Goal: Task Accomplishment & Management: Manage account settings

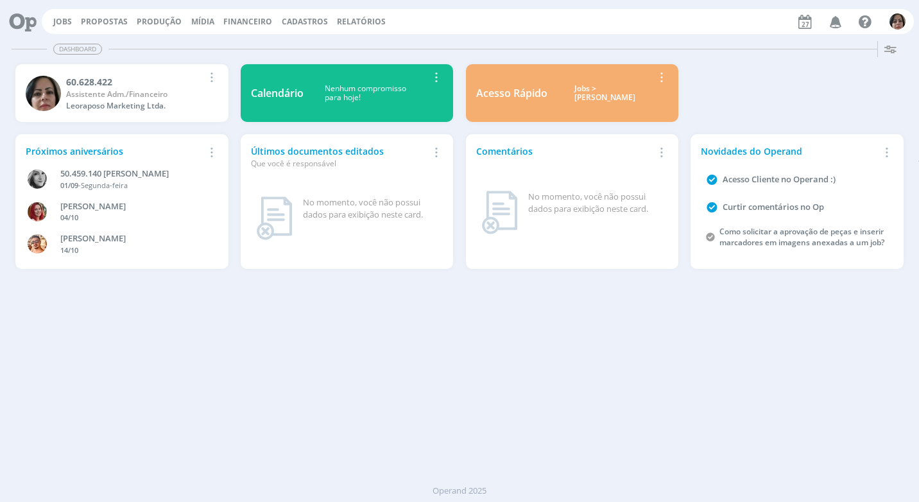
click at [243, 24] on span "Financeiro" at bounding box center [247, 21] width 49 height 11
click at [248, 42] on link "Lançamentos" at bounding box center [249, 43] width 108 height 20
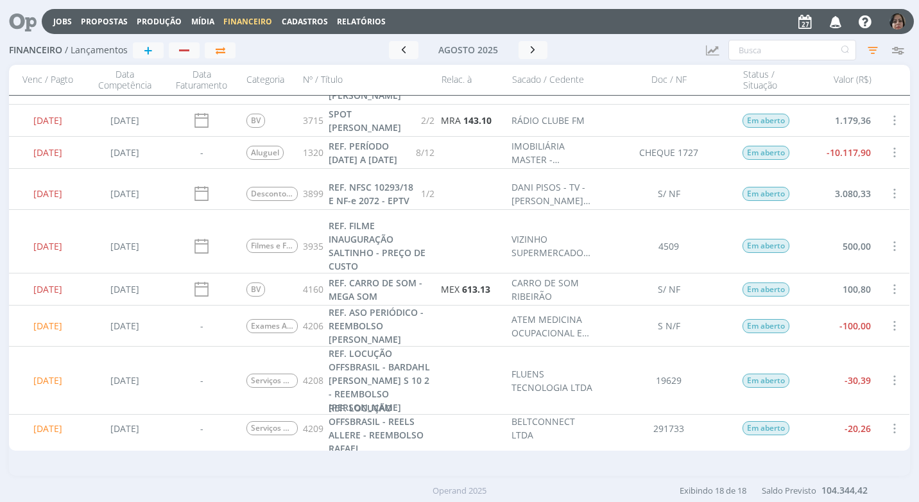
scroll to position [128, 0]
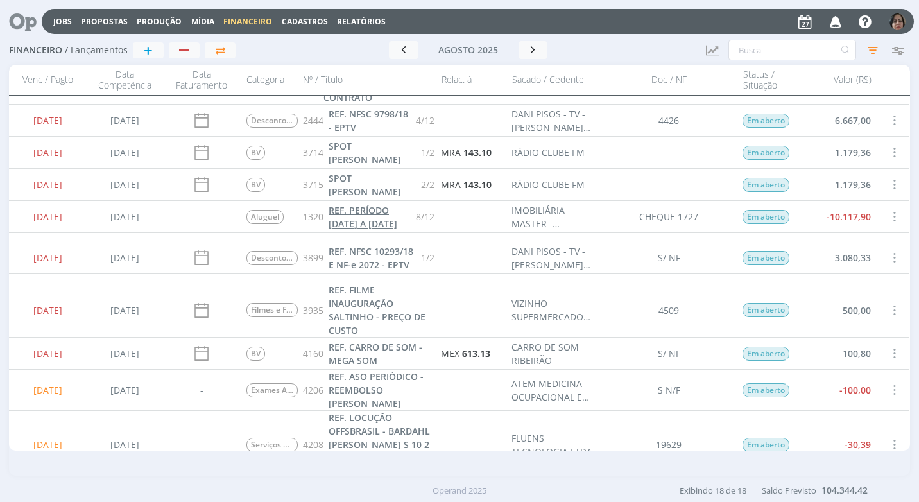
click at [361, 217] on span "REF. PERÍODO 21/07/2025 A 20/08/2025" at bounding box center [362, 217] width 69 height 26
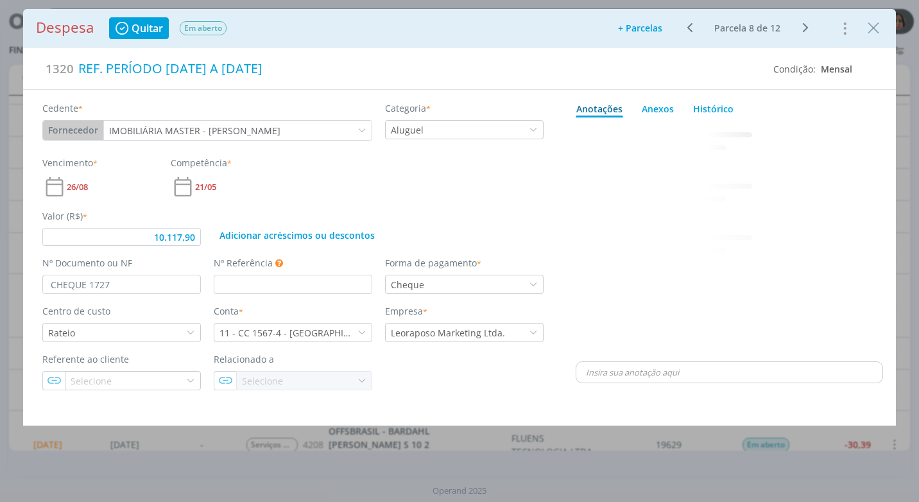
click at [81, 183] on span "26/08" at bounding box center [77, 187] width 21 height 8
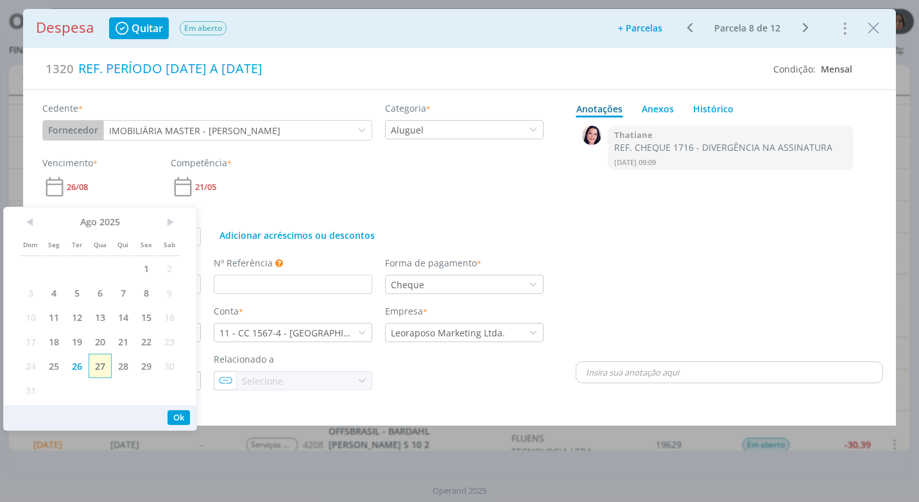
click at [96, 367] on span "27" at bounding box center [100, 365] width 23 height 24
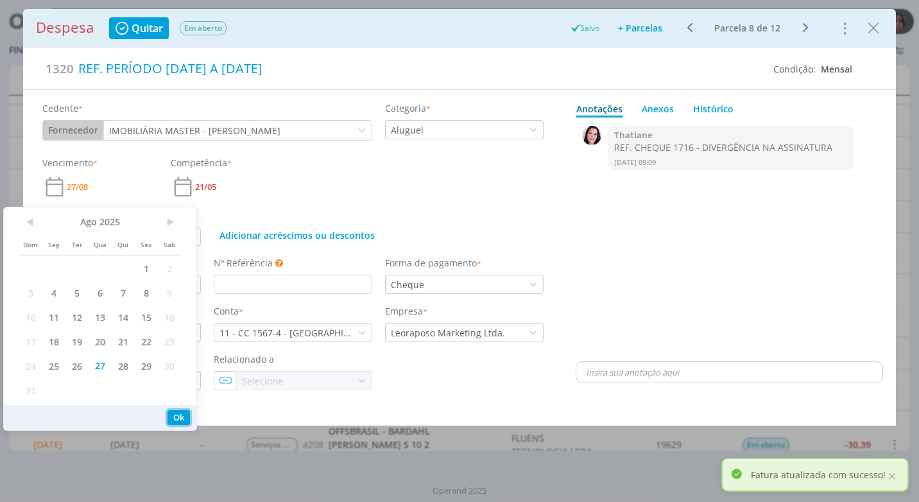
click at [178, 419] on button "Ok" at bounding box center [178, 417] width 22 height 15
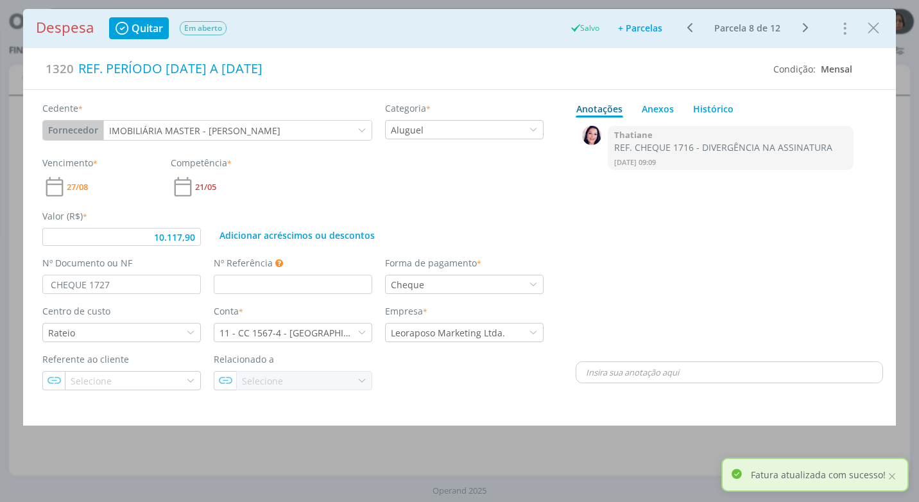
type input "10.117,90"
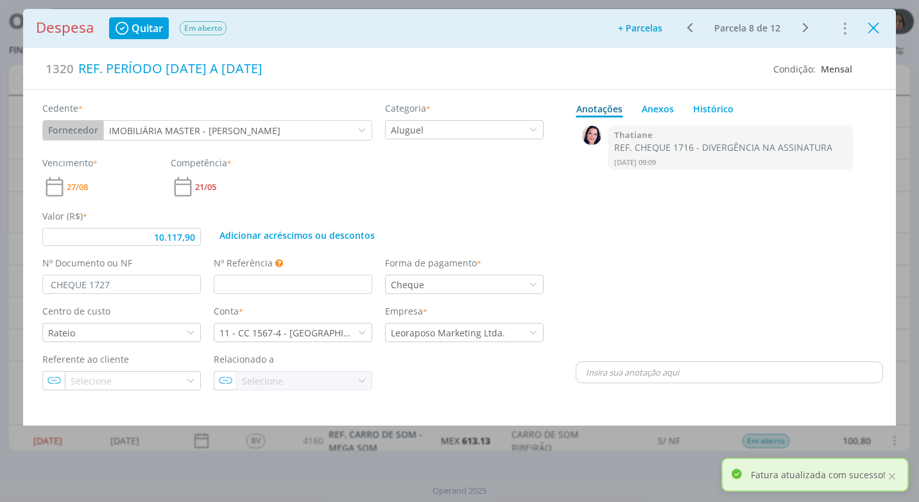
click at [870, 31] on icon "Close" at bounding box center [872, 28] width 19 height 19
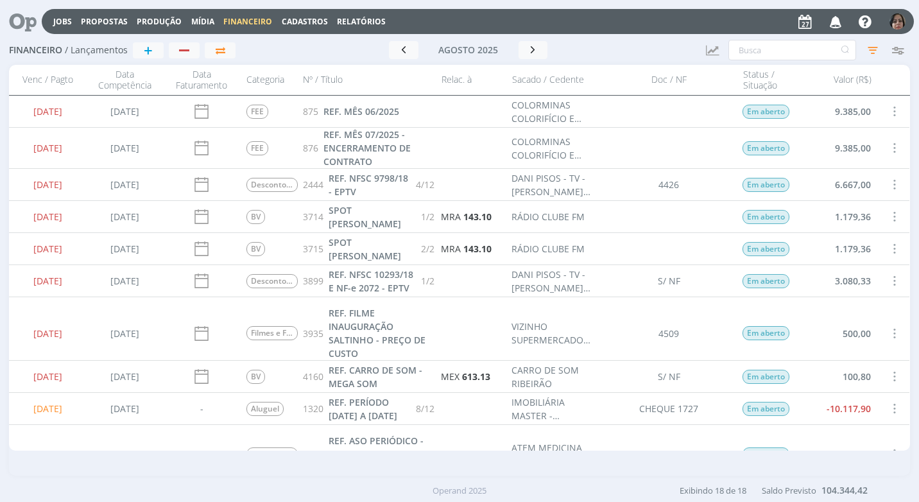
scroll to position [128, 0]
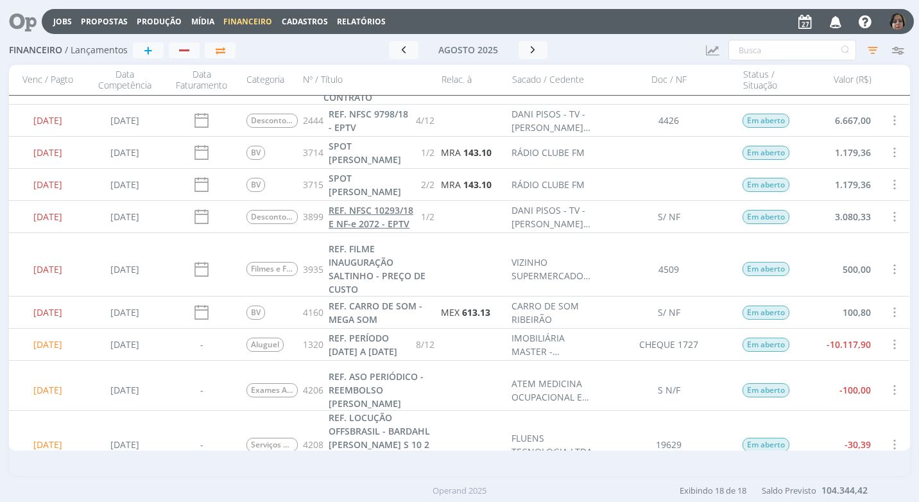
click at [362, 217] on span "REF. NFSC 10293/18 E NF-e 2072 - EPTV" at bounding box center [370, 217] width 85 height 26
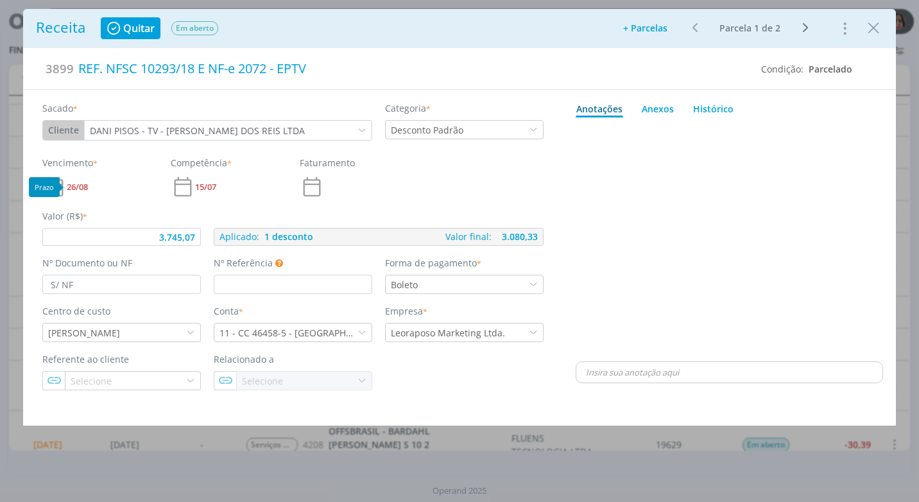
click at [80, 183] on span "26/08" at bounding box center [77, 187] width 21 height 8
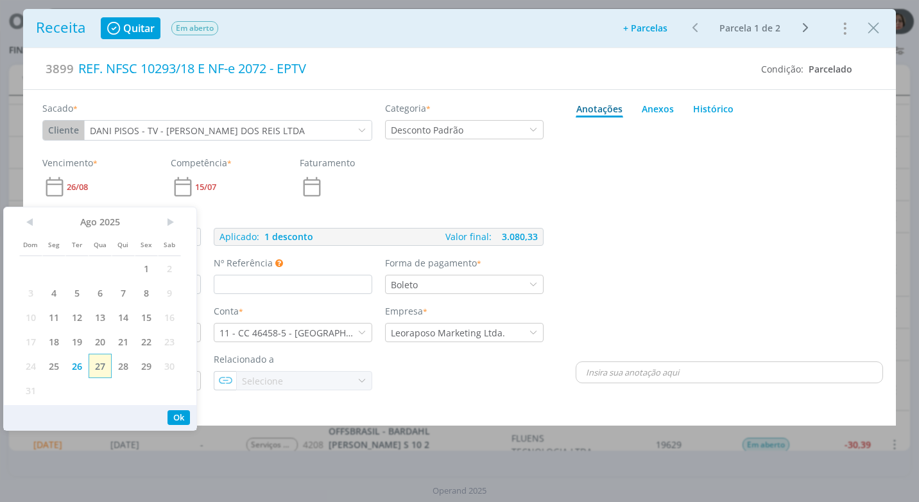
click at [101, 371] on span "27" at bounding box center [100, 365] width 23 height 24
click at [176, 414] on button "Ok" at bounding box center [178, 417] width 22 height 15
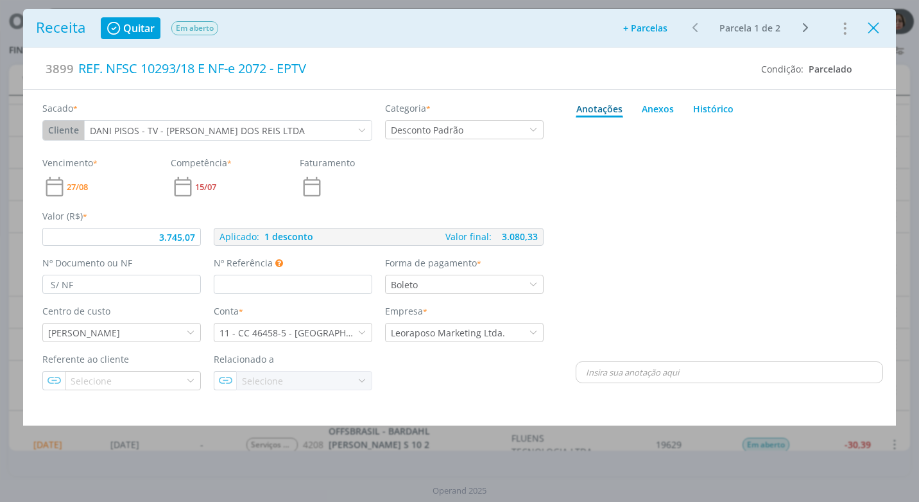
type input "3.745,07"
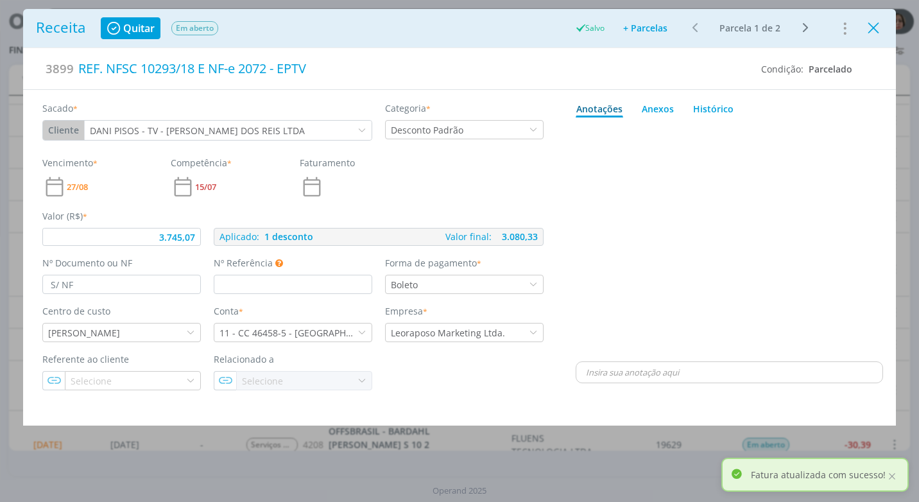
click at [868, 29] on icon "Close" at bounding box center [872, 28] width 19 height 19
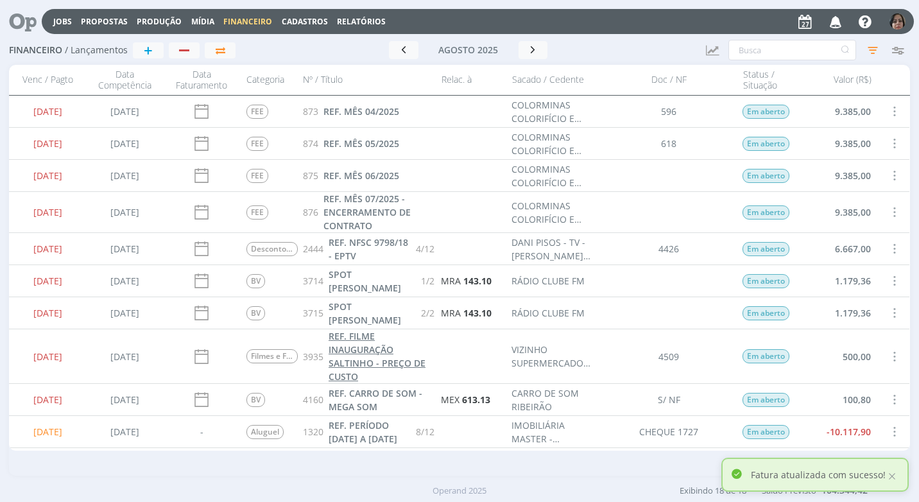
scroll to position [128, 0]
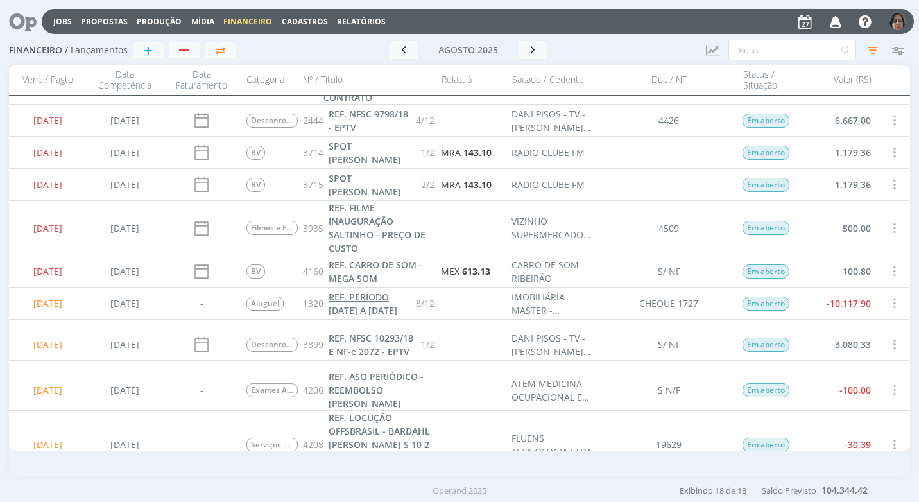
click at [364, 312] on span "REF. PERÍODO 21/07/2025 A 20/08/2025" at bounding box center [362, 304] width 69 height 26
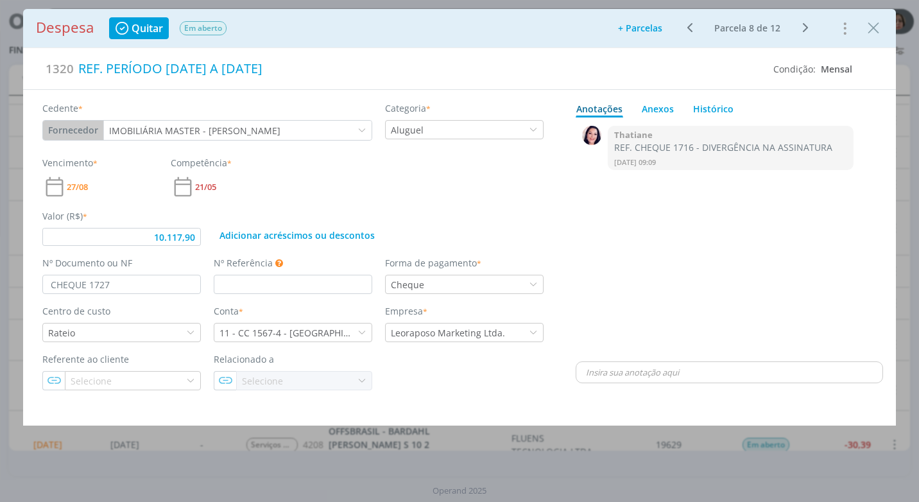
type input "10.117,90"
click at [876, 19] on icon "Close" at bounding box center [872, 28] width 19 height 19
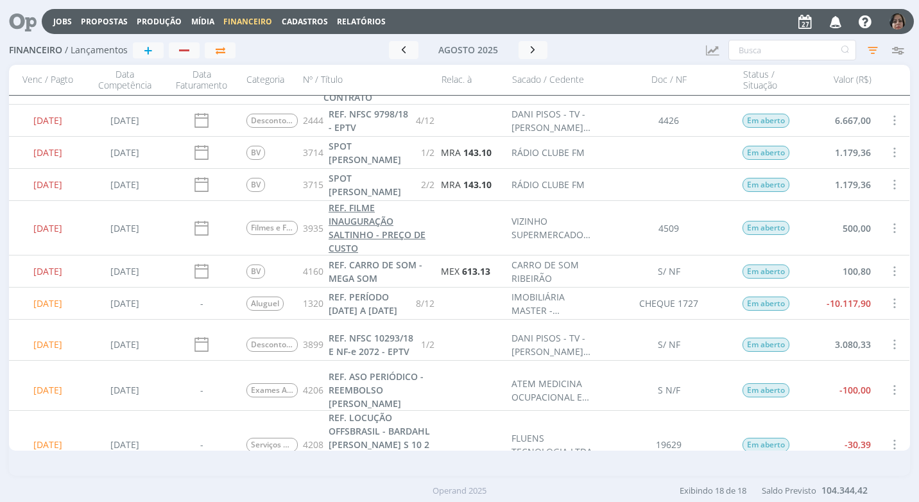
click at [365, 223] on span "REF. FILME INAUGURAÇÃO SALTINHO - PREÇO DE CUSTO" at bounding box center [376, 227] width 97 height 53
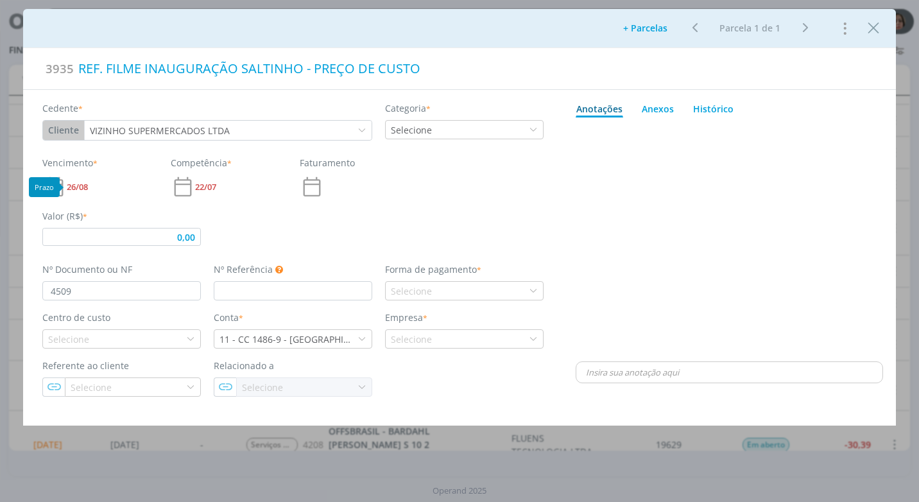
click at [87, 184] on span "26/08" at bounding box center [77, 187] width 21 height 8
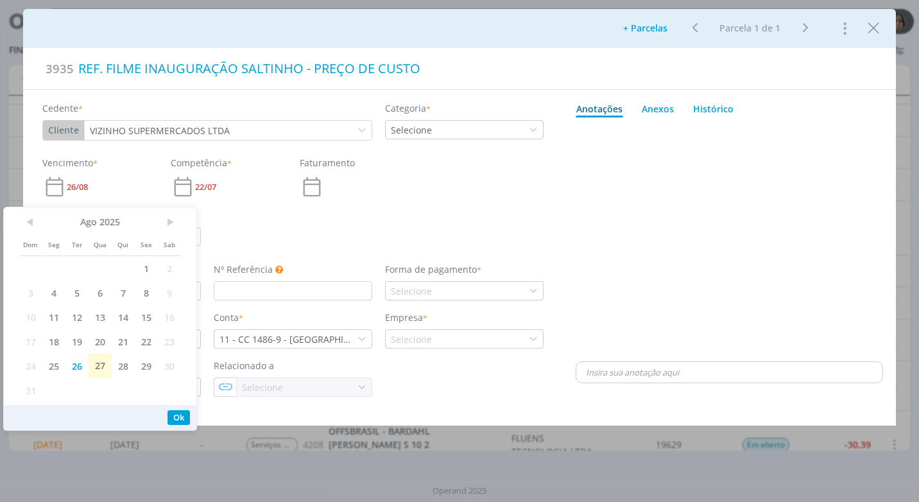
drag, startPoint x: 103, startPoint y: 363, endPoint x: 112, endPoint y: 391, distance: 29.6
click at [102, 363] on span "27" at bounding box center [100, 365] width 23 height 24
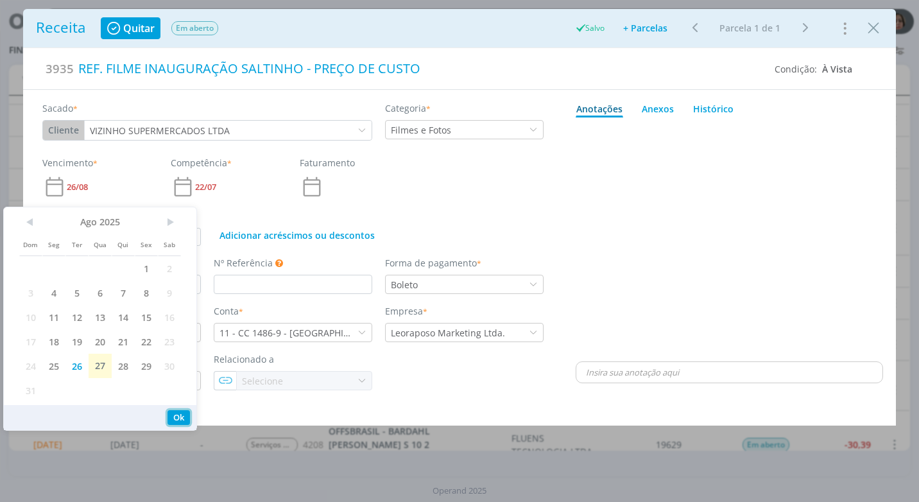
click at [176, 414] on button "Ok" at bounding box center [178, 417] width 22 height 15
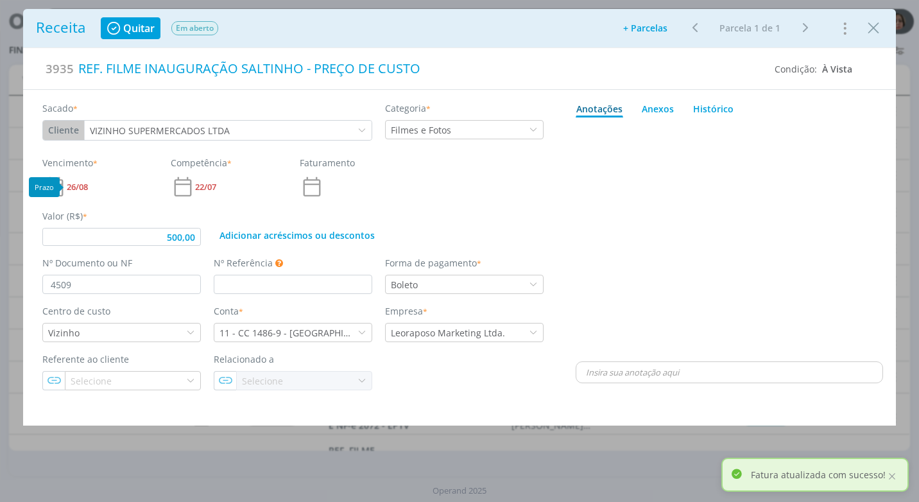
click at [83, 186] on span "26/08" at bounding box center [77, 187] width 21 height 8
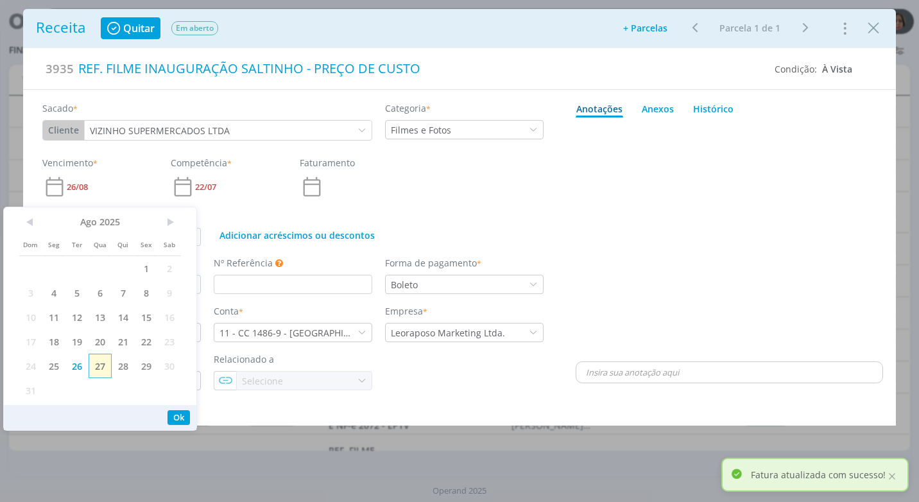
click at [96, 372] on span "27" at bounding box center [100, 365] width 23 height 24
click at [185, 413] on button "Ok" at bounding box center [178, 417] width 22 height 15
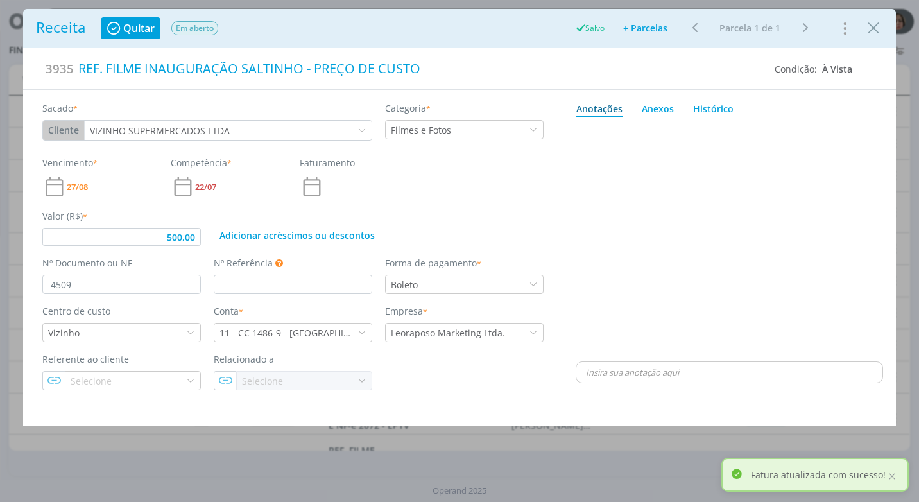
click at [653, 247] on div "dialog" at bounding box center [728, 241] width 307 height 236
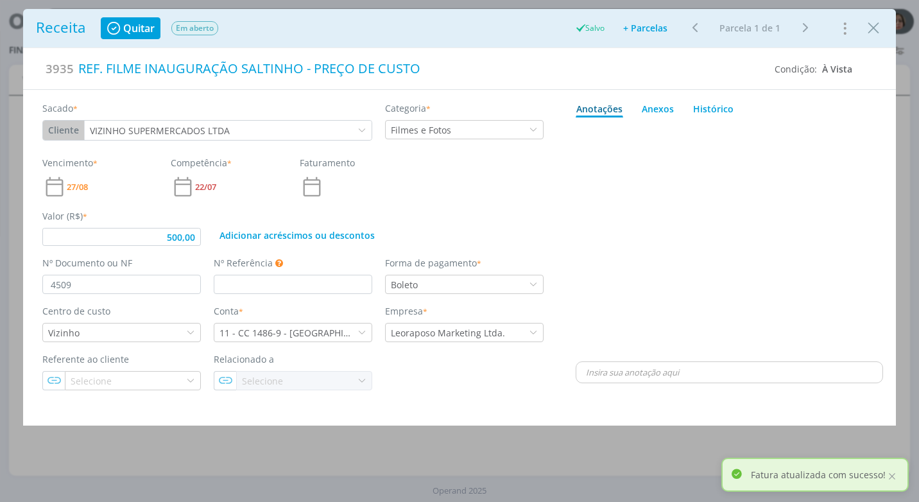
type input "500,00"
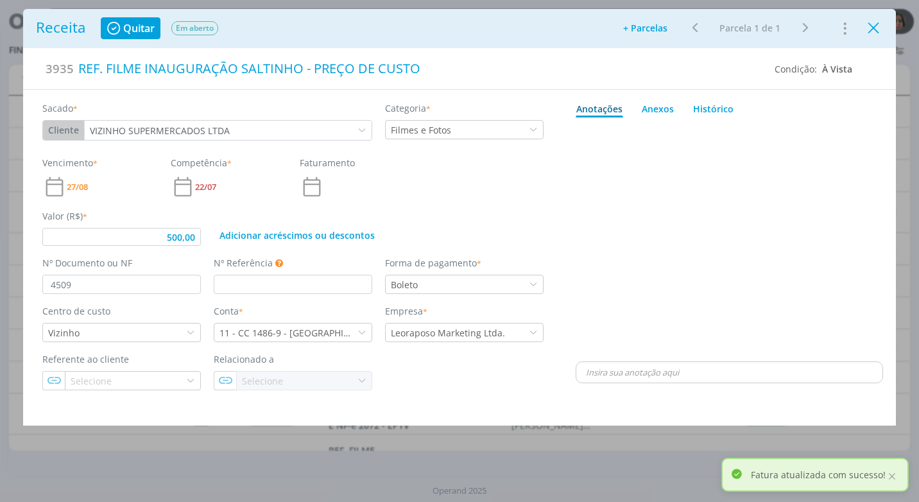
click at [877, 29] on icon "Close" at bounding box center [872, 28] width 19 height 19
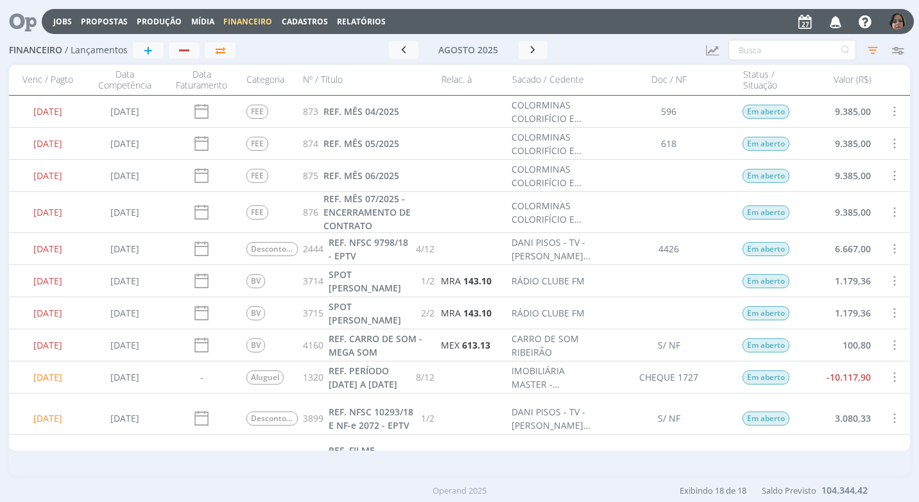
scroll to position [128, 0]
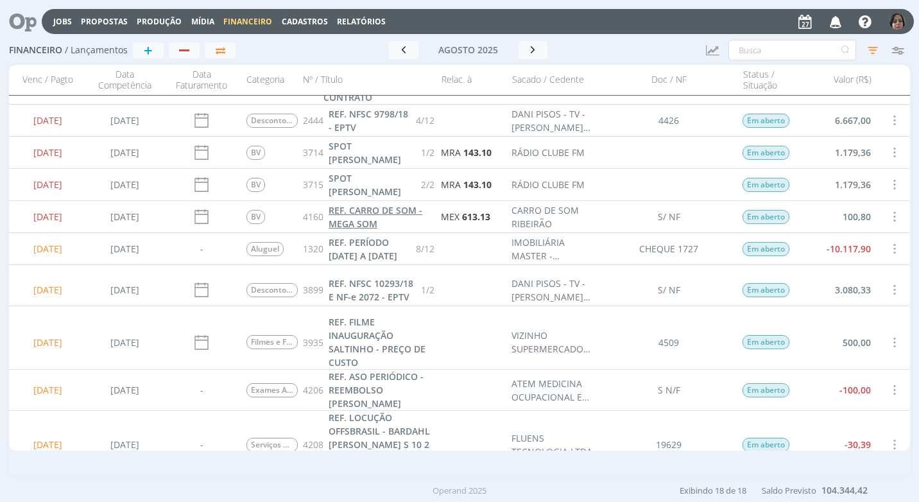
click at [354, 219] on span "REF. CARRO DE SOM - MEGA SOM" at bounding box center [375, 217] width 94 height 26
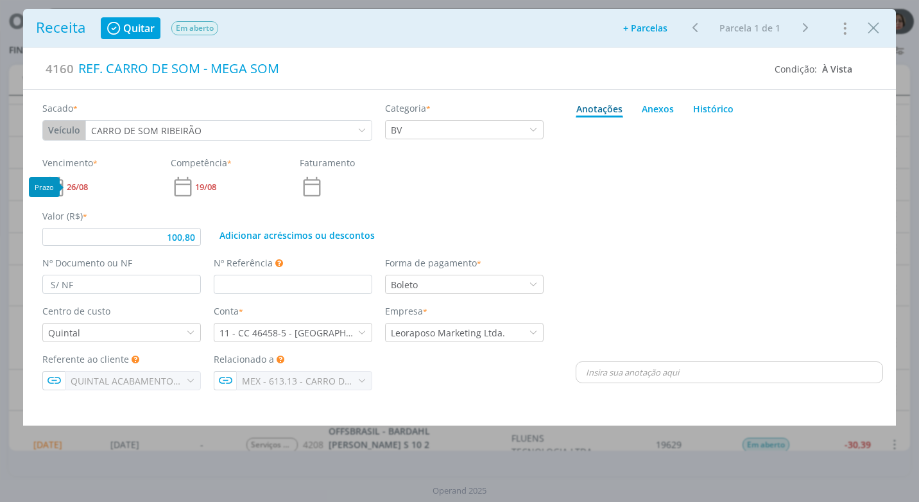
click at [80, 188] on span "26/08" at bounding box center [77, 187] width 21 height 8
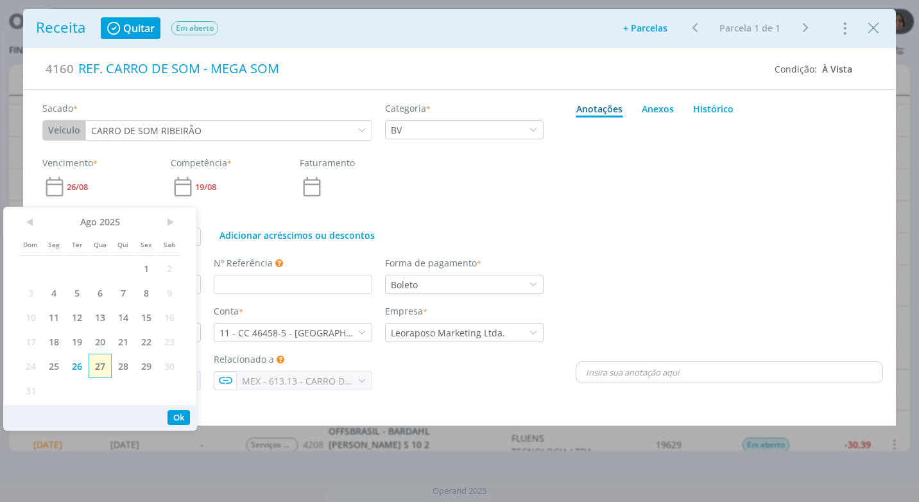
click at [99, 369] on span "27" at bounding box center [100, 365] width 23 height 24
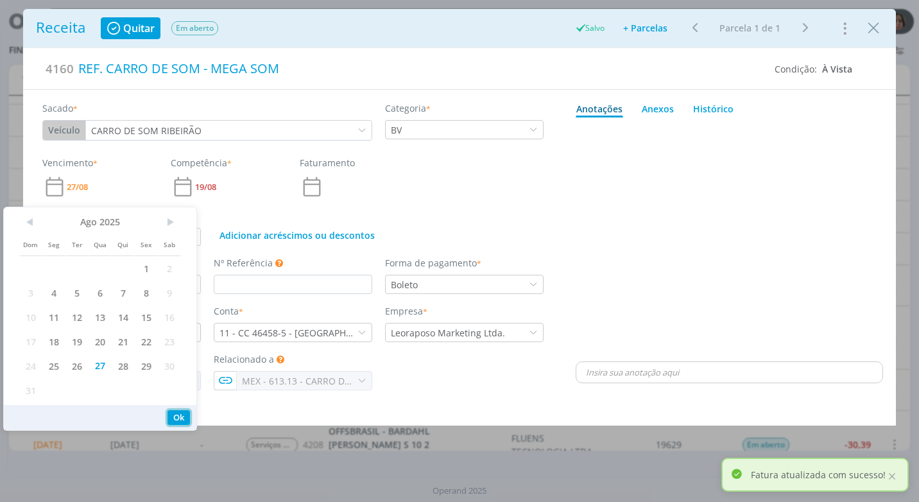
click at [178, 415] on button "Ok" at bounding box center [178, 417] width 22 height 15
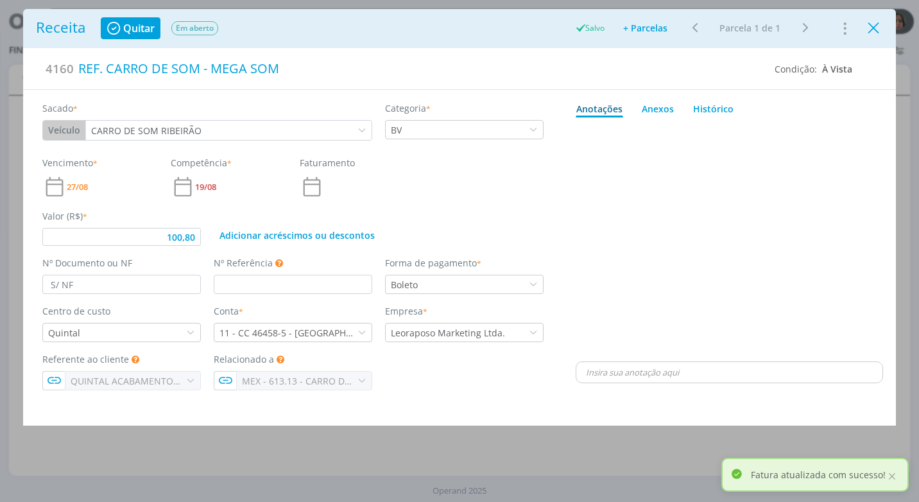
type input "100,80"
click at [881, 26] on icon "Close" at bounding box center [872, 28] width 19 height 19
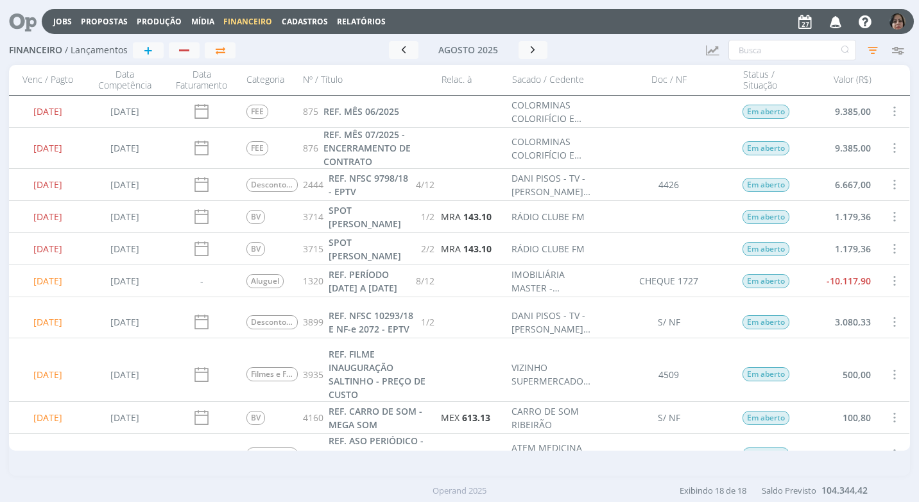
scroll to position [192, 0]
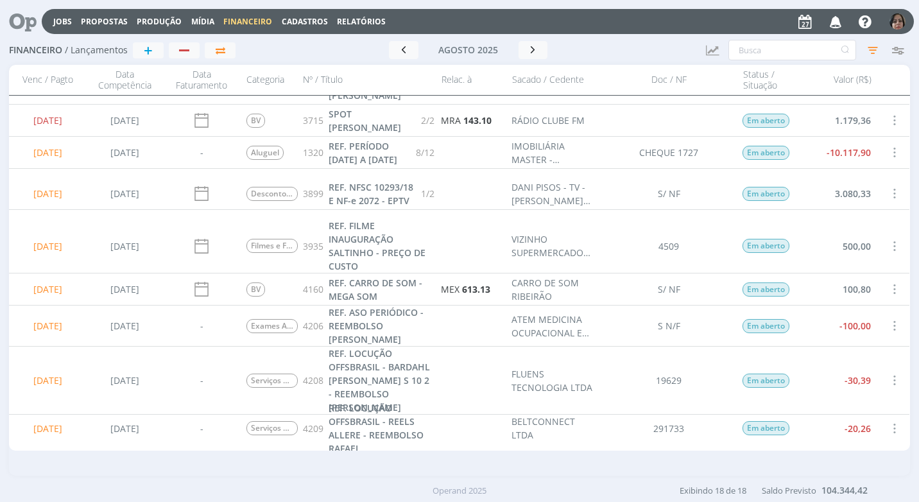
click at [889, 323] on span at bounding box center [893, 325] width 14 height 17
click at [842, 321] on div "Selecionar" at bounding box center [851, 318] width 127 height 19
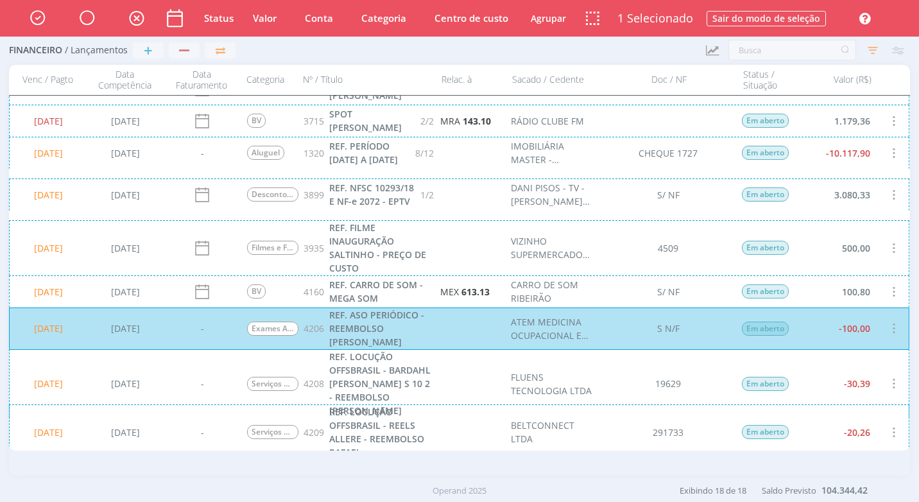
scroll to position [257, 0]
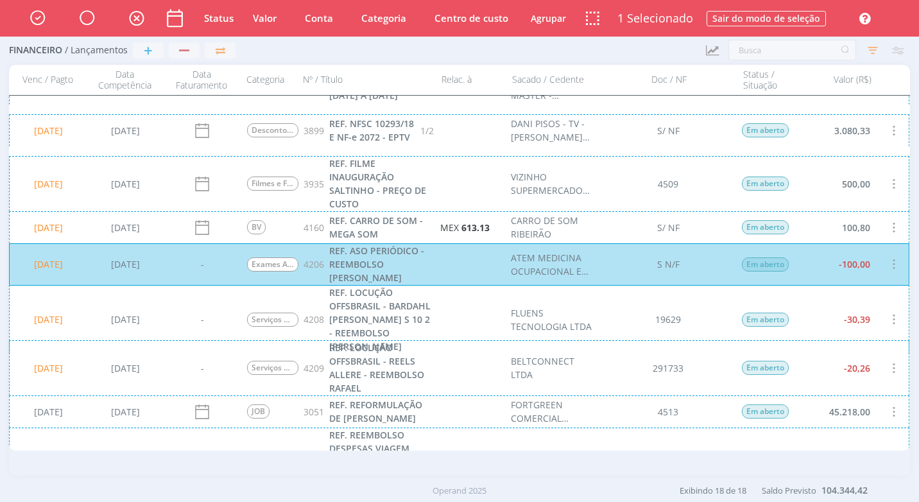
click at [885, 311] on div "27/08/2025 25/08/2025 - Serviços de Locução 4208 REF. LOCUÇÃO OFFSBRASIL - BARD…" at bounding box center [459, 319] width 900 height 69
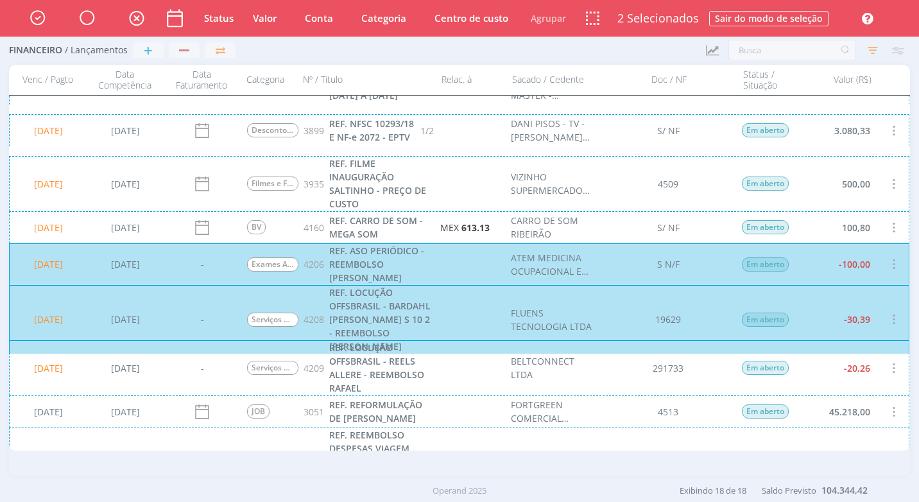
click at [865, 369] on div "27/08/2025 25/08/2025 - Serviços de Locução 4209 REF. LOCUÇÃO OFFSBRASIL - REEL…" at bounding box center [459, 367] width 900 height 55
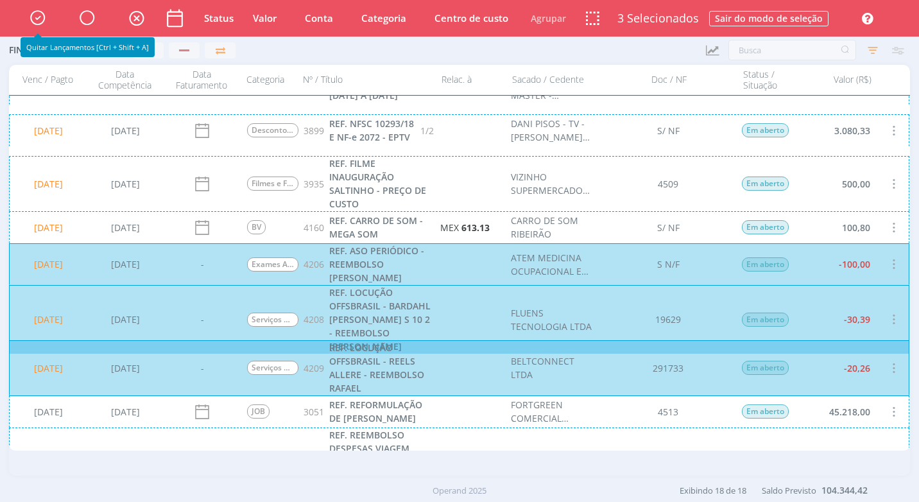
click at [36, 18] on icon "button" at bounding box center [37, 17] width 22 height 22
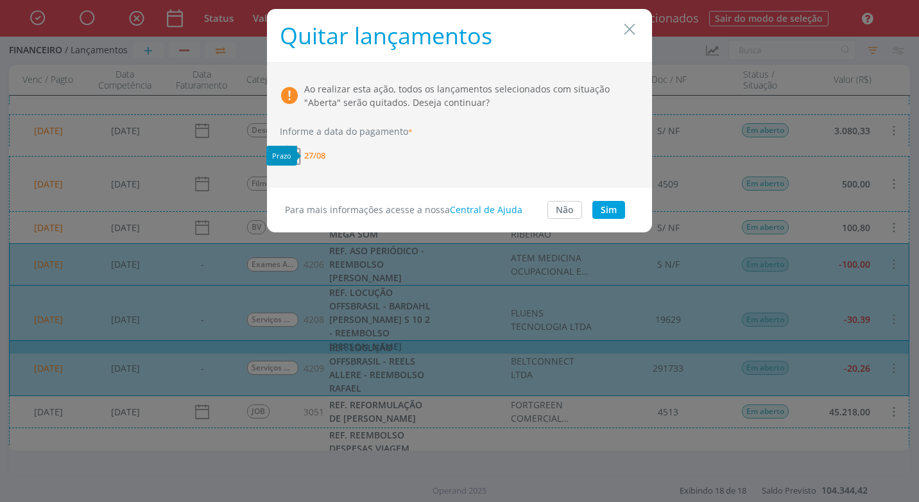
click at [318, 151] on span "27/08" at bounding box center [314, 155] width 21 height 8
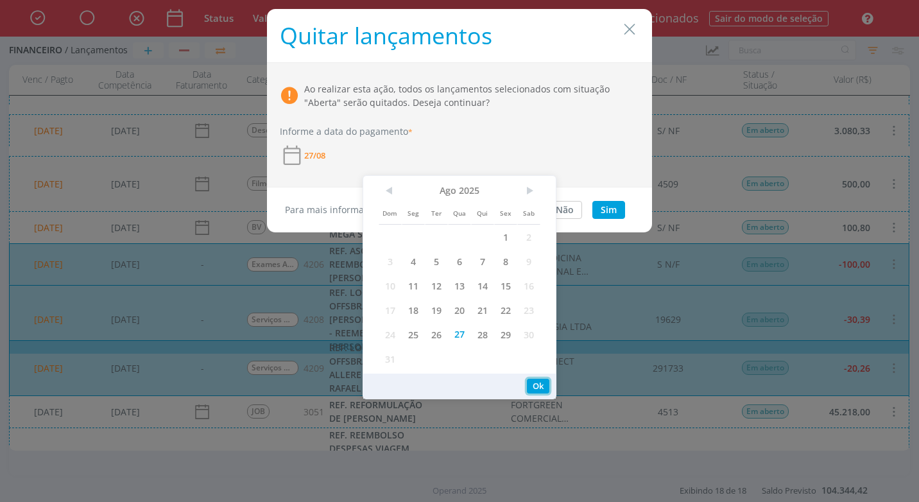
click at [528, 384] on button "Ok" at bounding box center [538, 385] width 22 height 15
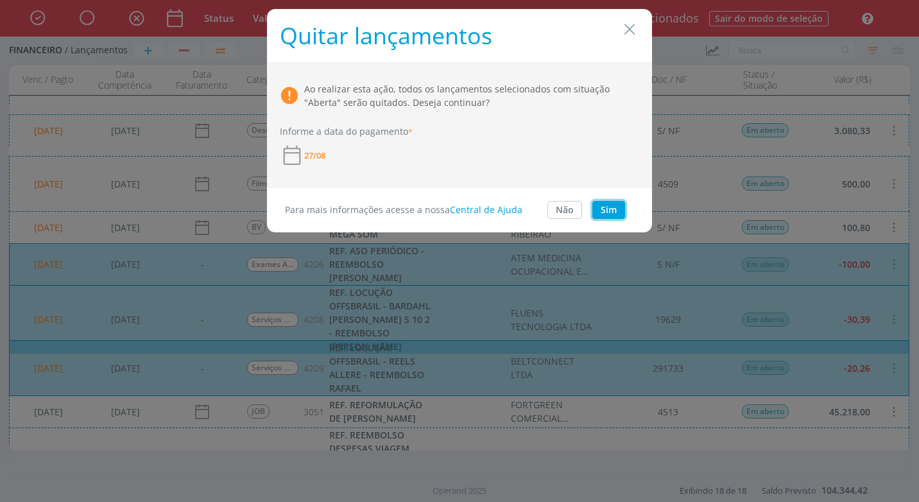
click at [611, 202] on button "Sim" at bounding box center [608, 210] width 33 height 18
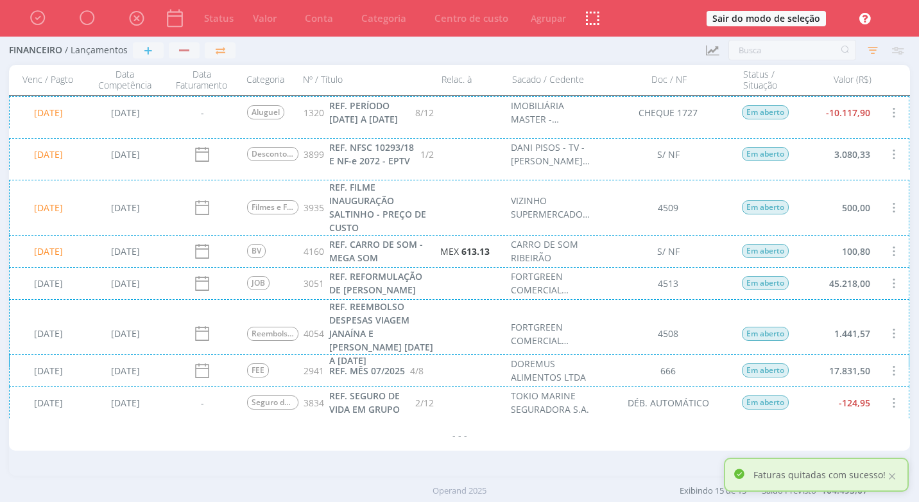
scroll to position [0, 0]
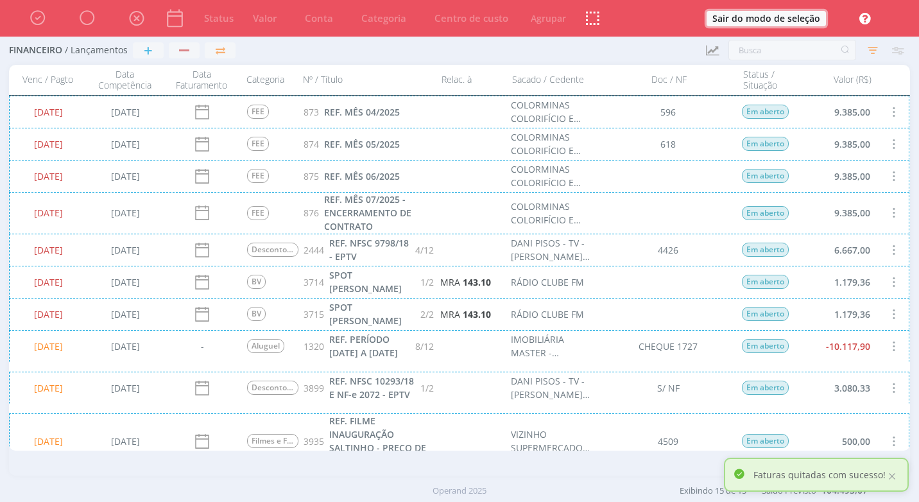
click at [782, 21] on button "Sair do modo de seleção" at bounding box center [765, 18] width 119 height 15
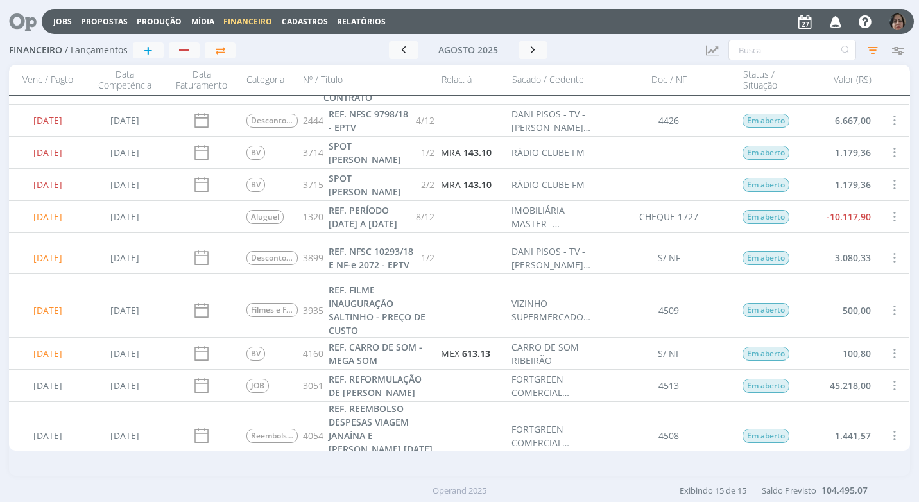
scroll to position [230, 0]
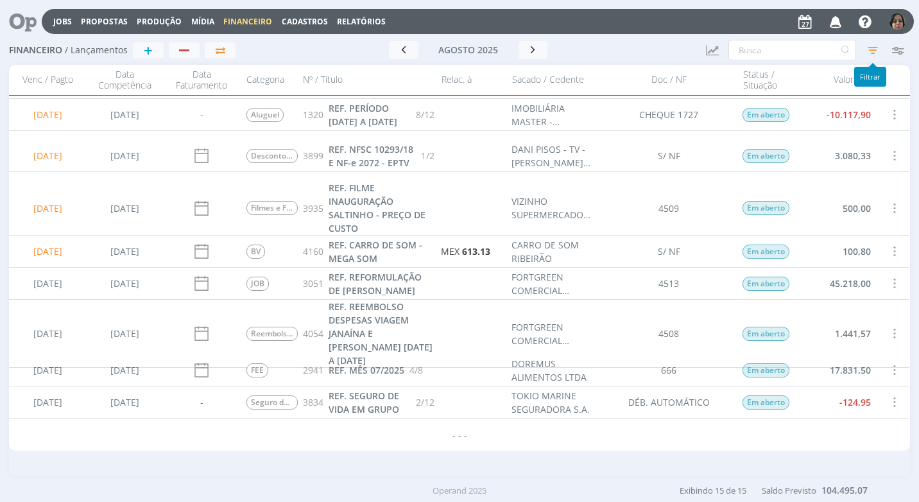
click at [874, 49] on icon "button" at bounding box center [872, 49] width 23 height 23
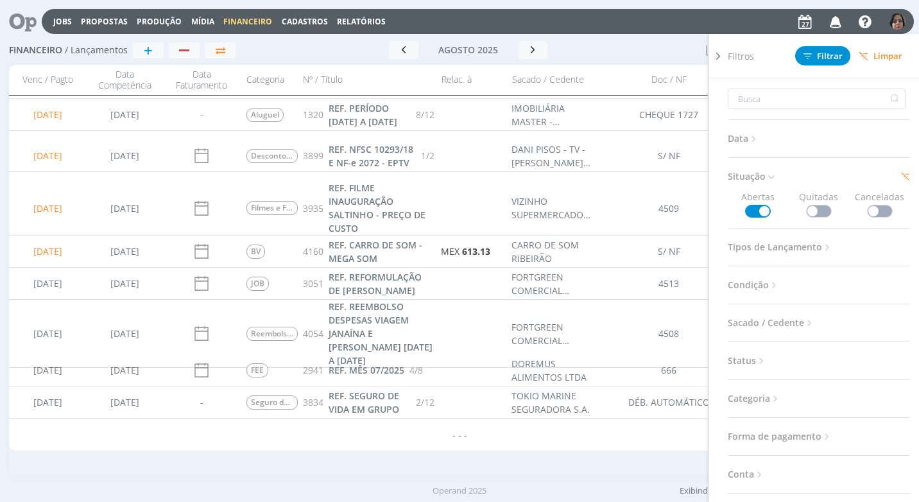
click at [813, 208] on span at bounding box center [819, 211] width 26 height 13
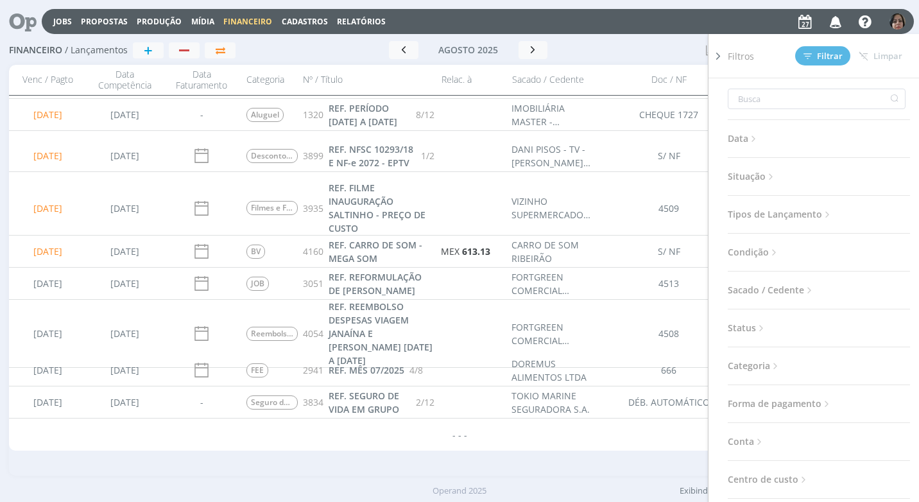
click at [767, 176] on icon at bounding box center [770, 176] width 11 height 11
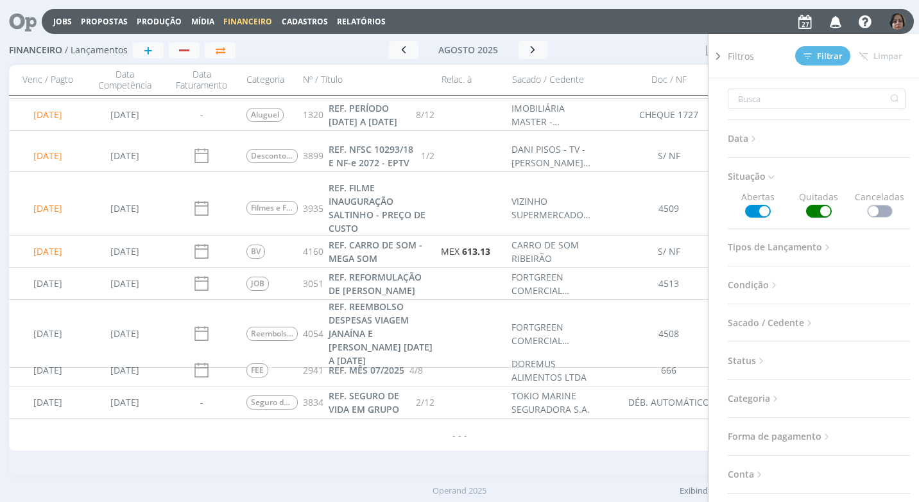
click at [763, 213] on span at bounding box center [758, 211] width 26 height 13
click at [744, 106] on input "text" at bounding box center [816, 99] width 178 height 21
type input "p"
type input "pl"
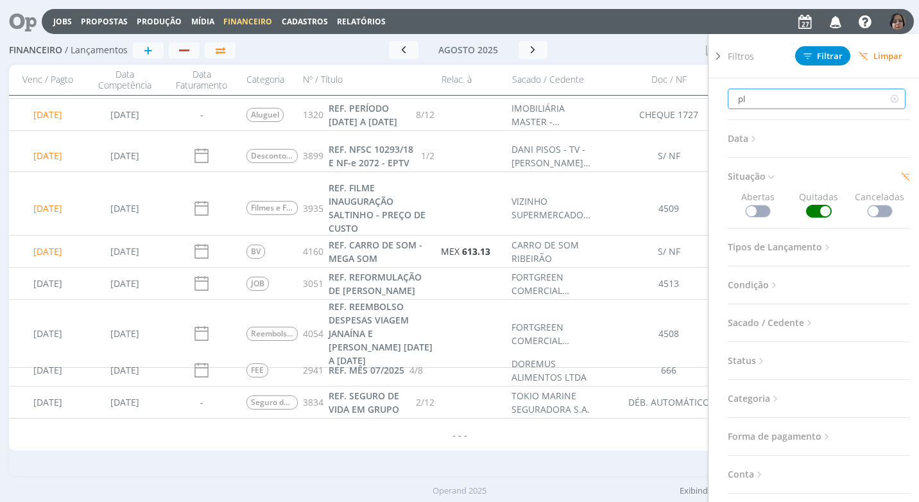
type input "plu"
type input "plux"
type input "pluxe"
type input "pluxee"
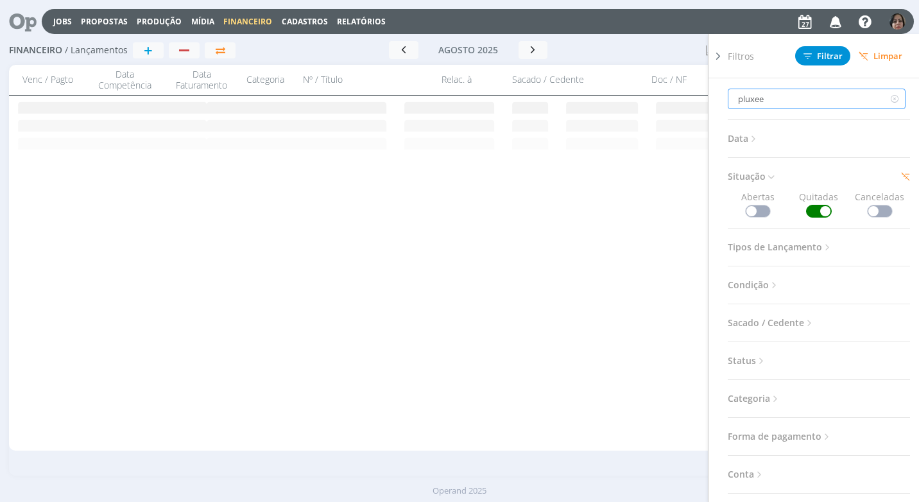
scroll to position [0, 0]
type input "pluxee"
click at [822, 56] on span "Filtrar" at bounding box center [822, 56] width 39 height 8
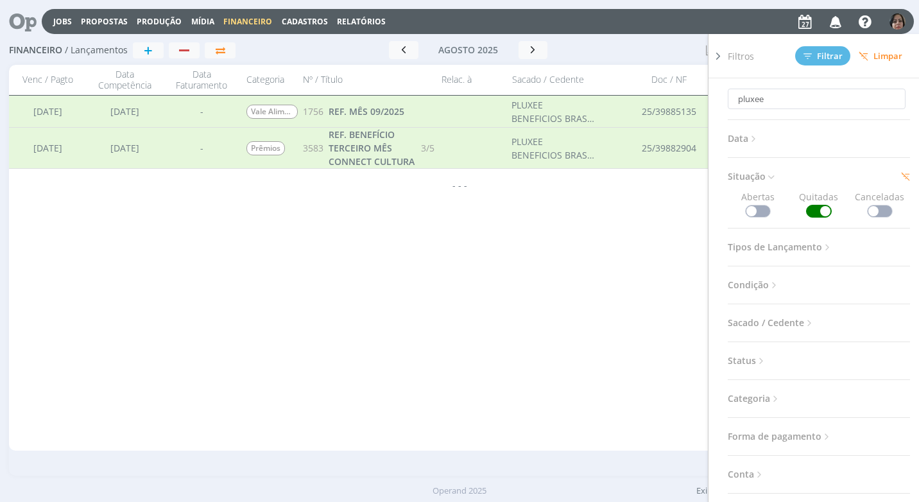
click at [641, 239] on div "01/08/2025 21/10/2024 FEE 873 REF. MÊS 04/2025 COLORMINAS COLORIFÍCIO E MINERAÇ…" at bounding box center [459, 273] width 900 height 355
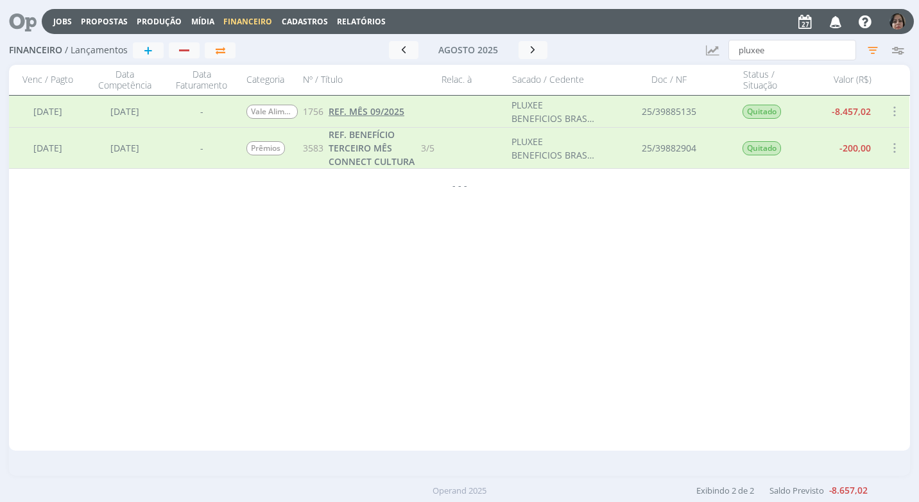
click at [359, 112] on span "REF. MÊS 09/2025" at bounding box center [366, 111] width 76 height 12
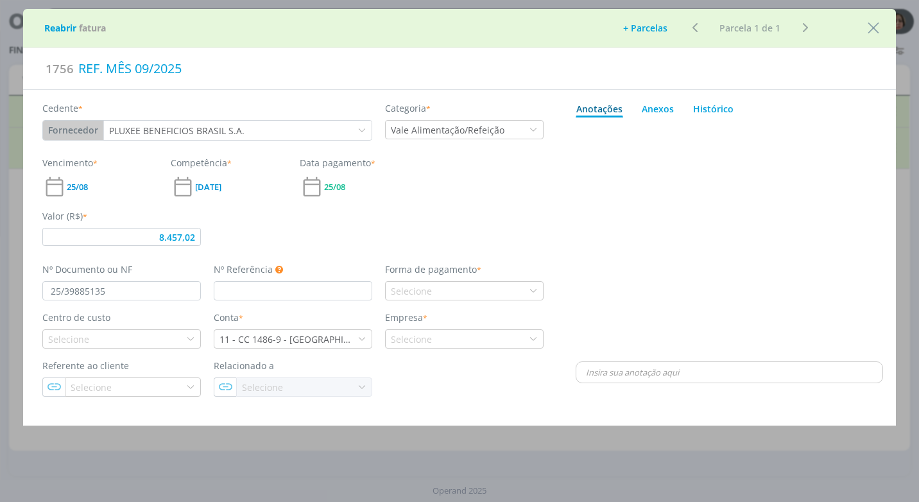
type input "8.457,02"
type input "09/25"
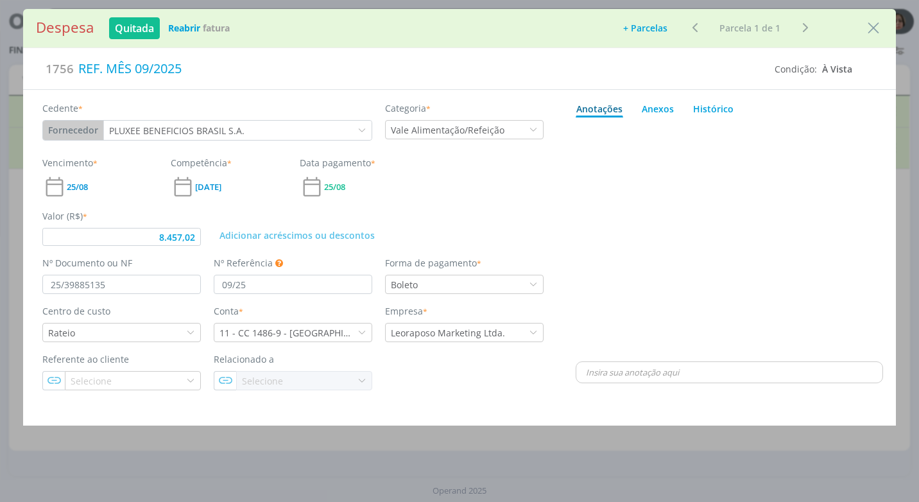
type input "8.457,02"
drag, startPoint x: 117, startPoint y: 287, endPoint x: 8, endPoint y: 274, distance: 109.8
click at [11, 274] on div "Despesa Quitada Reabrir Fatura Adicionar parcelas: As parcelas serão geradas co…" at bounding box center [459, 251] width 919 height 502
type input "58"
type input "8.457,02"
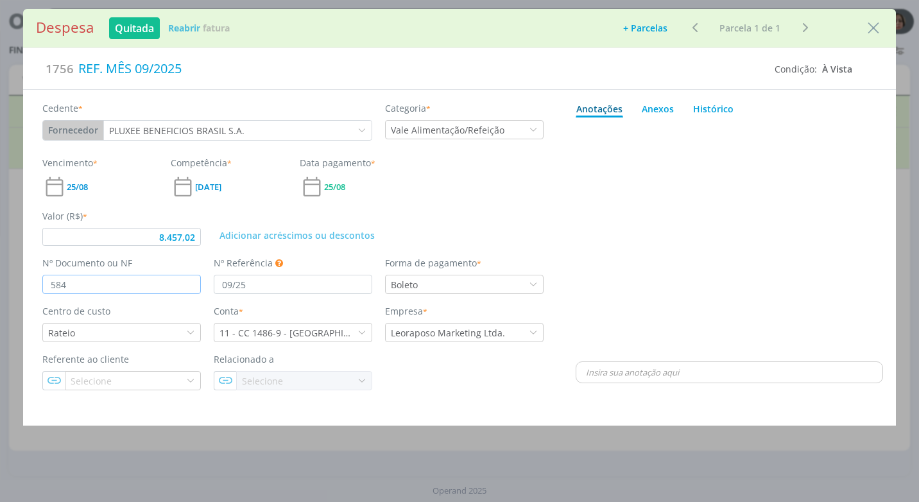
type input "5841"
type input "8.457,02"
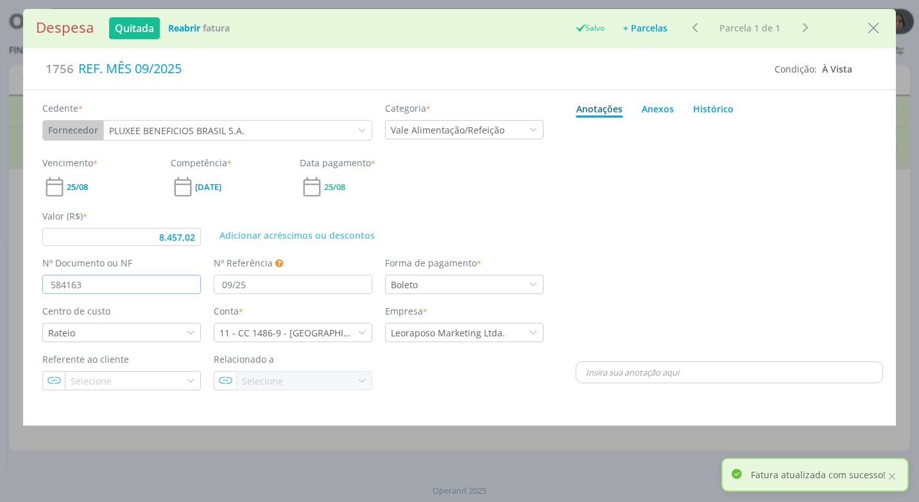
type input "5841639"
type input "8.457,02"
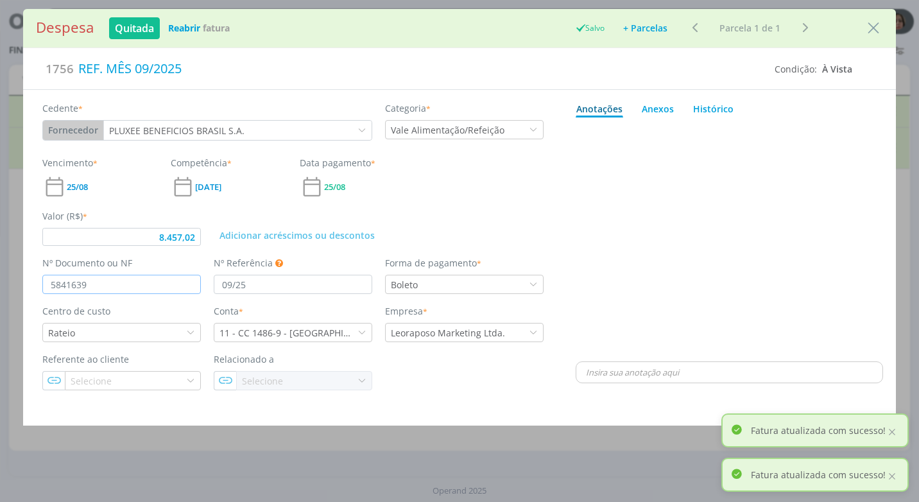
type input "5841639"
click at [498, 205] on div "Valor (R$) * 8.457,02 Adicionar acréscimos ou descontos" at bounding box center [293, 222] width 514 height 47
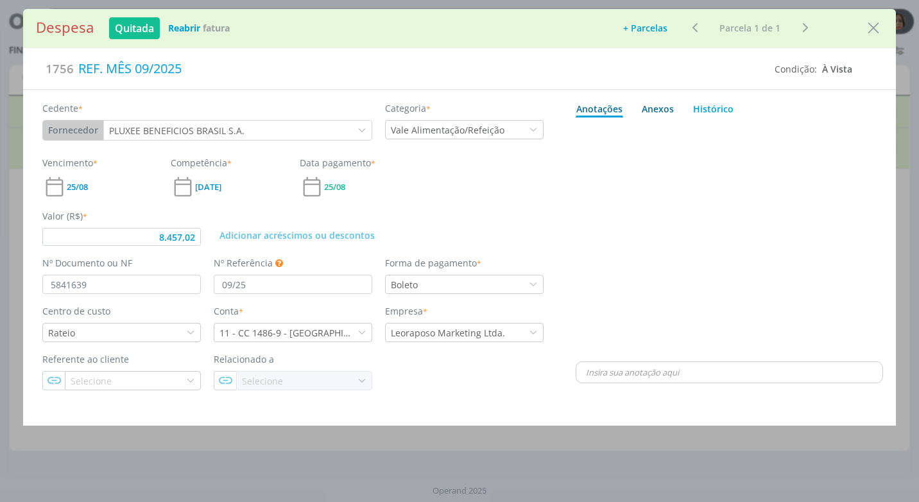
click at [664, 105] on div "Anexos 0" at bounding box center [657, 108] width 32 height 13
type input "8.457,02"
click at [756, 143] on span "procure em seu computador" at bounding box center [785, 144] width 110 height 12
click at [756, 131] on input "Arraste seus arquivos ou procure em seu computador" at bounding box center [728, 130] width 307 height 4
type input "C:\fakepath\BOLETO PLUXEE - R$ 8.457,02 - VENC. 19-09-25.pdf"
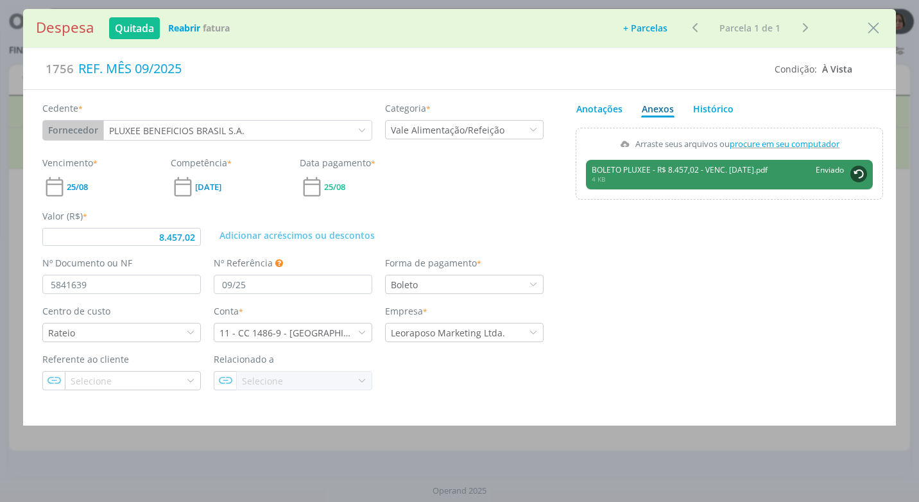
type input "8.457,02"
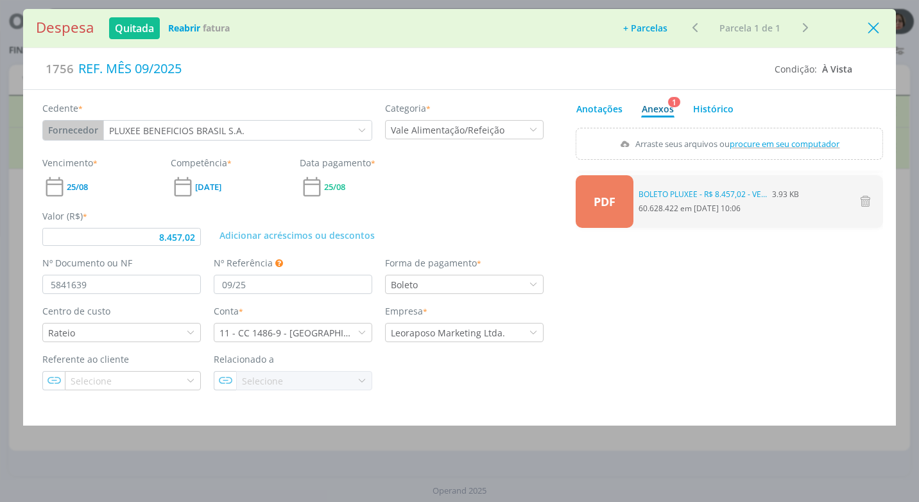
click at [867, 21] on icon "Close" at bounding box center [872, 28] width 19 height 19
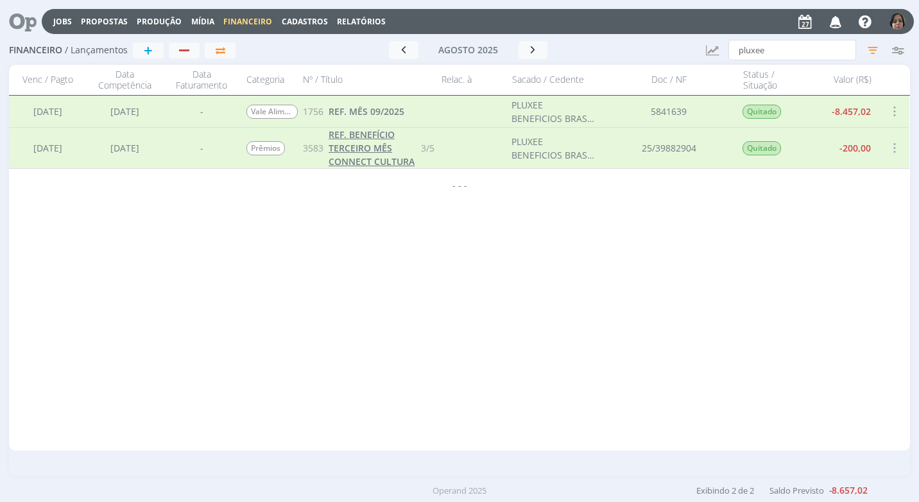
click at [352, 157] on span "REF. BENEFÍCIO TERCEIRO MÊS CONNECT CULTURA" at bounding box center [371, 147] width 86 height 39
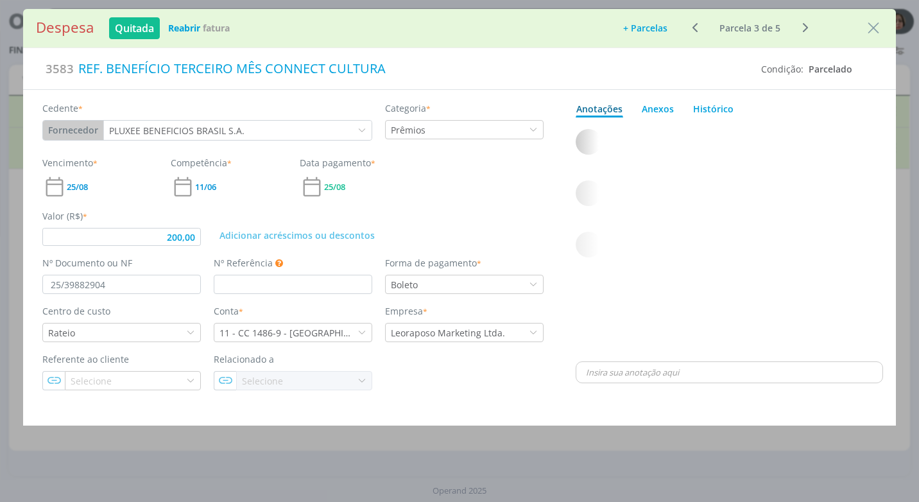
type input "200,00"
drag, startPoint x: 112, startPoint y: 286, endPoint x: 0, endPoint y: 275, distance: 112.2
click at [0, 275] on html "Jobs Propostas Produção Mídia Financeiro Cadastros Relatórios Notificações Cent…" at bounding box center [459, 251] width 919 height 502
type input "13"
type input "200,00"
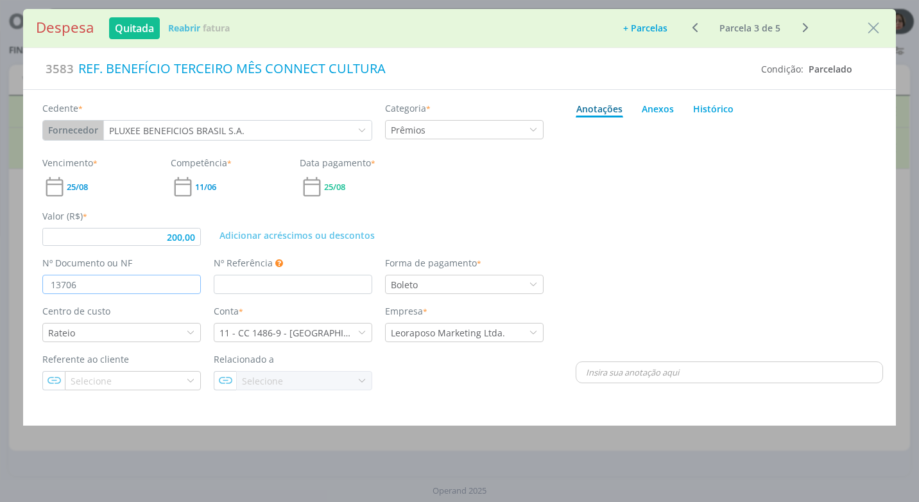
type input "137064"
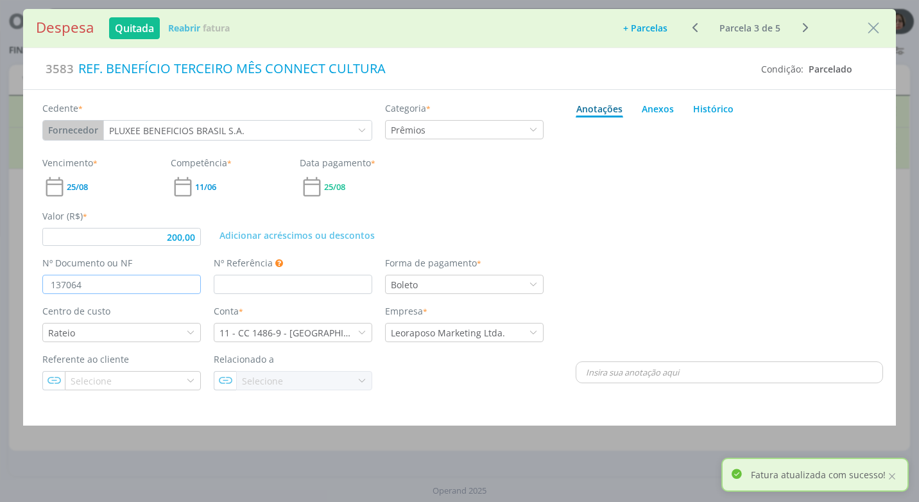
type input "200,00"
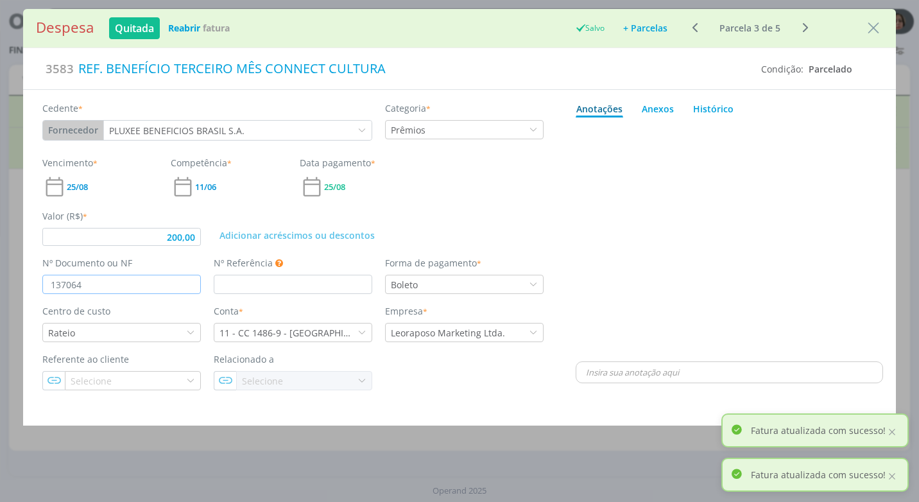
type input "137064"
click at [452, 237] on div "Adicionar acréscimos ou descontos" at bounding box center [378, 227] width 343 height 37
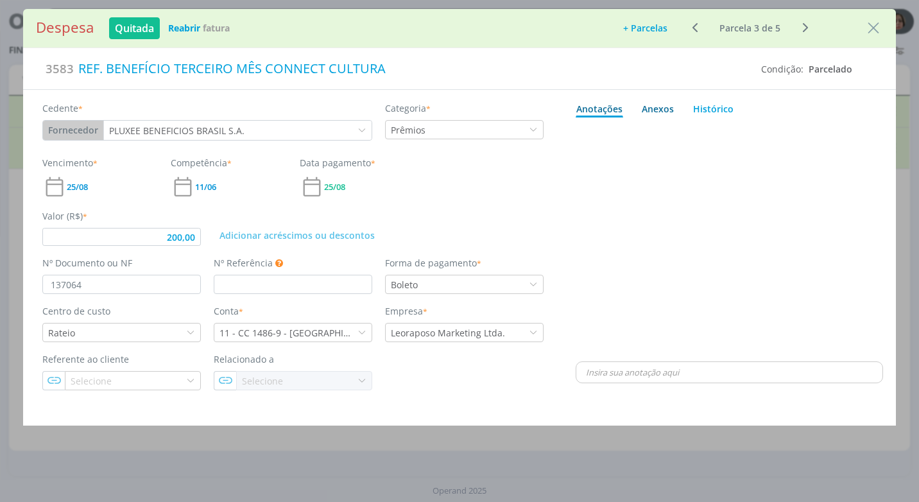
click at [656, 108] on div "Anexos 0" at bounding box center [657, 108] width 32 height 13
type input "200,00"
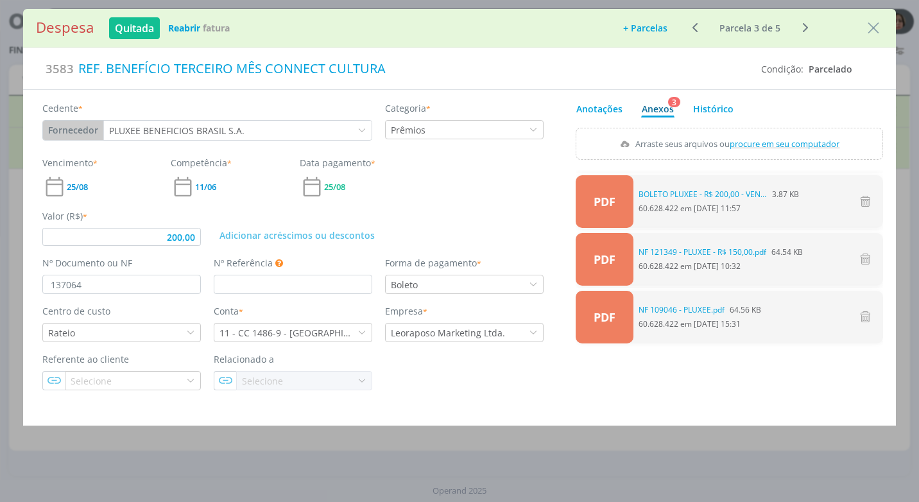
click at [751, 140] on span "procure em seu computador" at bounding box center [785, 144] width 110 height 12
click at [751, 131] on input "Arraste seus arquivos ou procure em seu computador" at bounding box center [728, 130] width 307 height 4
type input "C:\fakepath\BOLETO PLUXEE - R$ 200,00 - VENC. 19-09-25 - CONNECT CULTURA.pdf"
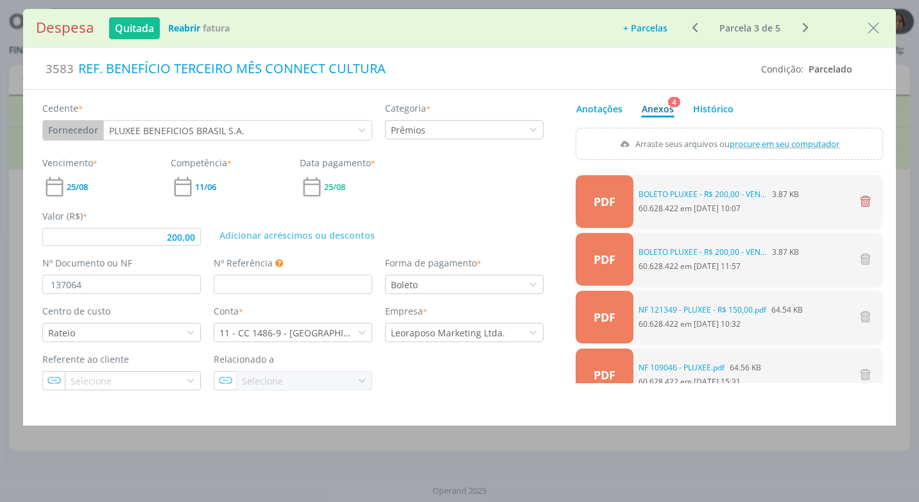
click at [857, 199] on icon "dialog" at bounding box center [864, 201] width 15 height 15
click at [852, 201] on button "Sim" at bounding box center [859, 201] width 25 height 14
type input "200,00"
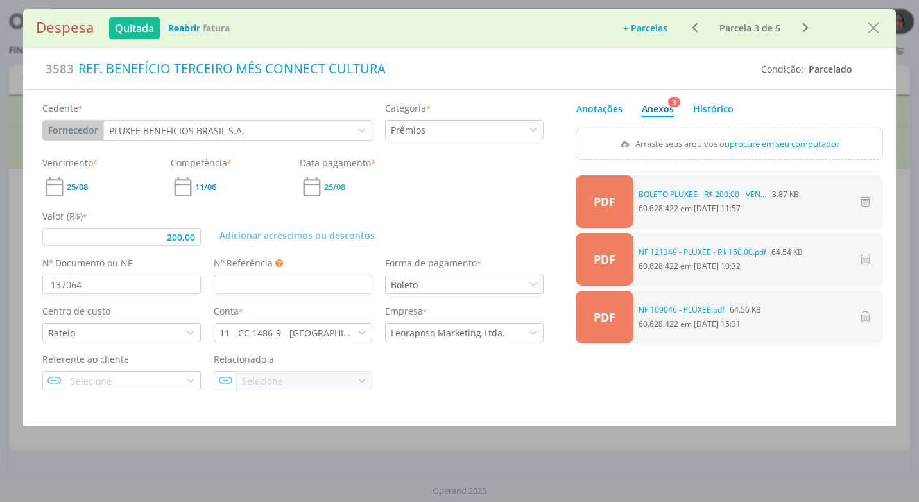
click at [774, 140] on span "procure em seu computador" at bounding box center [785, 144] width 110 height 12
click at [774, 131] on input "Arraste seus arquivos ou procure em seu computador" at bounding box center [728, 130] width 307 height 4
type input "C:\fakepath\NF 137064 - PLUXEE R$ 200,00.pdf"
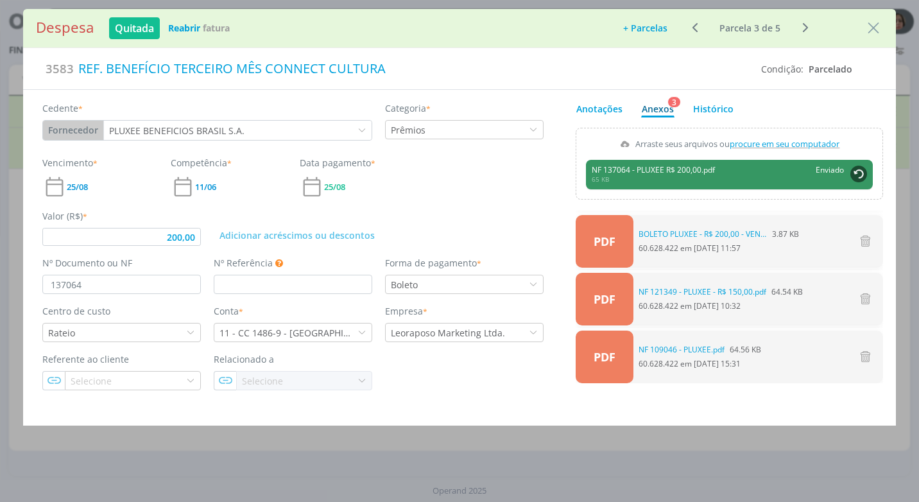
type input "200,00"
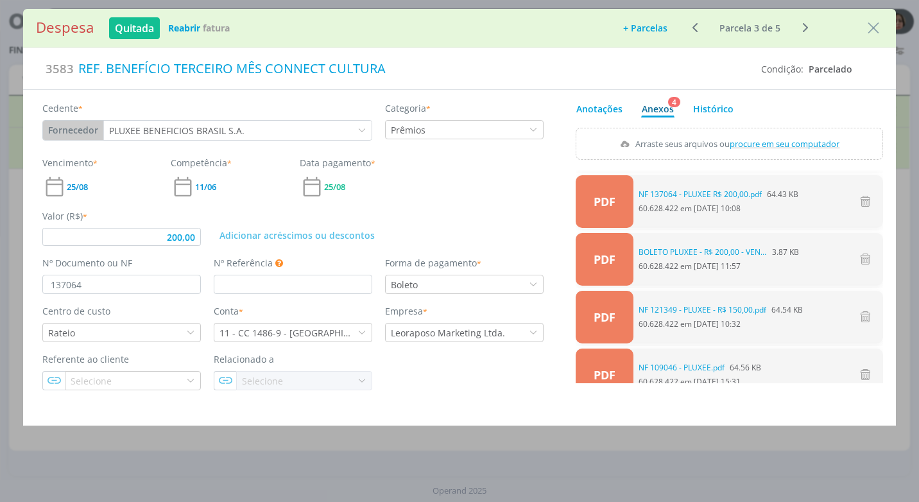
drag, startPoint x: 874, startPoint y: 30, endPoint x: 793, endPoint y: 86, distance: 98.2
click at [874, 30] on icon "Close" at bounding box center [872, 28] width 19 height 19
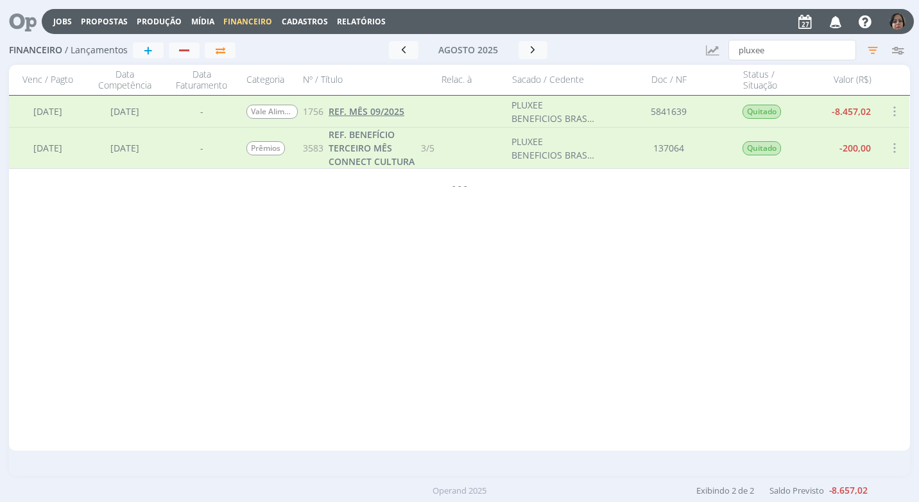
click at [380, 111] on span "REF. MÊS 09/2025" at bounding box center [366, 111] width 76 height 12
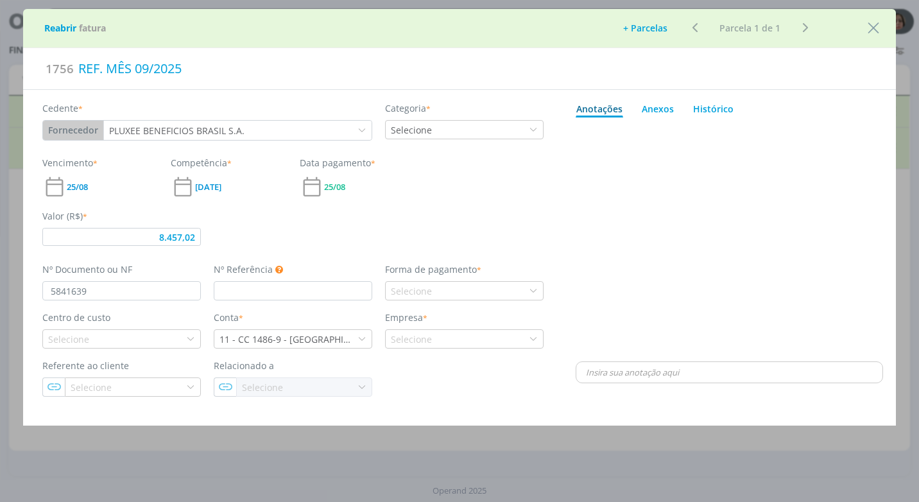
type input "8.457,02"
type input "09/25"
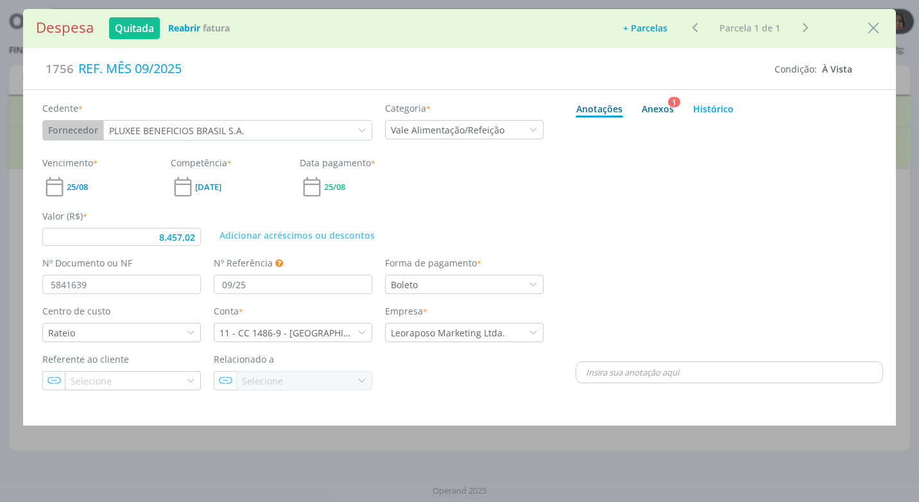
click at [663, 107] on div "Anexos 1" at bounding box center [657, 108] width 32 height 13
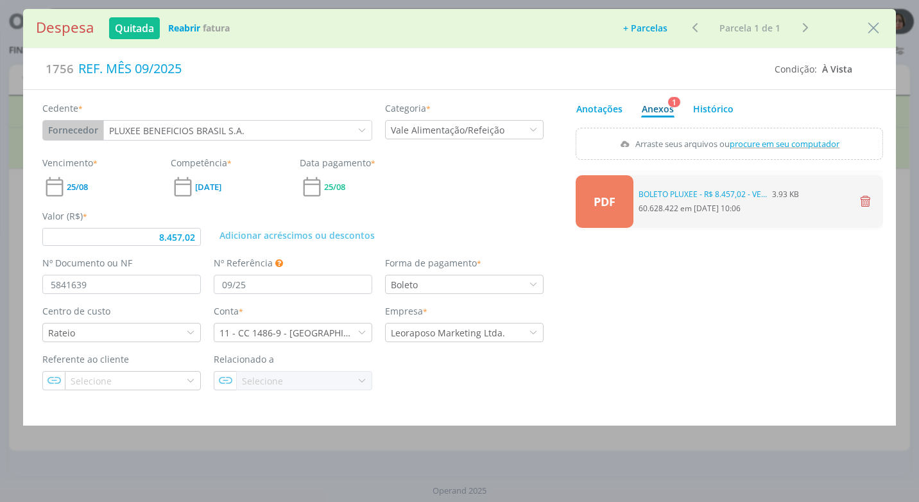
click at [863, 198] on icon "dialog" at bounding box center [864, 201] width 15 height 15
click at [860, 194] on button "Sim" at bounding box center [859, 201] width 25 height 14
type input "8.457,02"
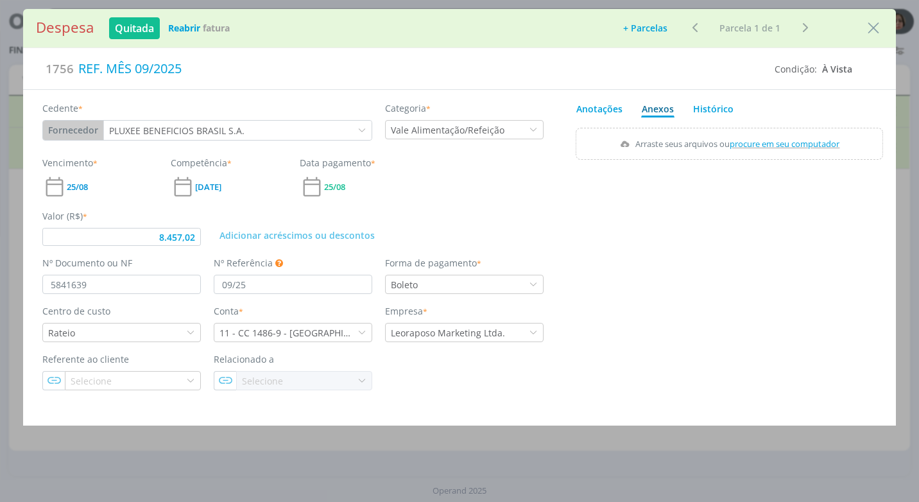
click at [766, 141] on span "procure em seu computador" at bounding box center [785, 144] width 110 height 12
click at [766, 131] on input "Arraste seus arquivos ou procure em seu computador" at bounding box center [728, 130] width 307 height 4
type input "C:\fakepath\NF 137064 - PLUXEE R$ 200,00.pdf"
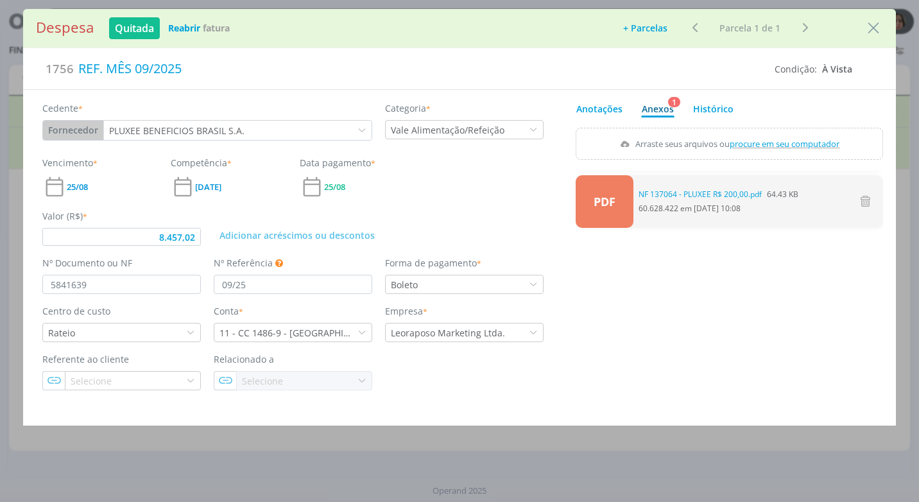
click at [874, 204] on span "dialog" at bounding box center [867, 201] width 21 height 17
click at [865, 200] on icon "dialog" at bounding box center [864, 201] width 15 height 15
click at [867, 201] on button "Sim" at bounding box center [859, 201] width 25 height 14
type input "8.457,02"
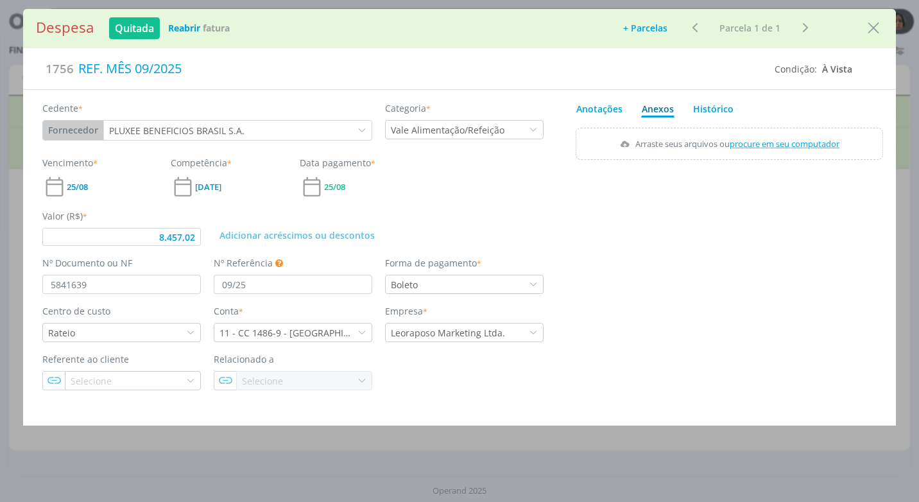
click at [795, 143] on span "procure em seu computador" at bounding box center [785, 144] width 110 height 12
click at [795, 131] on input "Arraste seus arquivos ou procure em seu computador" at bounding box center [728, 130] width 307 height 4
type input "C:\fakepath\NF 5841639 - PLUXEE R$ 8.457,02.pdf"
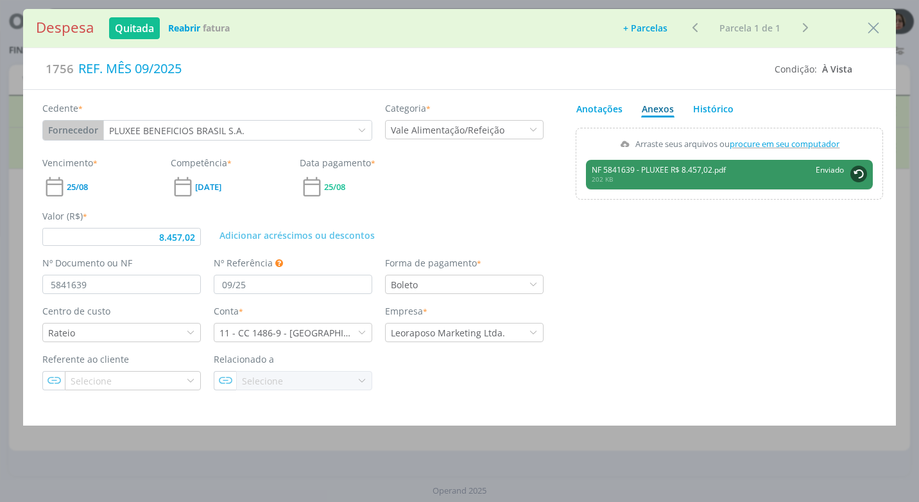
type input "8.457,02"
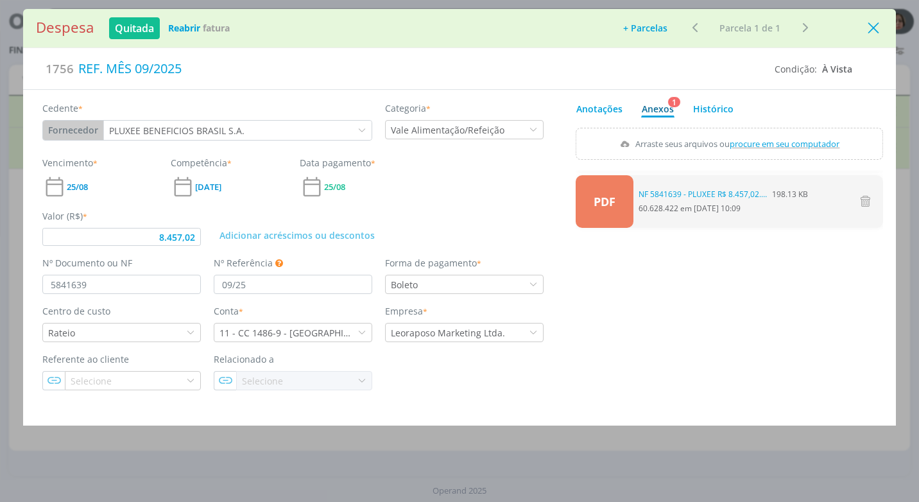
click at [872, 32] on icon "Close" at bounding box center [872, 28] width 19 height 19
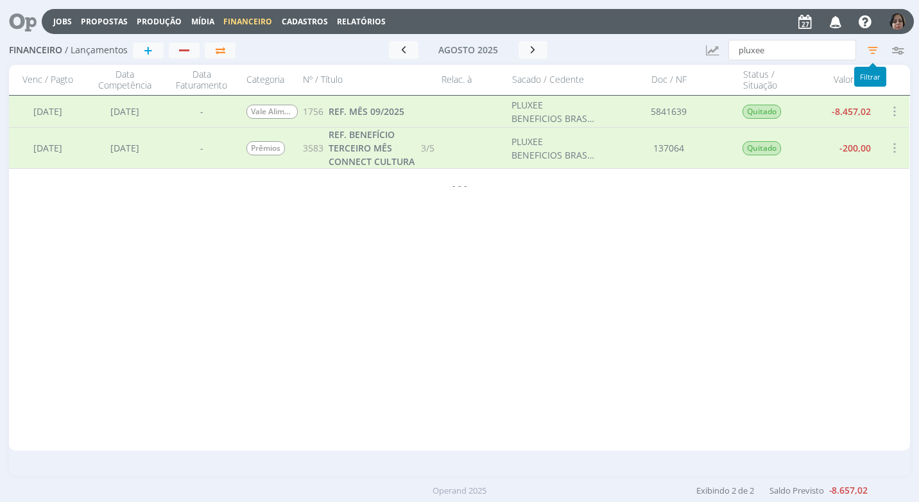
click at [871, 44] on icon "button" at bounding box center [872, 49] width 23 height 23
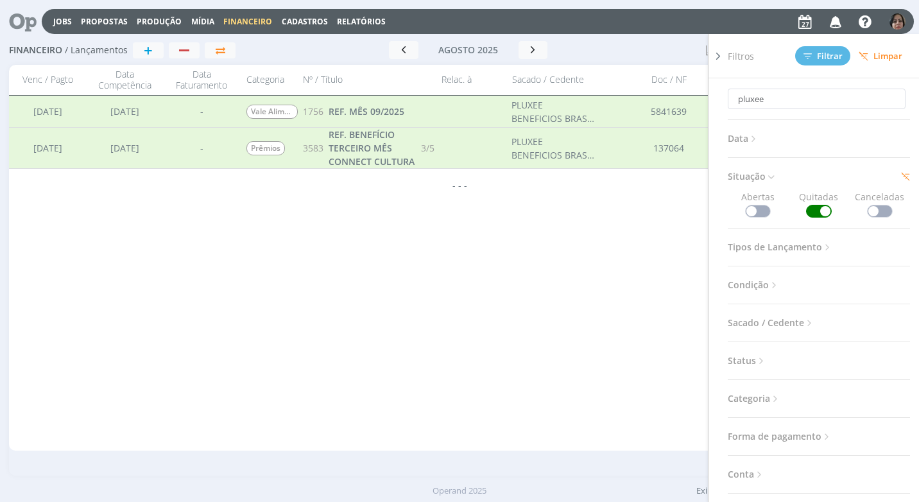
drag, startPoint x: 752, startPoint y: 212, endPoint x: 764, endPoint y: 212, distance: 11.6
click at [752, 212] on span at bounding box center [758, 211] width 26 height 13
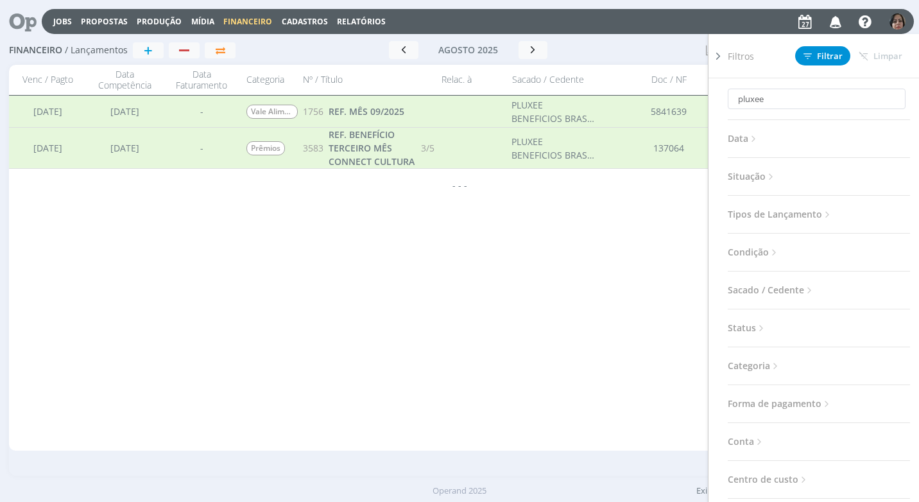
click at [772, 175] on icon at bounding box center [770, 176] width 11 height 11
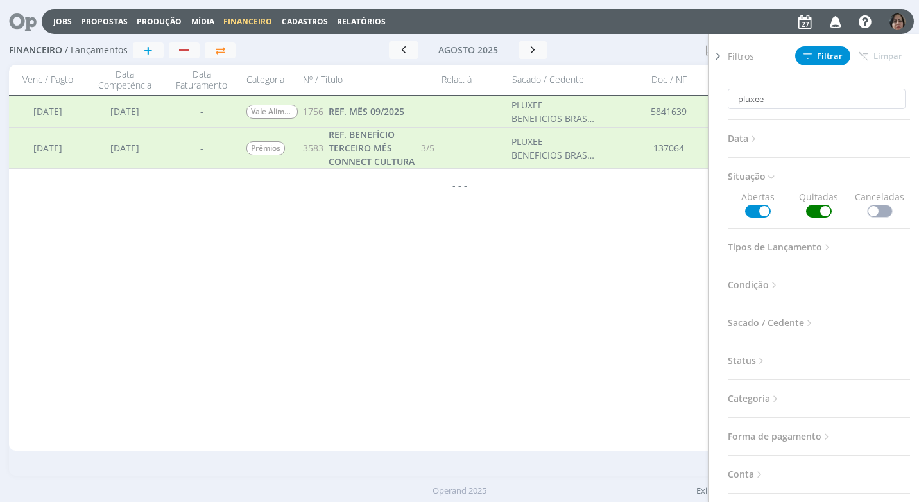
click at [820, 211] on span at bounding box center [819, 211] width 26 height 13
click at [875, 53] on span "Limpar" at bounding box center [880, 56] width 44 height 10
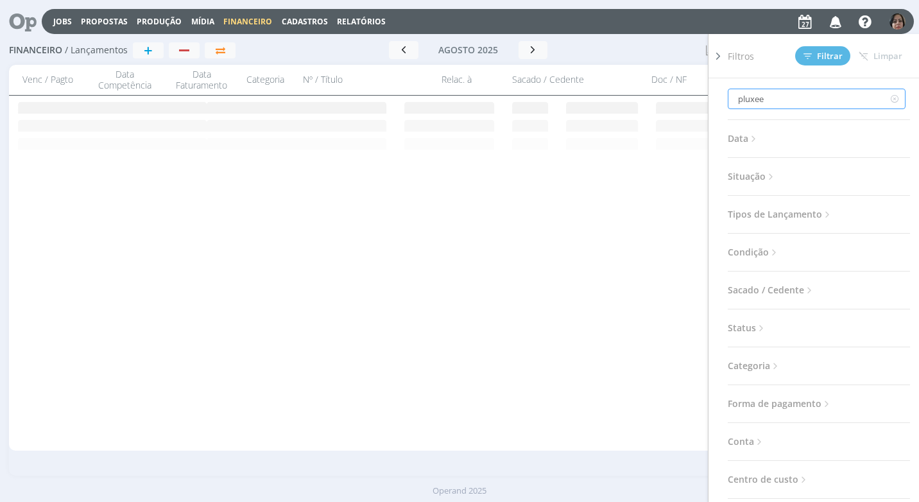
click at [777, 98] on input "pluxee" at bounding box center [816, 99] width 178 height 21
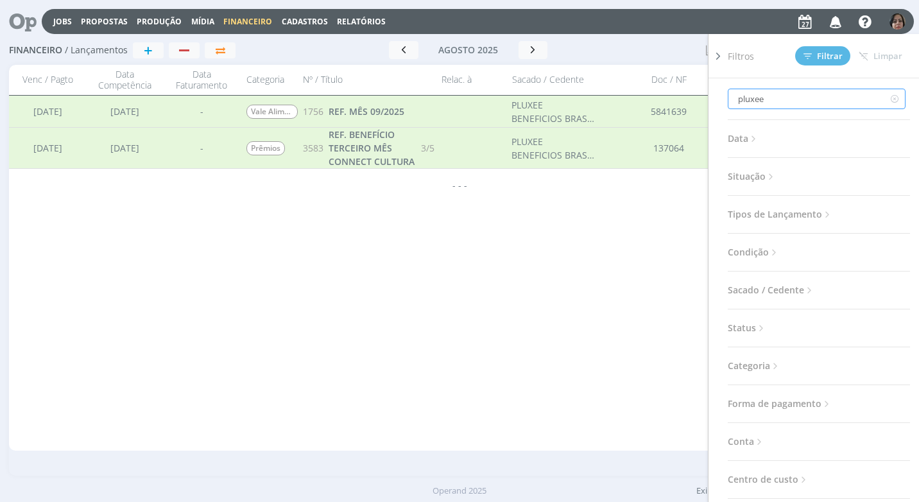
type input "pluxe"
type input "p"
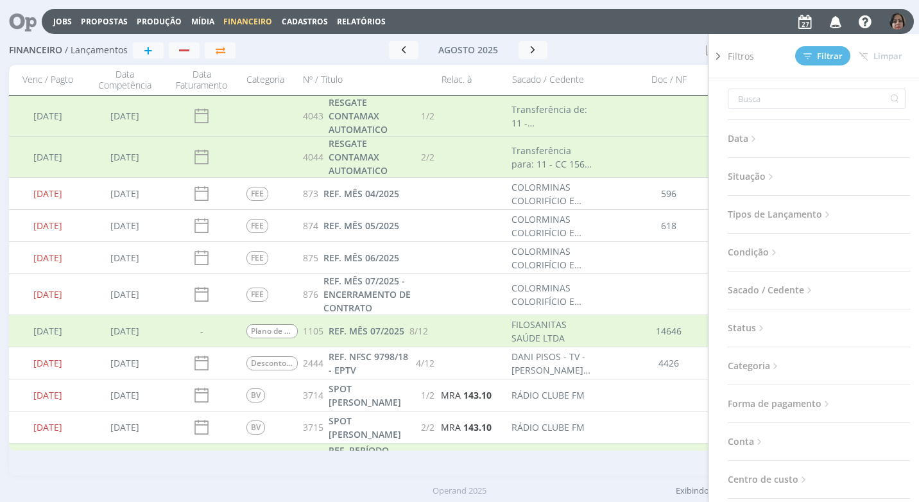
click at [768, 174] on icon at bounding box center [770, 176] width 11 height 11
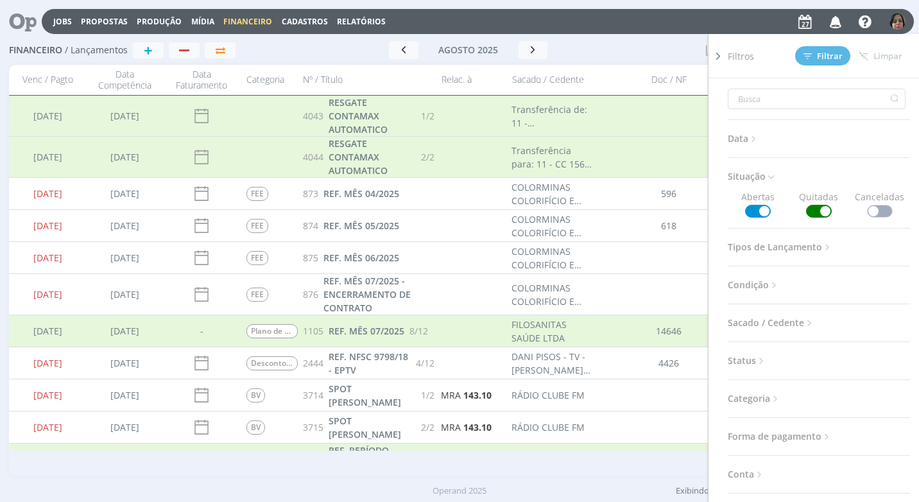
click at [824, 206] on span at bounding box center [819, 211] width 26 height 13
click at [831, 57] on span "Filtrar" at bounding box center [822, 56] width 39 height 8
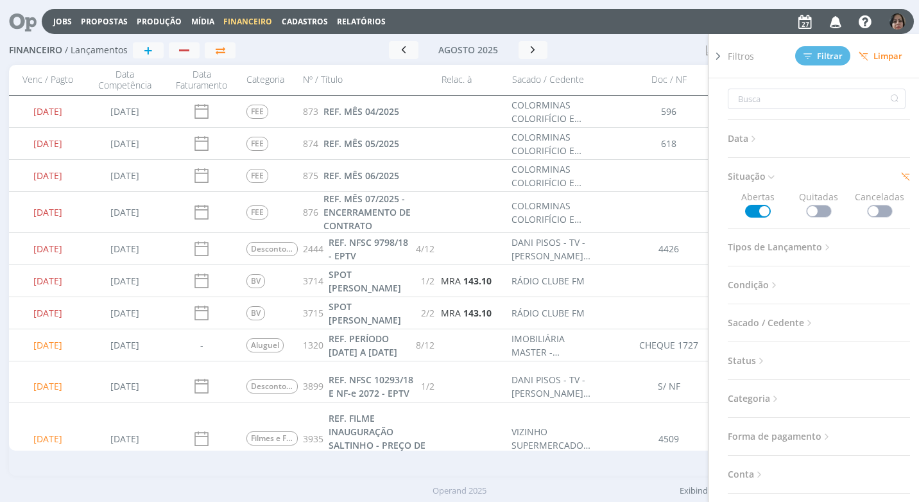
click at [719, 53] on icon at bounding box center [717, 55] width 13 height 13
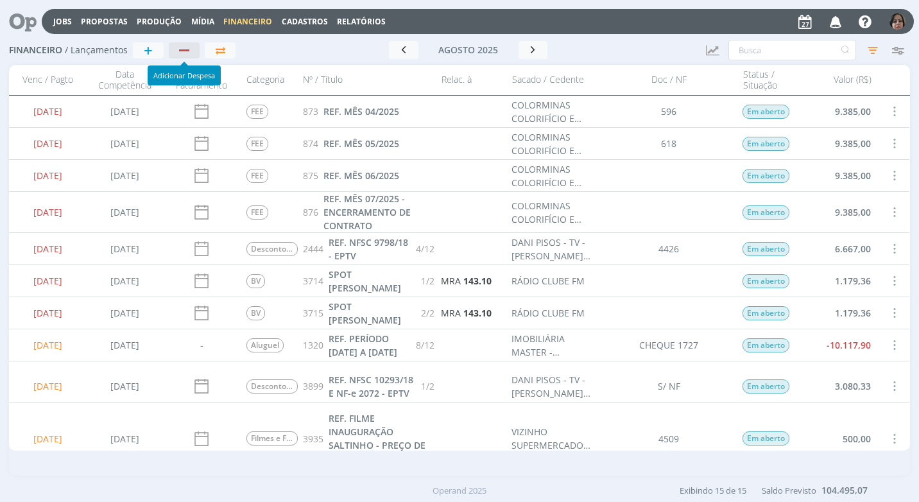
click at [181, 49] on div "button" at bounding box center [184, 50] width 10 height 2
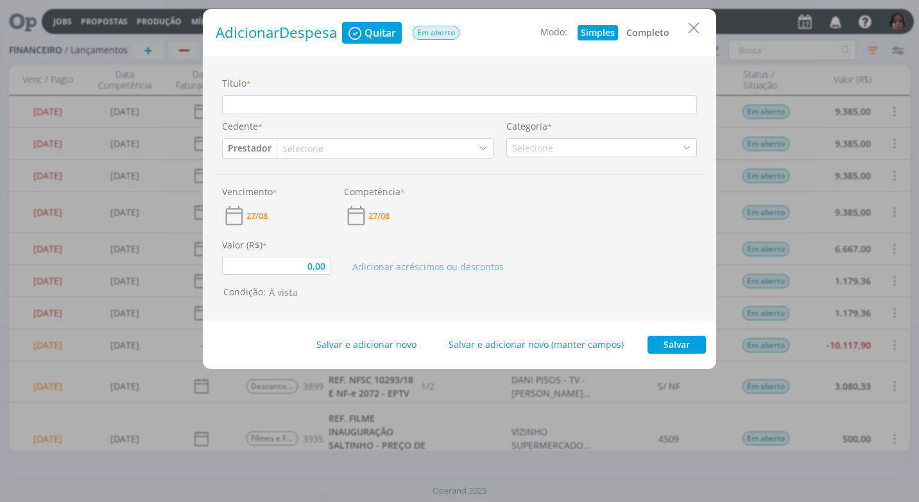
click at [632, 31] on button "Completo" at bounding box center [647, 32] width 49 height 15
type input "0,00"
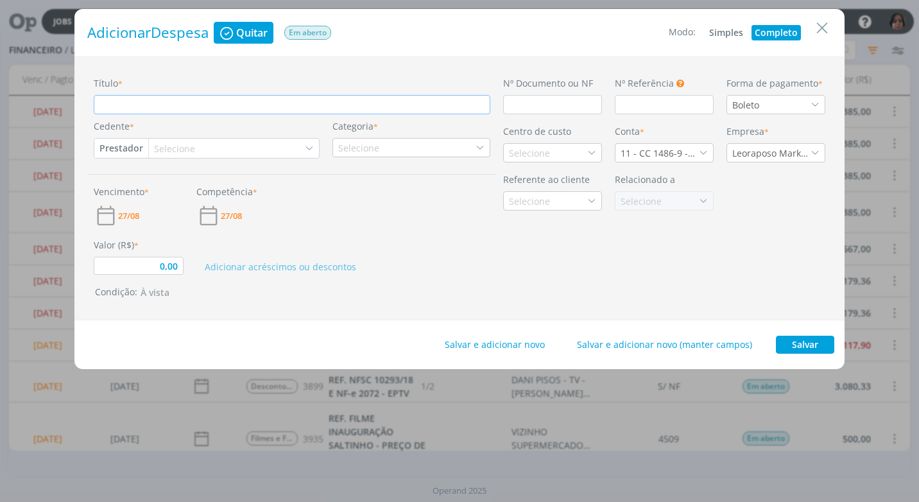
click at [123, 103] on input "Título *" at bounding box center [292, 104] width 396 height 19
type input "t"
type input "0,00"
type input "ta"
type input "0,00"
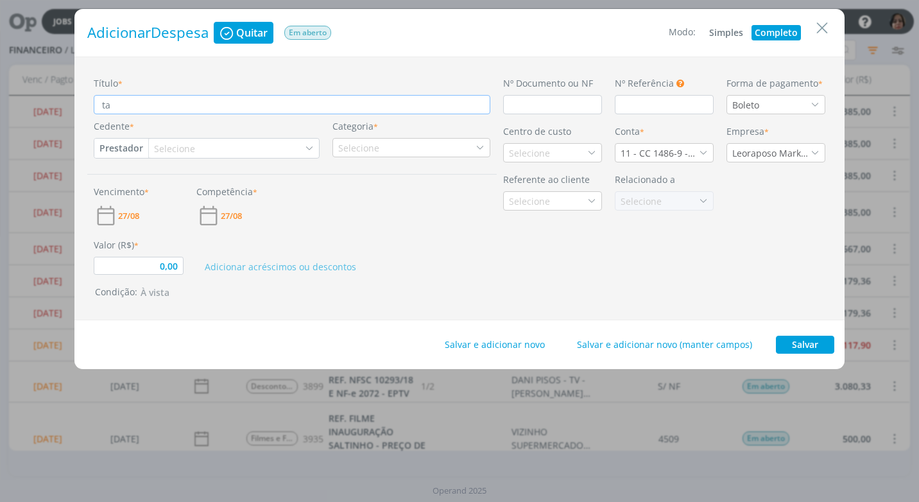
type input "t"
type input "0,00"
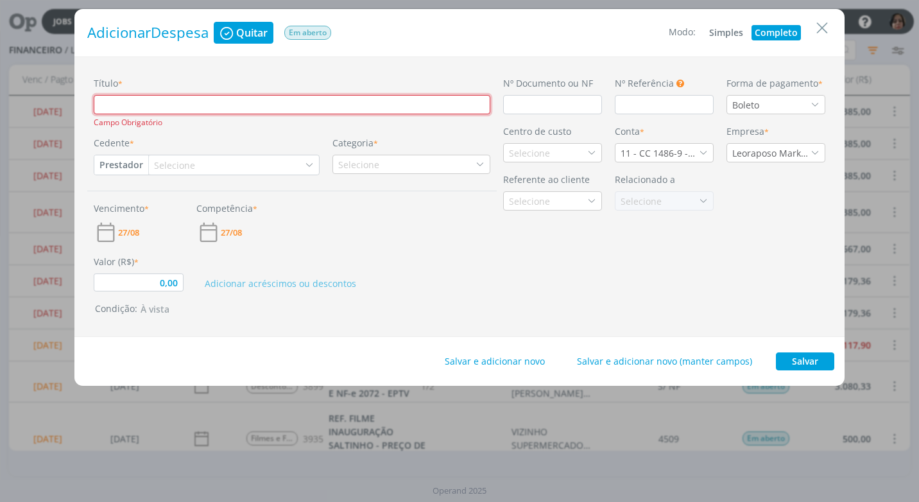
type input "T"
type input "0,00"
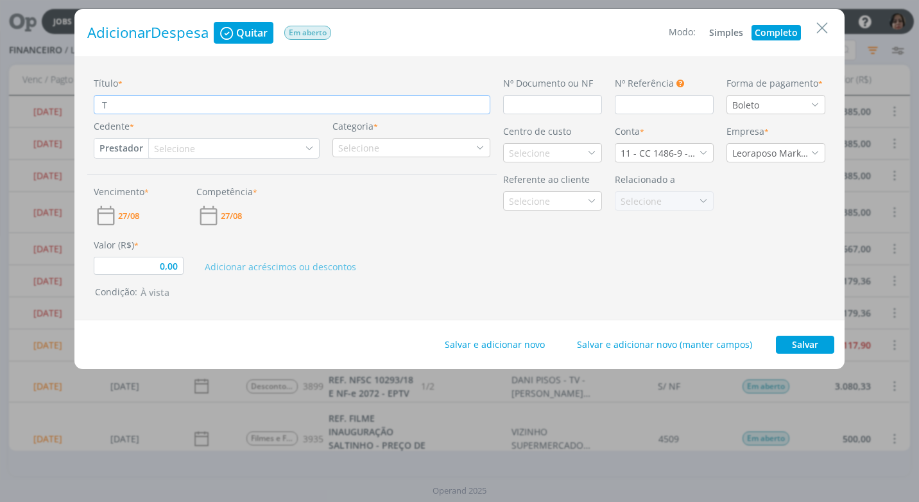
type input "TA"
type input "0,00"
type input "TAR"
type input "0,00"
type input "TARI"
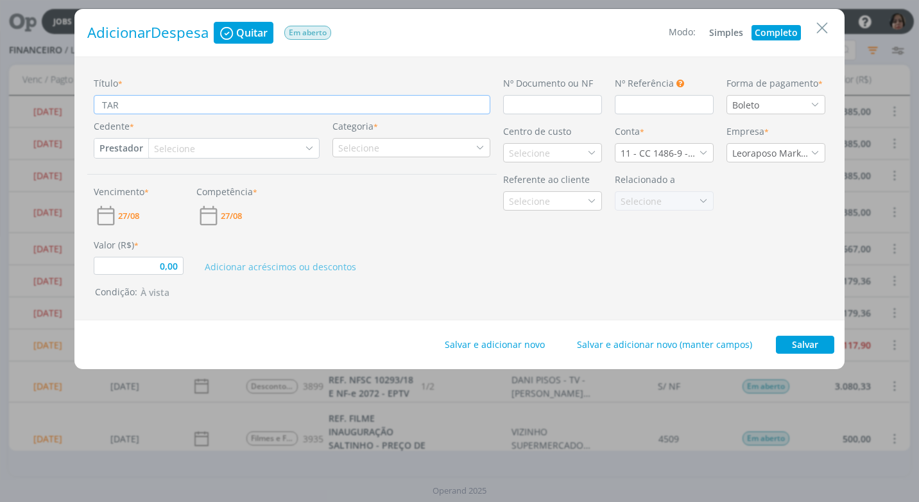
type input "0,00"
type input "TARIF"
type input "0,00"
type input "TARIFA"
type input "0,00"
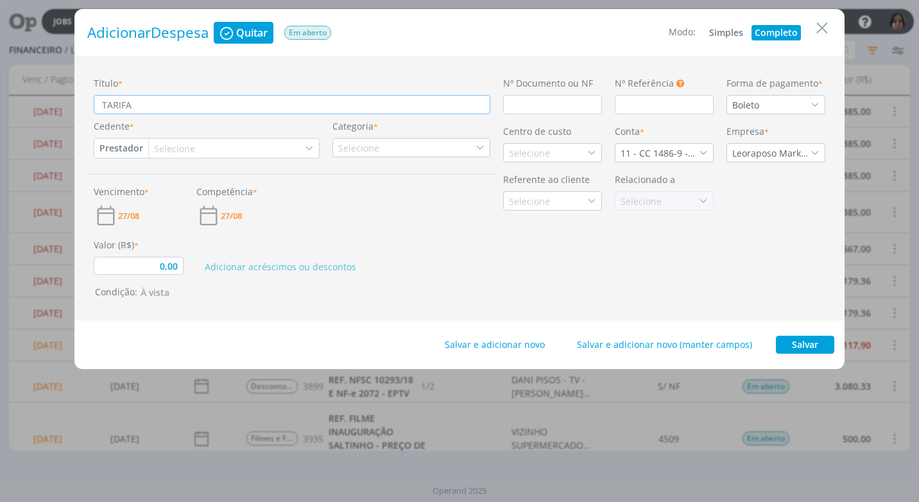
type input "TARIFA"
type input "0,00"
type input "TARIFA C"
type input "0,00"
type input "TARIFA CO"
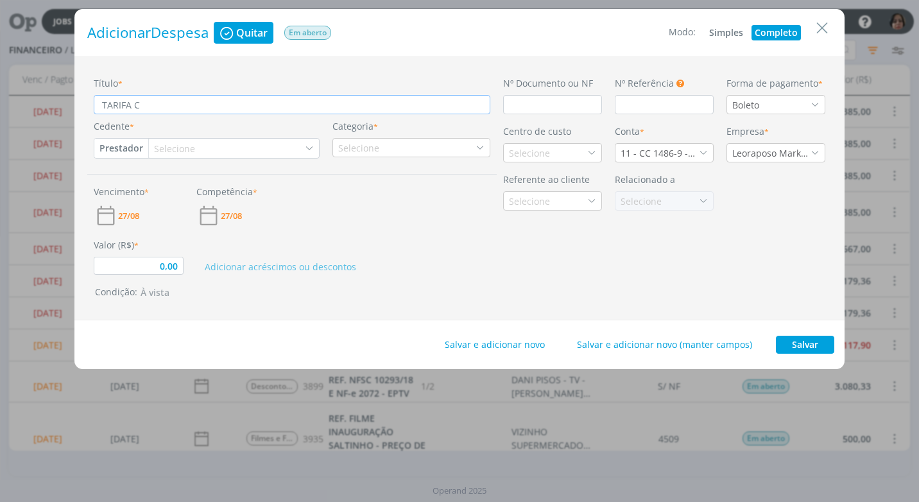
type input "0,00"
type input "TARIFA COB"
type input "0,00"
type input "TARIFA COBR"
type input "0,00"
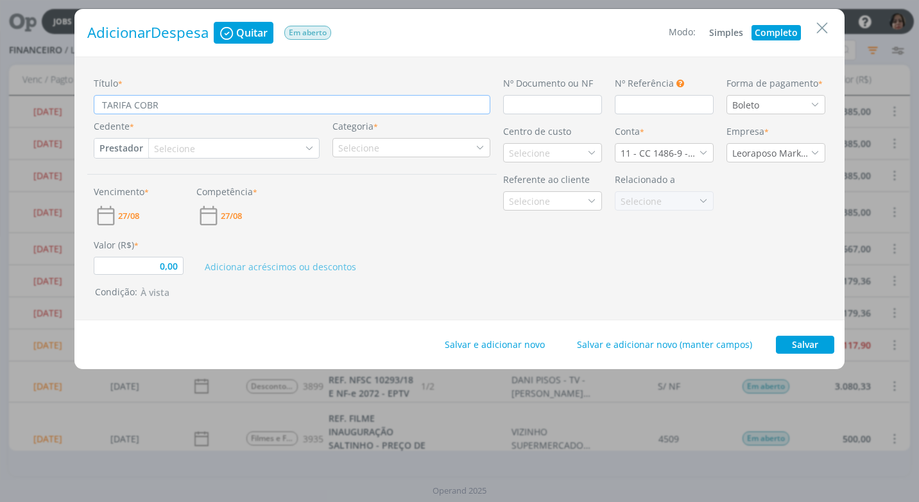
type input "TARIFA COBRA"
type input "0,00"
type input "TARIFA COBRAN"
type input "0,00"
type input "TARIFA COBRANÇ"
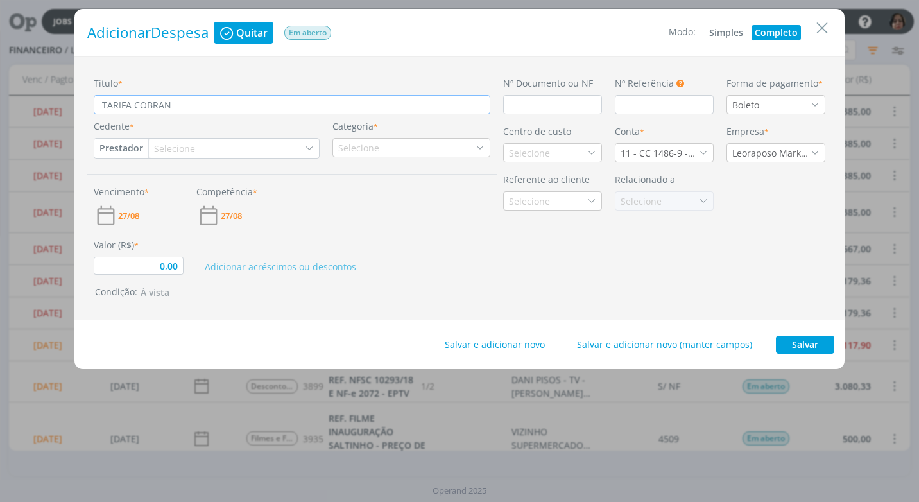
type input "0,00"
type input "TARIFA COBRANÇA"
type input "0,00"
type input "TARIFA COBRANÇA"
click at [518, 107] on input "dialog" at bounding box center [552, 104] width 99 height 19
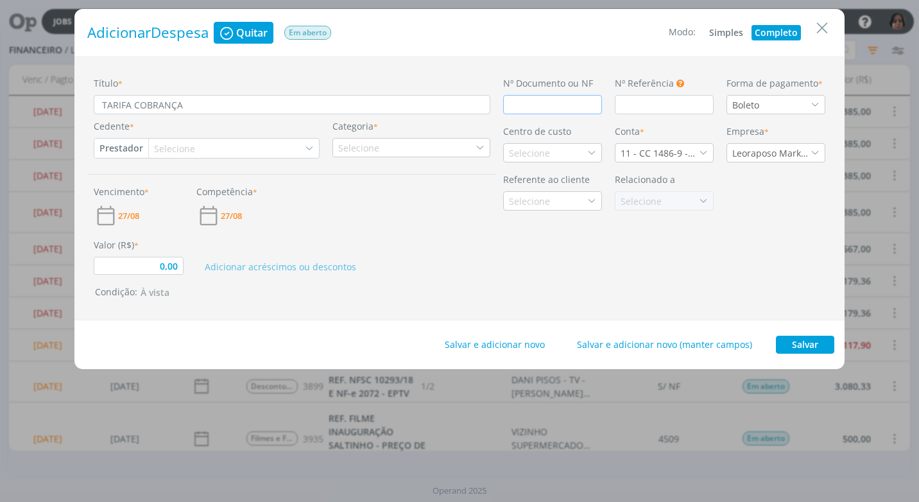
type input "D"
type input "0,00"
type input "DÉ"
type input "0,00"
type input "DÉB"
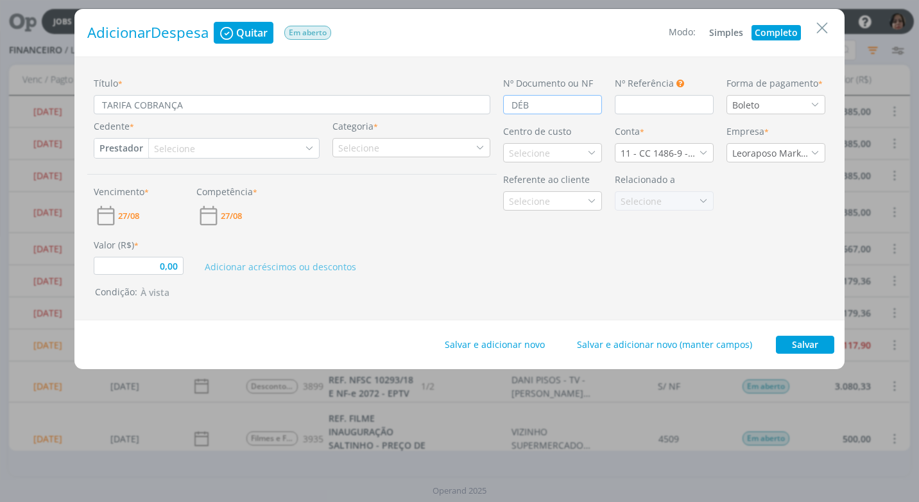
type input "0,00"
type input "DÉBI"
type input "0,00"
type input "DÉBITO"
type input "0,00"
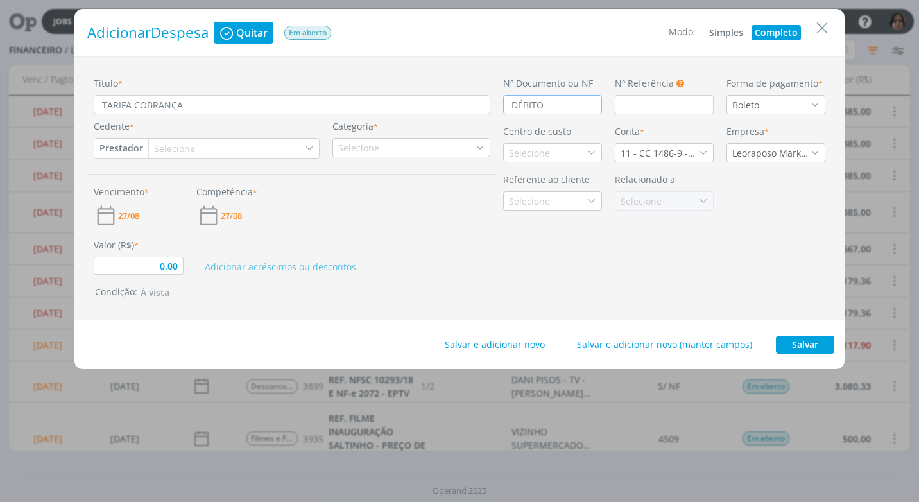
type input "DÉBITO"
type input "0,00"
type input "DÉBITO A"
type input "0,00"
type input "DÉBITO AUTO"
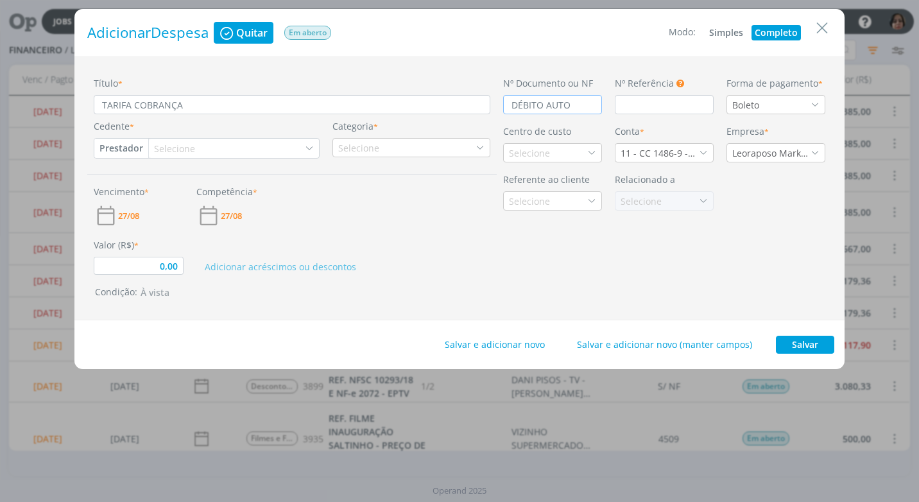
type input "0,00"
type input "DÉBITO AUTOM"
type input "0,00"
type input "DÉBITO AUTOMÁ"
type input "0,00"
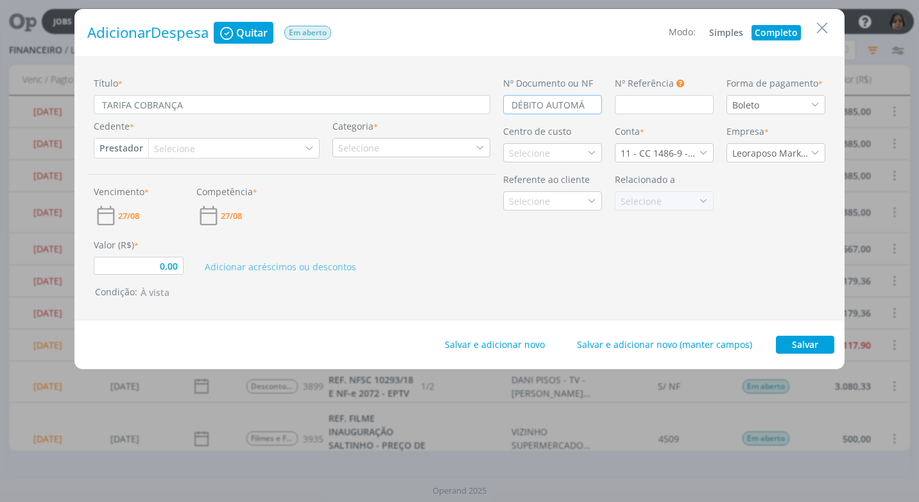
type input "DÉBITO AUTOMÁT"
type input "0,00"
type input "DÉBITO AUTOMÁTI"
type input "0,00"
type input "DÉBITO AUTOMÁTIC"
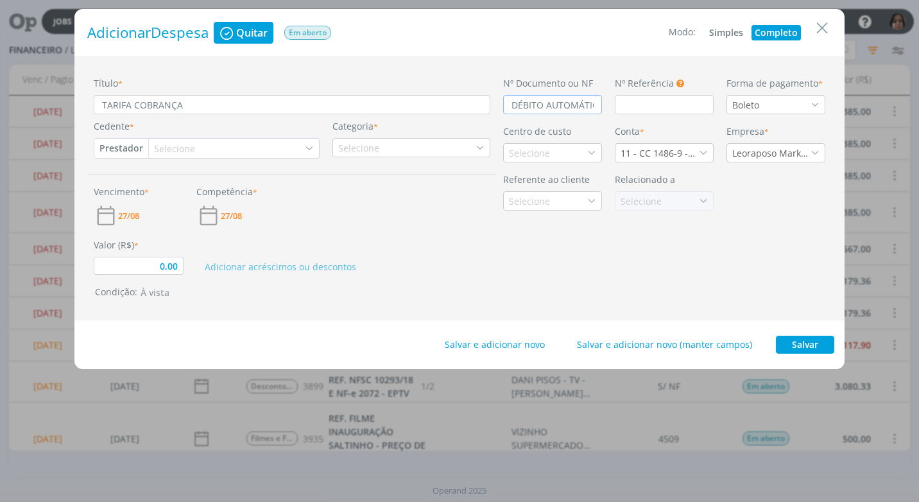
scroll to position [0, 10]
type input "0,00"
type input "DÉBITO AUTOMÁTICO"
click at [820, 105] on div "Boleto" at bounding box center [775, 104] width 99 height 19
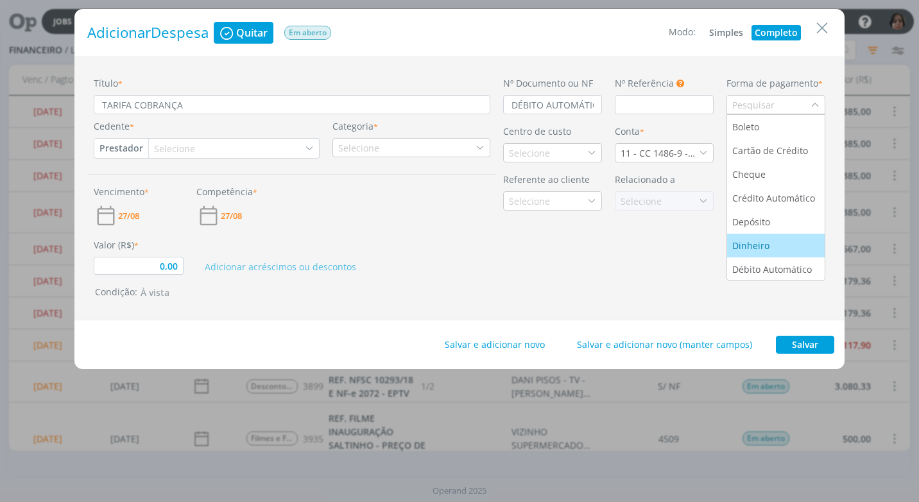
scroll to position [49, 0]
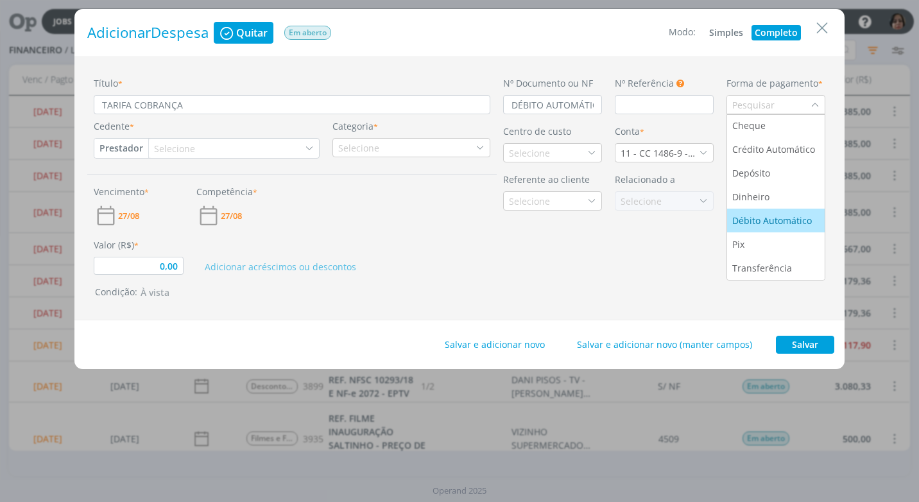
click at [743, 219] on div "Débito Automático" at bounding box center [773, 220] width 82 height 13
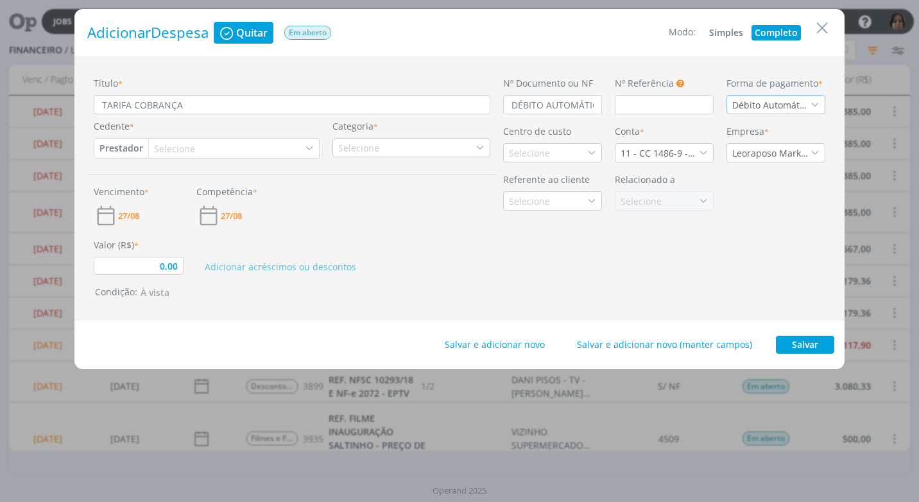
click at [116, 149] on button "Prestador" at bounding box center [121, 148] width 54 height 19
click at [151, 187] on link "Fornecedor" at bounding box center [145, 190] width 101 height 21
type input "0,00"
click at [182, 149] on div "Selecione" at bounding box center [182, 148] width 44 height 13
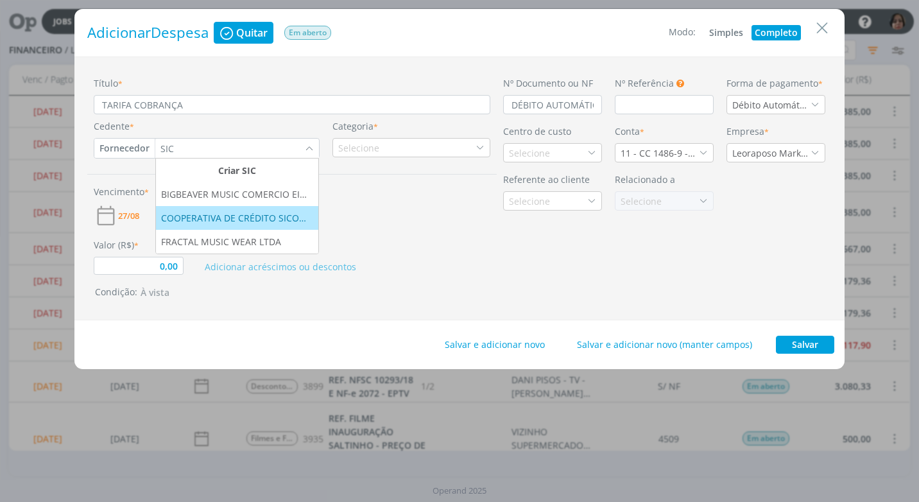
type input "SIC"
click at [207, 212] on div "COOPERATIVA DE CRÉDITO SICOOBMAIS LTDA" at bounding box center [237, 217] width 152 height 13
type input "0,00"
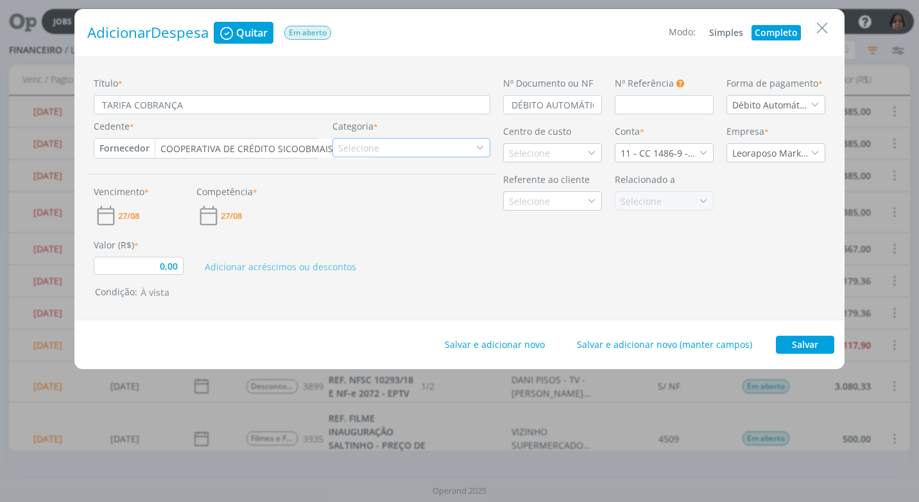
click at [362, 144] on div "Selecione" at bounding box center [360, 147] width 44 height 13
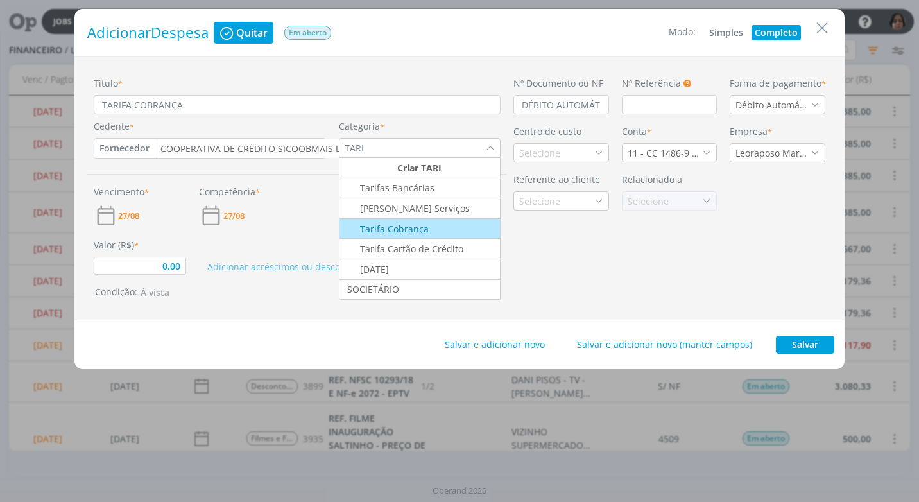
type input "TARI"
click at [384, 228] on div "Tarifa Cobrança" at bounding box center [385, 228] width 88 height 13
type input "0,00"
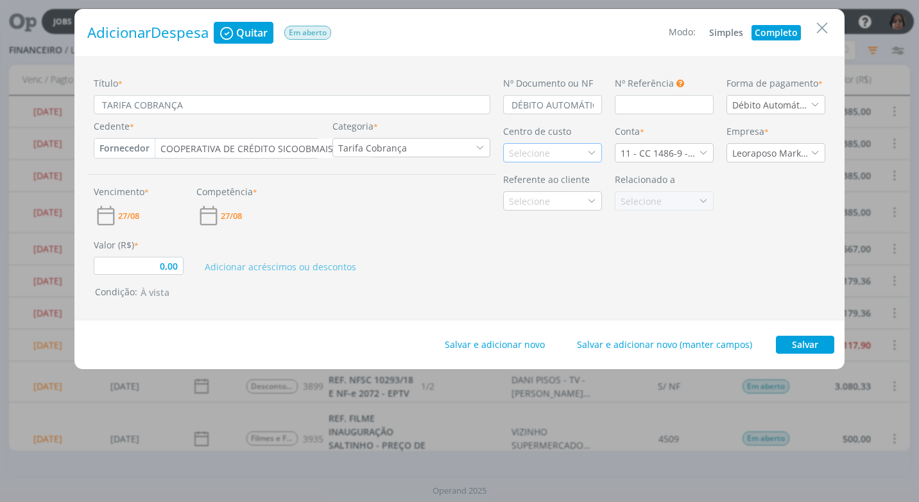
click at [529, 156] on div "Selecione" at bounding box center [531, 152] width 44 height 13
type input "BANC"
click at [523, 197] on div "Bancos" at bounding box center [525, 198] width 33 height 13
click at [135, 215] on span "27/08" at bounding box center [128, 216] width 21 height 8
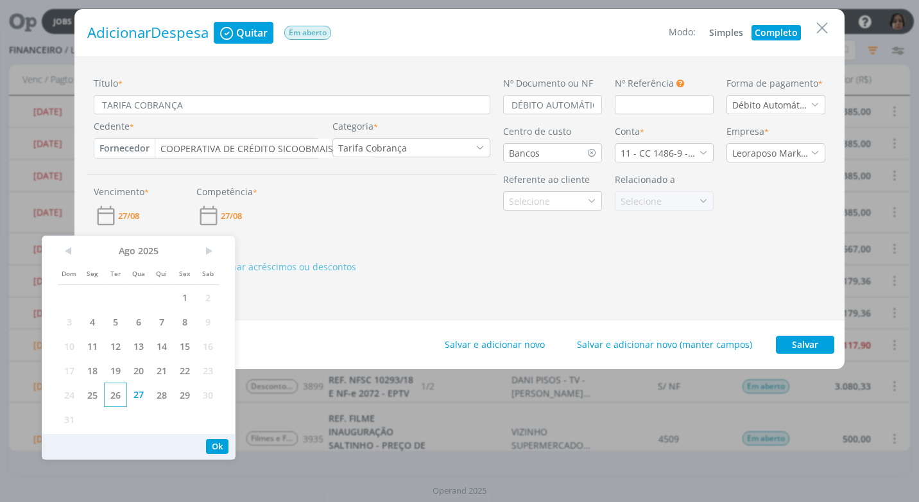
click at [122, 394] on span "26" at bounding box center [115, 394] width 23 height 24
click at [209, 439] on button "Ok" at bounding box center [217, 446] width 22 height 15
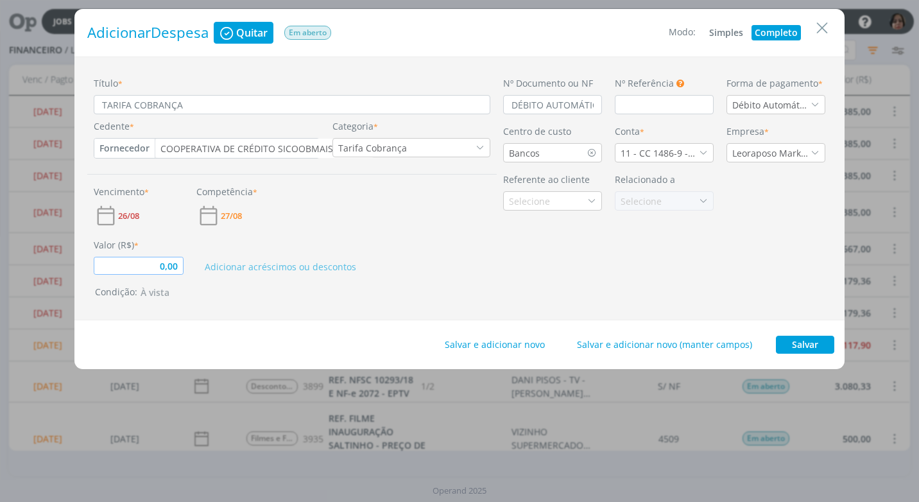
click at [182, 267] on input "0,00" at bounding box center [139, 266] width 90 height 18
click at [350, 246] on div "Adicionar acréscimos ou descontos" at bounding box center [343, 256] width 307 height 37
click at [795, 346] on button "Salvar" at bounding box center [804, 344] width 58 height 18
type input "9,12"
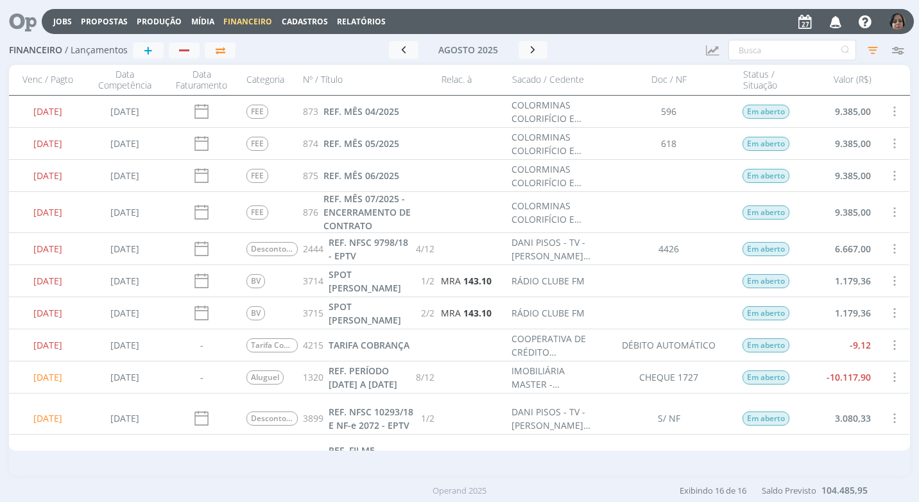
click at [888, 339] on span at bounding box center [893, 344] width 14 height 17
click at [852, 352] on div "Quitar" at bounding box center [851, 355] width 127 height 19
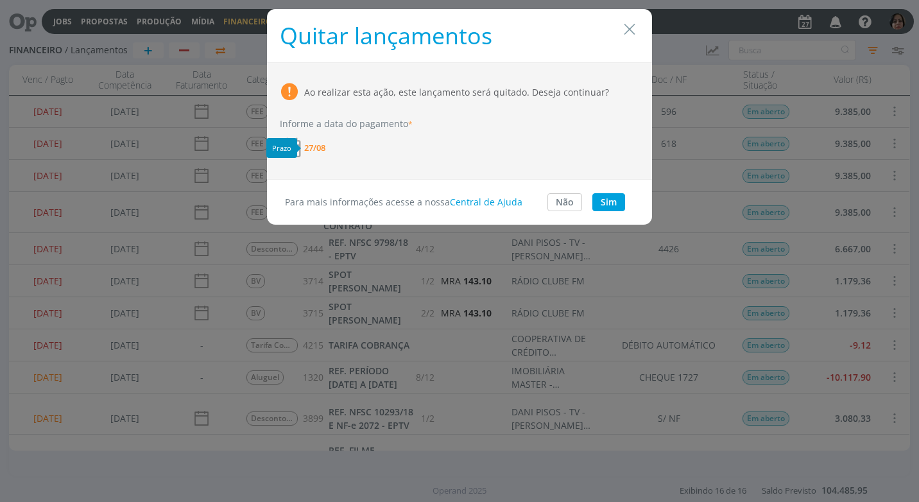
click at [318, 144] on span "27/08" at bounding box center [314, 148] width 21 height 8
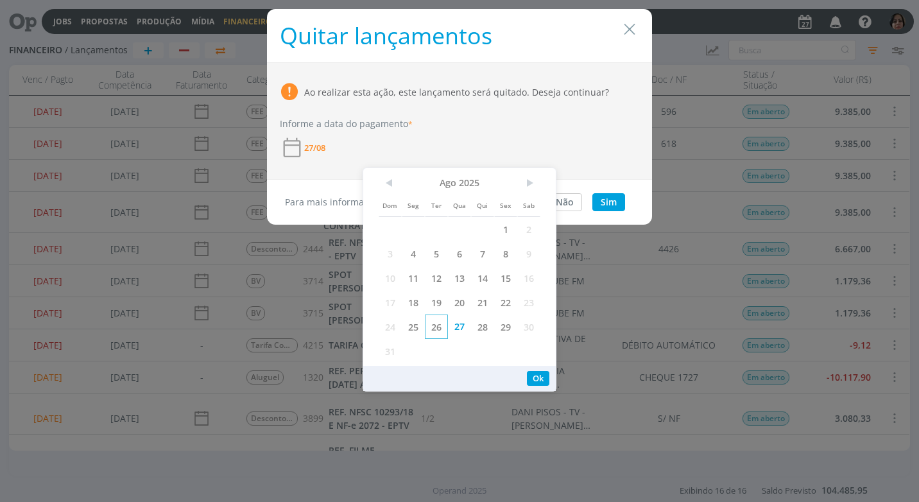
click at [443, 323] on span "26" at bounding box center [436, 326] width 23 height 24
click at [548, 375] on button "Ok" at bounding box center [538, 378] width 22 height 15
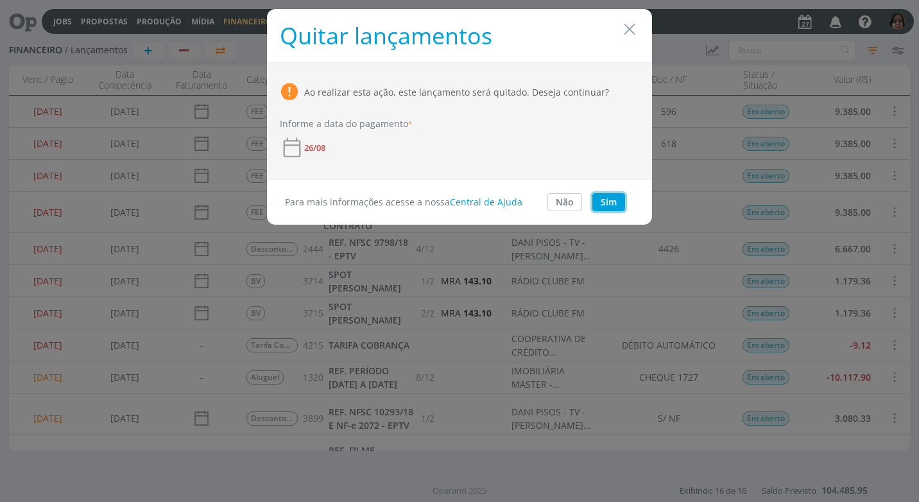
drag, startPoint x: 602, startPoint y: 194, endPoint x: 595, endPoint y: 198, distance: 8.9
click at [602, 194] on button "Sim" at bounding box center [608, 202] width 33 height 18
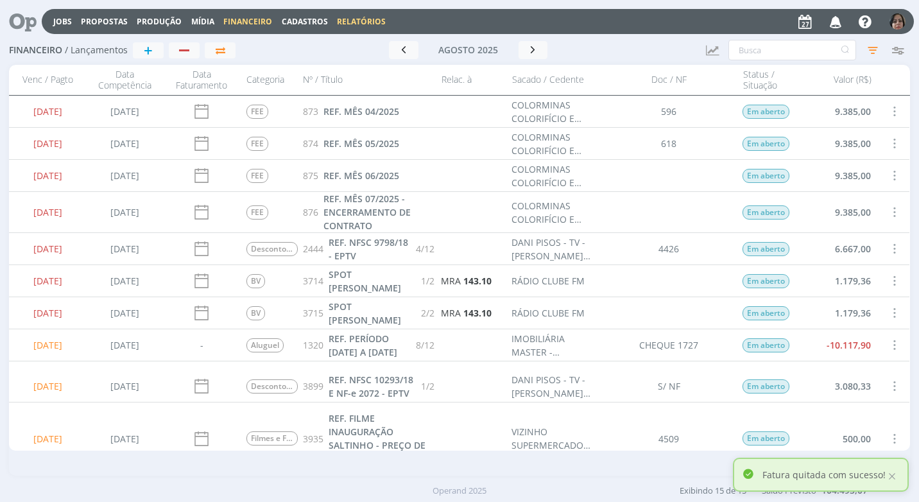
click at [363, 23] on link "Relatórios" at bounding box center [361, 21] width 49 height 11
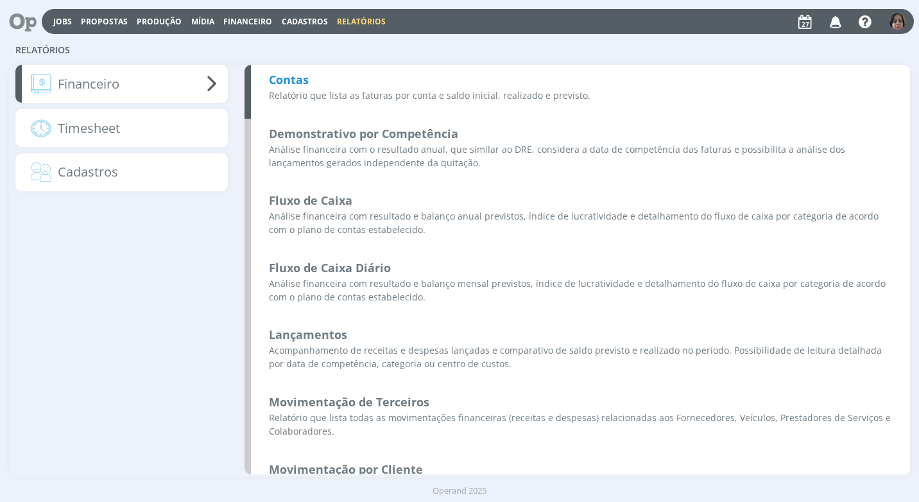
click at [276, 71] on div "Contas Relatório que lista as faturas por conta e saldo inicial, realizado e pr…" at bounding box center [576, 92] width 665 height 54
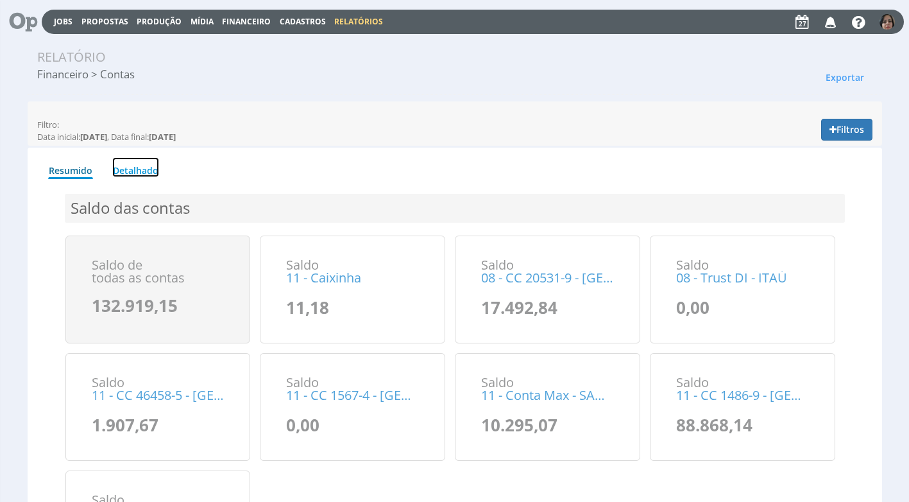
drag, startPoint x: 149, startPoint y: 170, endPoint x: 154, endPoint y: 176, distance: 7.7
click at [149, 169] on link "Detalhado" at bounding box center [135, 167] width 47 height 20
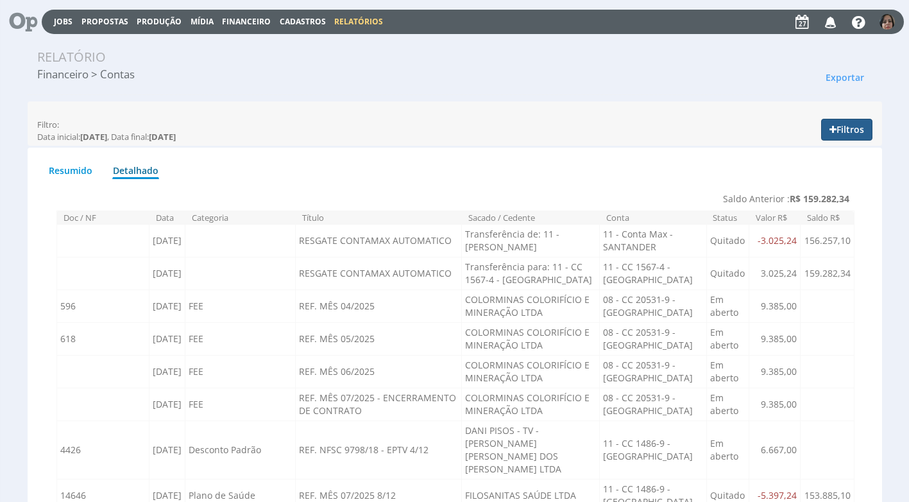
click at [851, 133] on button "Filtros" at bounding box center [846, 130] width 51 height 22
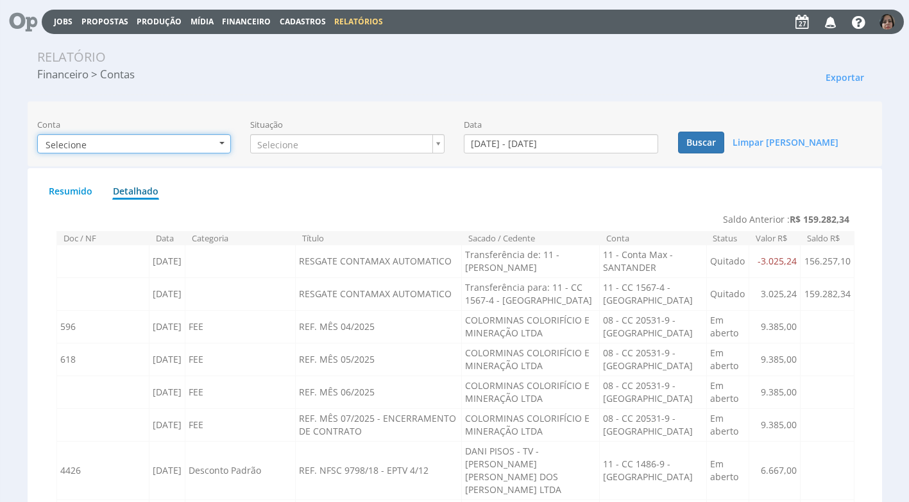
click at [224, 142] on b "button" at bounding box center [221, 143] width 5 height 3
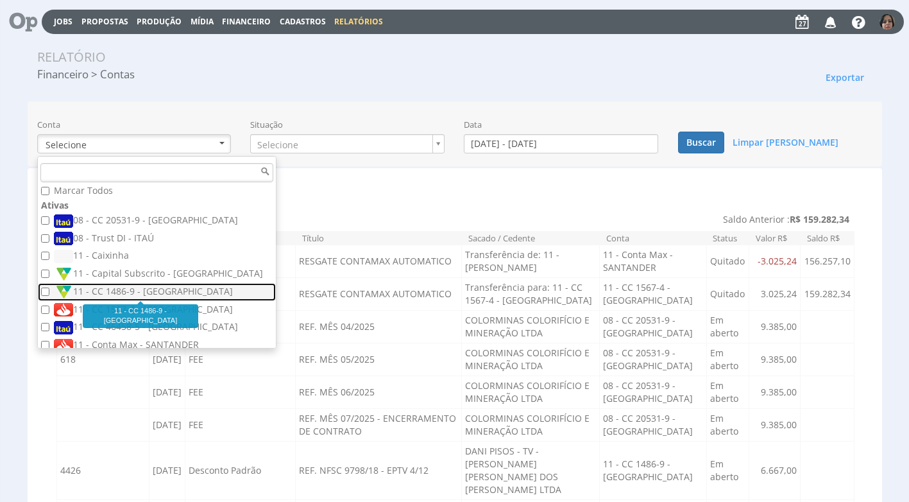
click at [173, 291] on label "11 - CC 1486-9 - [GEOGRAPHIC_DATA]" at bounding box center [158, 292] width 209 height 14
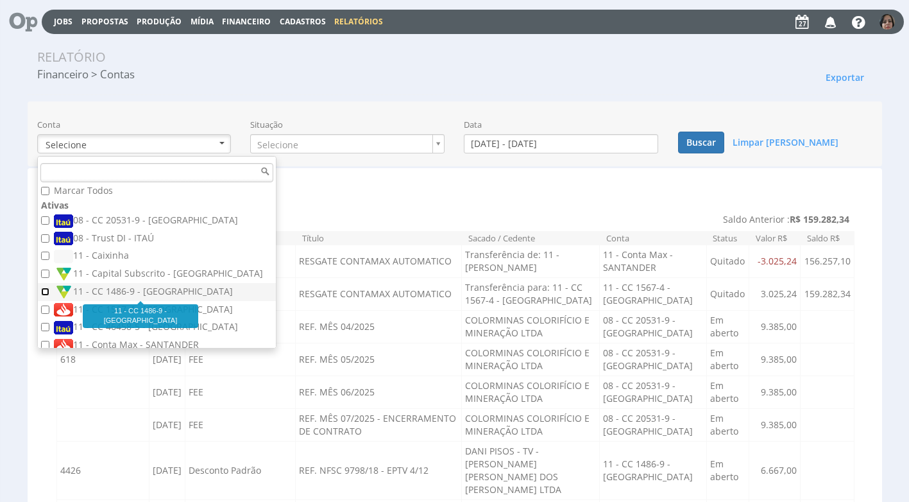
click at [49, 291] on input "11 - CC 1486-9 - [GEOGRAPHIC_DATA]" at bounding box center [45, 291] width 8 height 8
checkbox input "true"
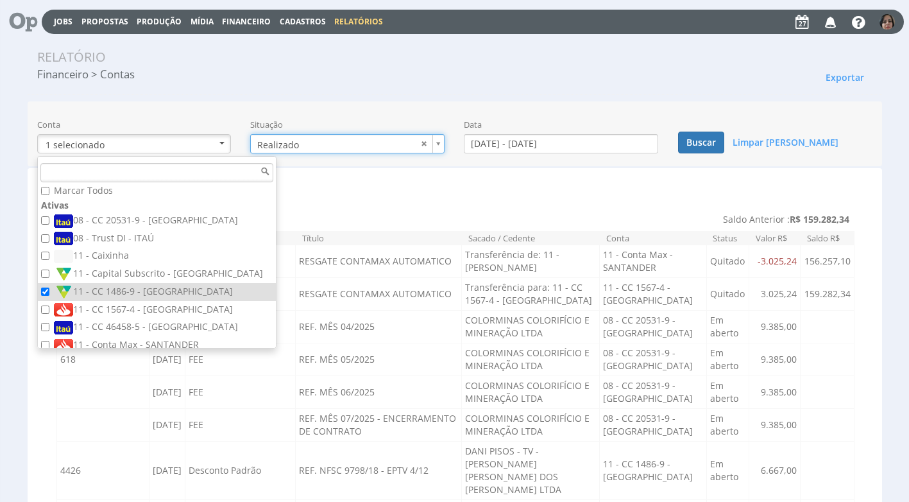
type input "realizado"
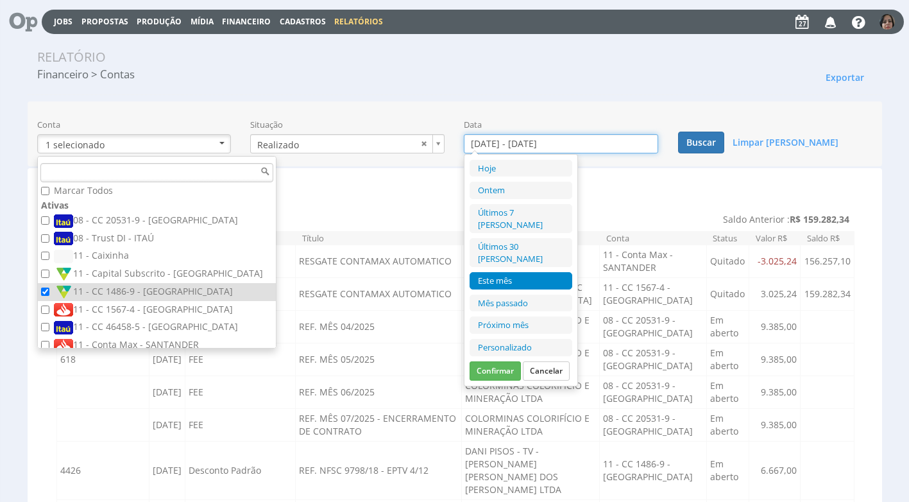
click at [504, 144] on input "[DATE] - [DATE]" at bounding box center [561, 143] width 194 height 19
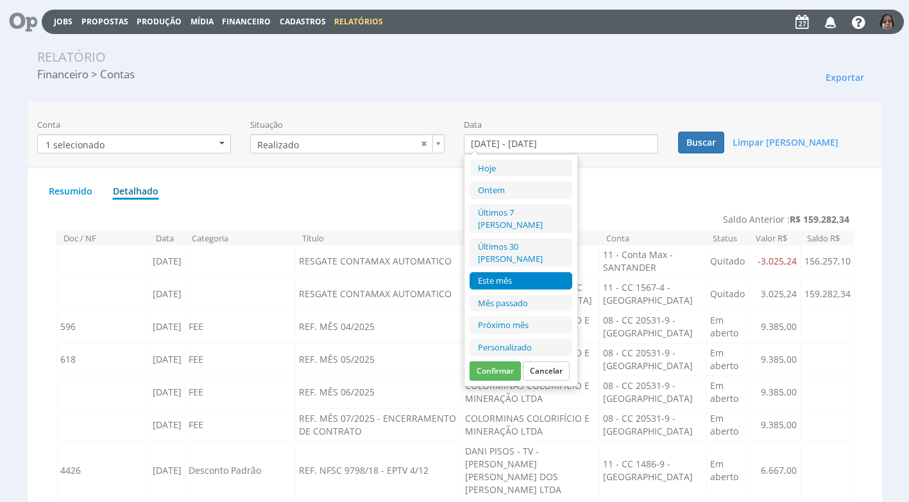
click at [488, 339] on li "Personalizado" at bounding box center [521, 347] width 103 height 17
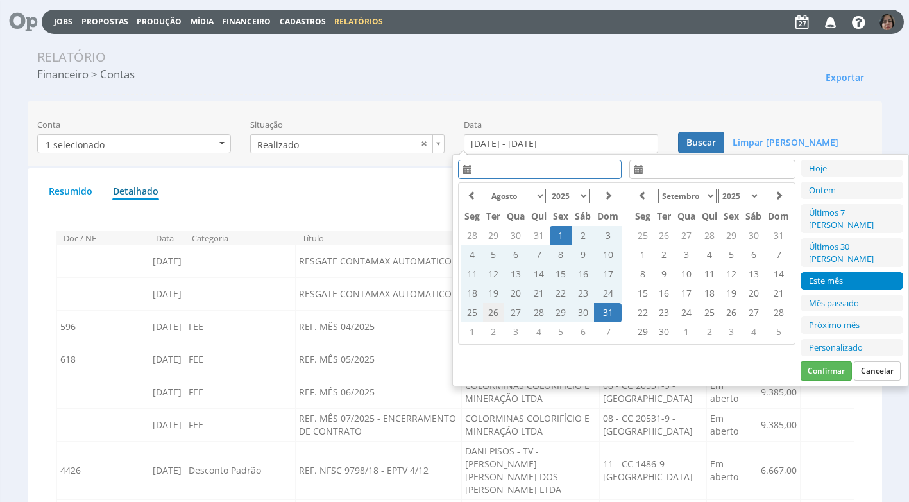
click at [494, 312] on td "26" at bounding box center [493, 312] width 21 height 19
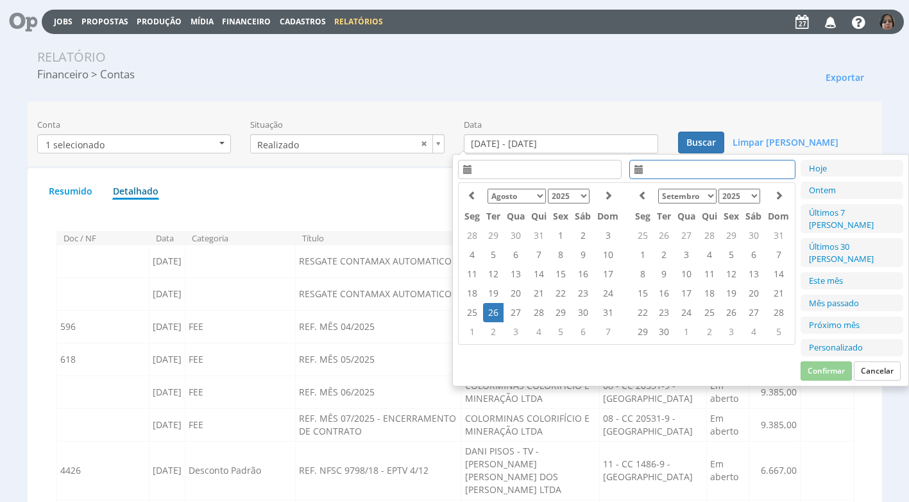
click at [493, 311] on td "26" at bounding box center [493, 312] width 21 height 19
click at [834, 361] on button "Confirmar" at bounding box center [825, 370] width 51 height 19
type input "[DATE] - [DATE]"
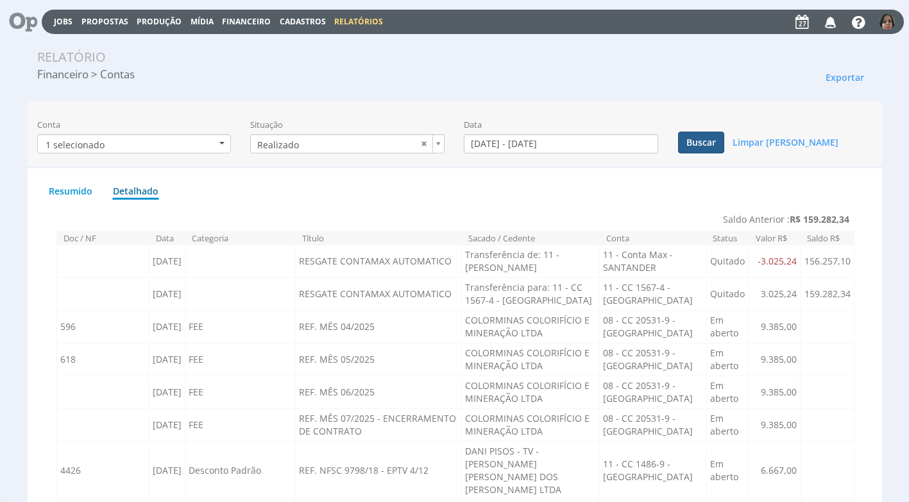
click at [709, 146] on button "Buscar" at bounding box center [701, 142] width 46 height 22
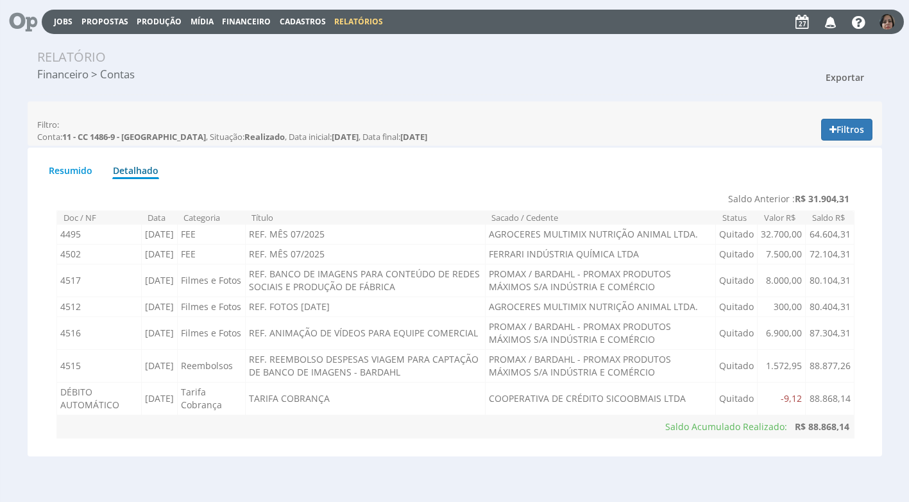
click at [864, 73] on button "Exportar" at bounding box center [844, 78] width 55 height 22
click at [793, 139] on link "Imprimir" at bounding box center [820, 135] width 101 height 17
click at [251, 17] on span "Financeiro" at bounding box center [246, 21] width 49 height 11
click at [228, 38] on link "Lançamentos" at bounding box center [248, 41] width 108 height 19
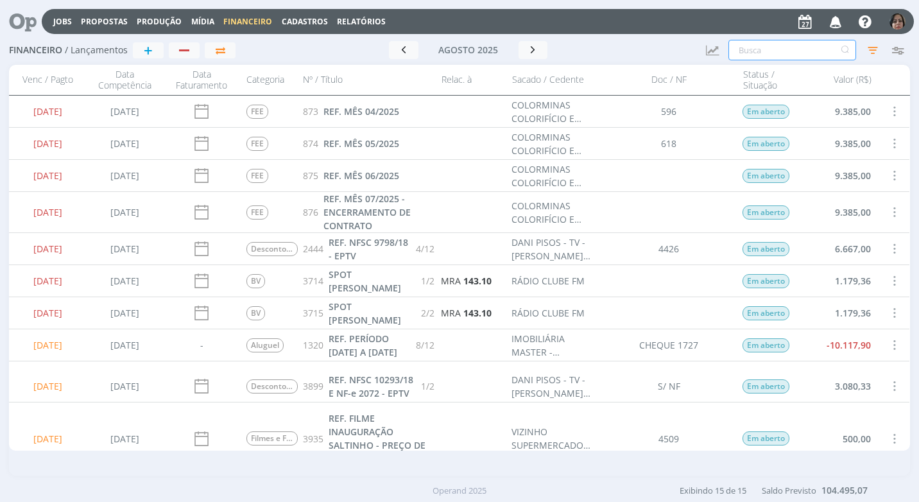
click at [734, 51] on input "text" at bounding box center [792, 50] width 128 height 21
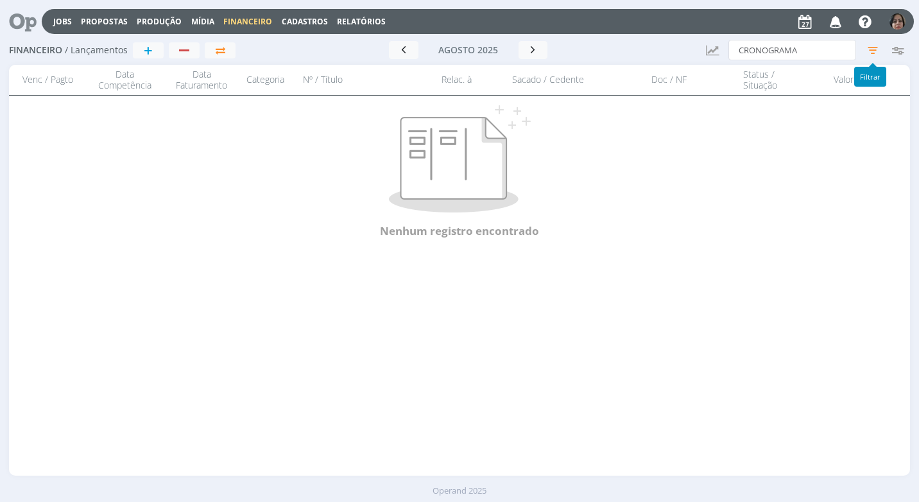
click at [870, 48] on icon "button" at bounding box center [872, 49] width 23 height 23
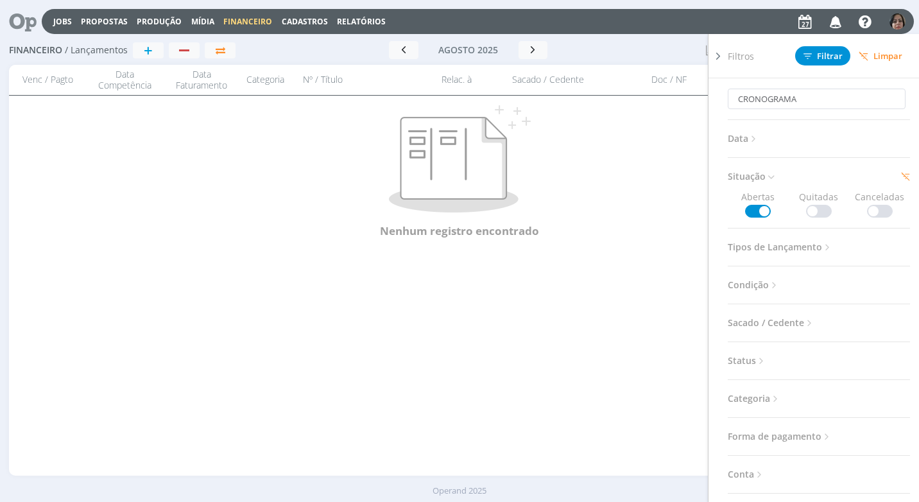
click at [817, 208] on span at bounding box center [819, 211] width 26 height 13
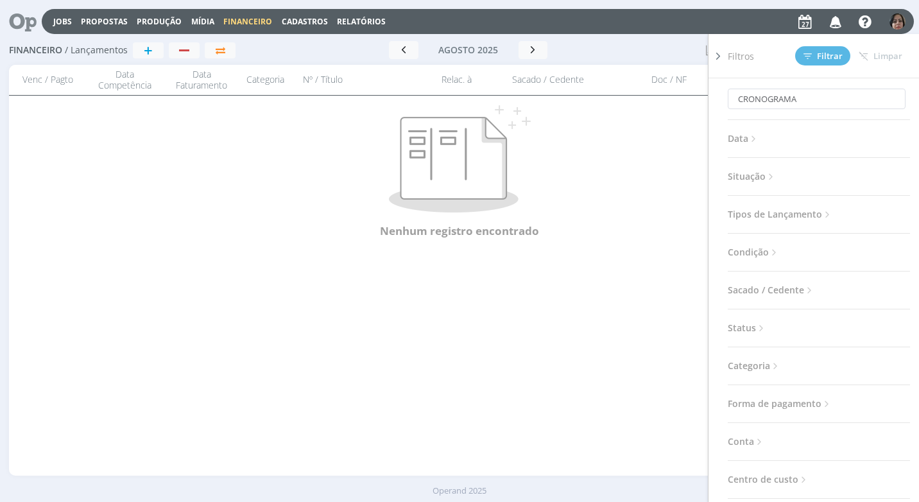
click at [769, 176] on icon at bounding box center [770, 176] width 11 height 11
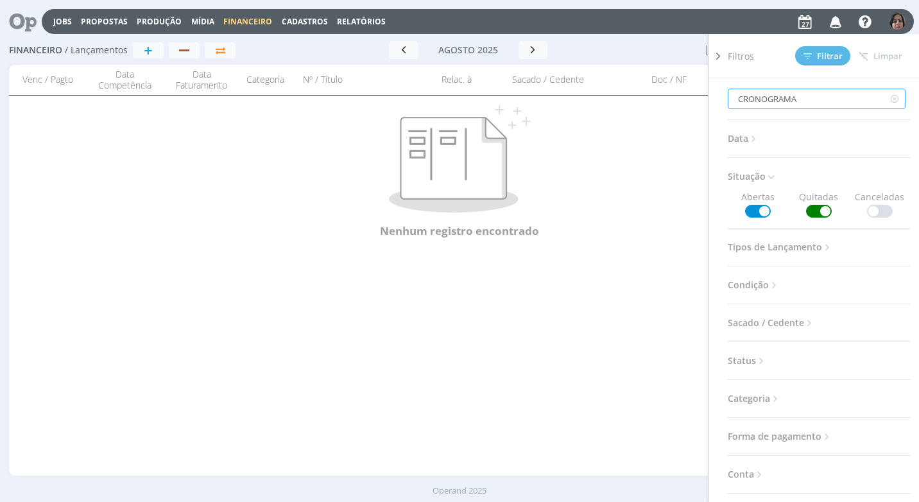
drag, startPoint x: 800, startPoint y: 102, endPoint x: 690, endPoint y: 97, distance: 110.4
click at [690, 97] on div "Financeiro / Lançamentos + Ir para mês atual agosto 2025 < 2025 > Janeiro Fever…" at bounding box center [459, 256] width 919 height 440
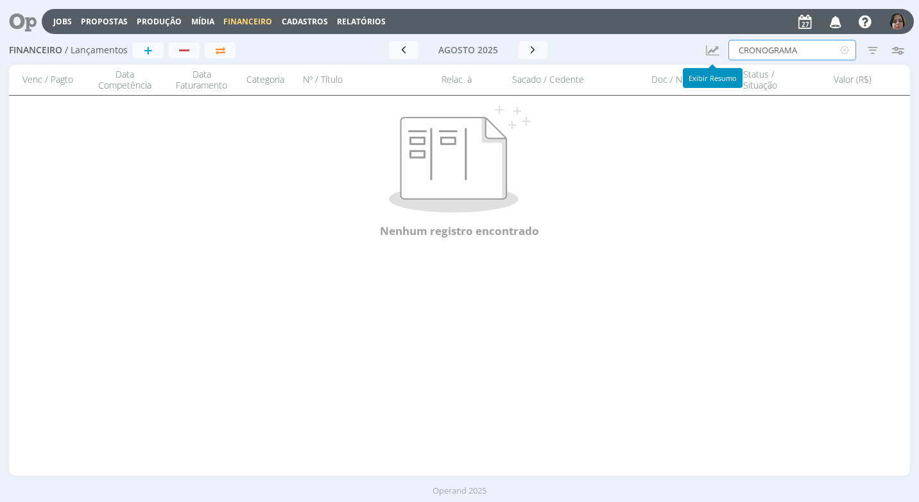
drag, startPoint x: 799, startPoint y: 56, endPoint x: 709, endPoint y: 57, distance: 89.2
click at [709, 57] on div "Financeiro / Lançamentos + Ir para mês atual agosto 2025 < 2025 > Janeiro Fever…" at bounding box center [459, 51] width 900 height 30
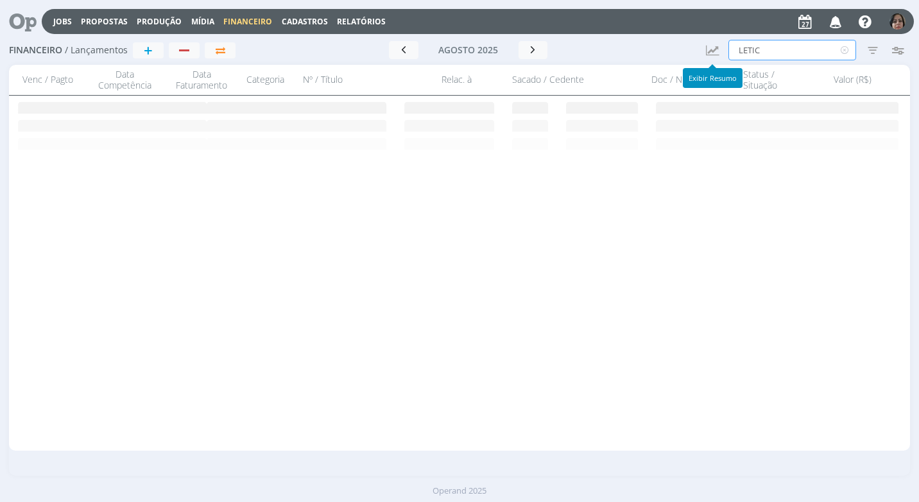
type input "LETICI"
type input "LETICIA"
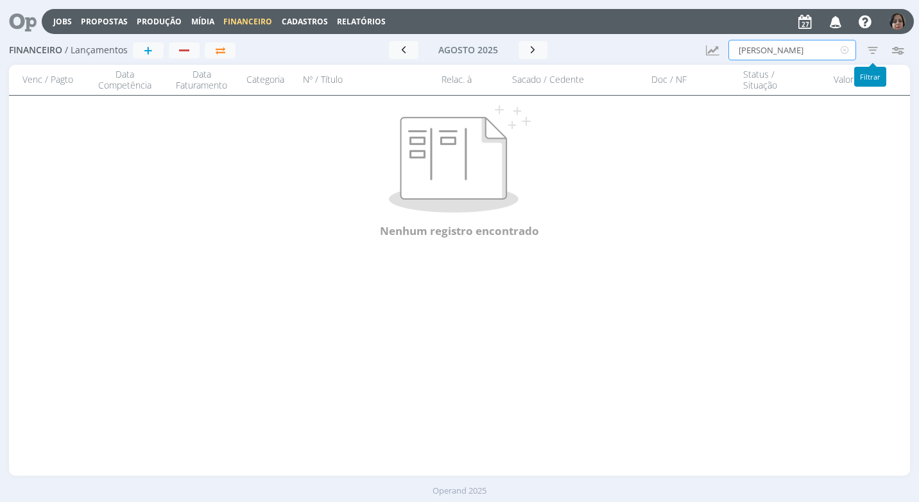
type input "LETICIA"
click at [869, 55] on icon "button" at bounding box center [872, 49] width 23 height 23
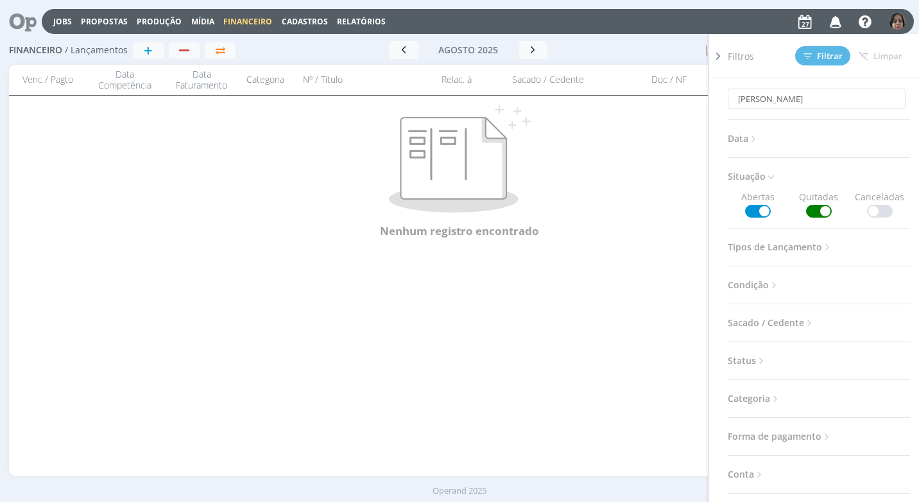
click at [760, 211] on span at bounding box center [758, 211] width 26 height 13
click at [838, 55] on span "Filtrar" at bounding box center [822, 56] width 39 height 8
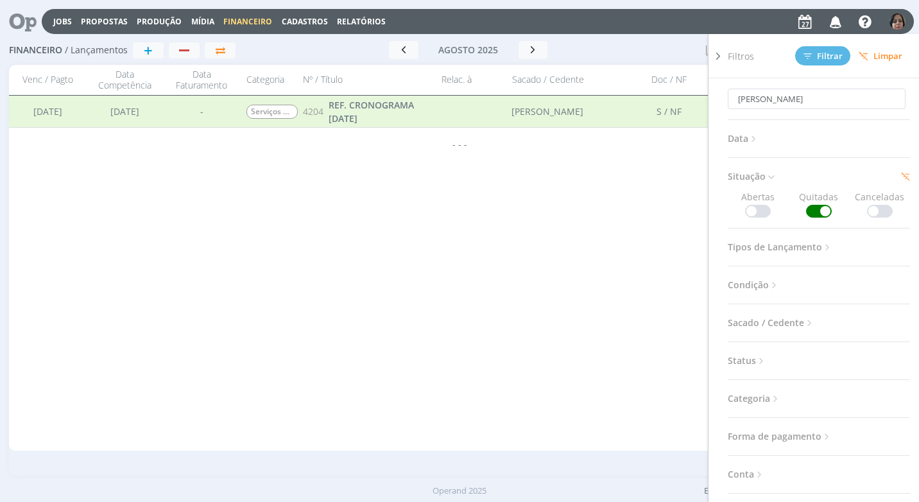
click at [715, 53] on icon at bounding box center [717, 55] width 13 height 13
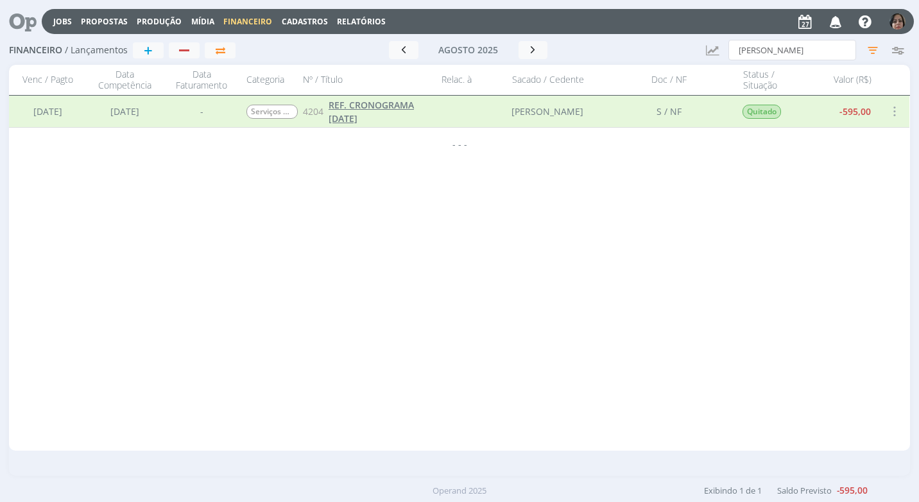
click at [366, 121] on span "REF. CRONOGRAMA SETEMBRO/25" at bounding box center [370, 112] width 85 height 26
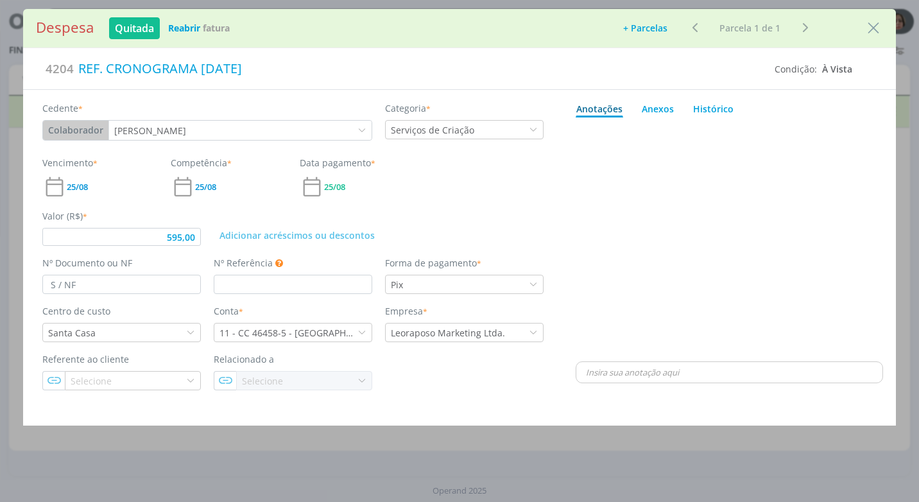
type input "595,00"
drag, startPoint x: 289, startPoint y: 64, endPoint x: 66, endPoint y: 80, distance: 223.7
click at [66, 80] on div "4204 REF. CRONOGRAMA SETEMBRO/25" at bounding box center [405, 69] width 738 height 28
copy div "REF. CRONOGRAMA SETEMBRO/25"
click at [866, 31] on icon "Close" at bounding box center [872, 28] width 19 height 19
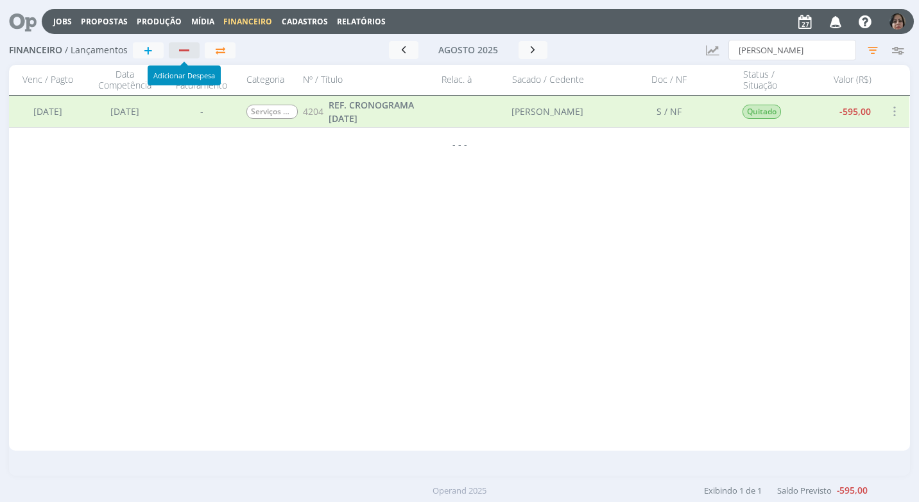
click at [178, 46] on div "button" at bounding box center [184, 50] width 17 height 8
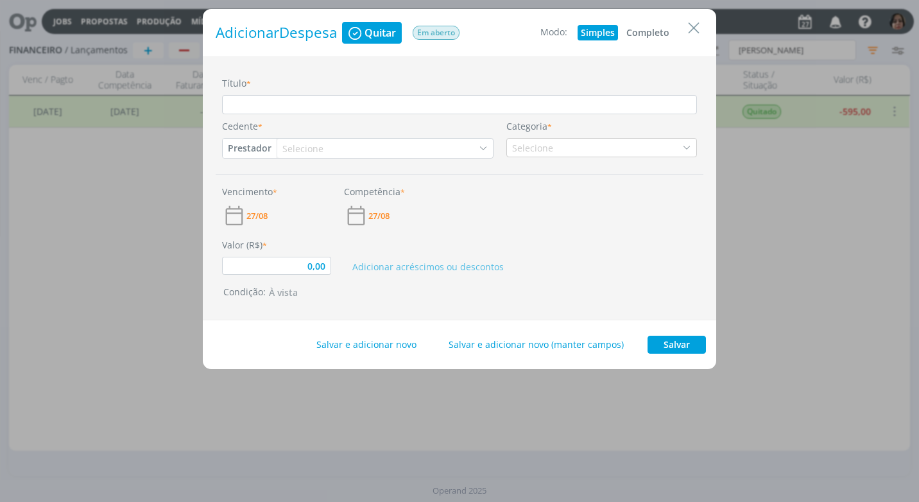
click at [648, 29] on button "Completo" at bounding box center [647, 32] width 49 height 15
type input "0,00"
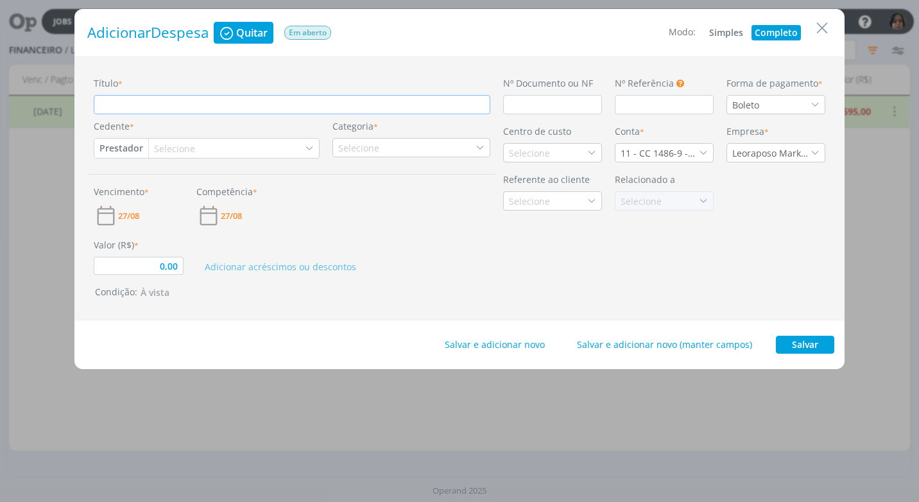
click at [110, 105] on input "Título *" at bounding box center [292, 104] width 396 height 19
paste input "REF. CRONOGRAMA SETEMBRO/25"
type input "REF. CRONOGRAMA SETEMBRO/25"
type input "0,00"
type input "REF. CRONOGRAMA SETEMBRO/25"
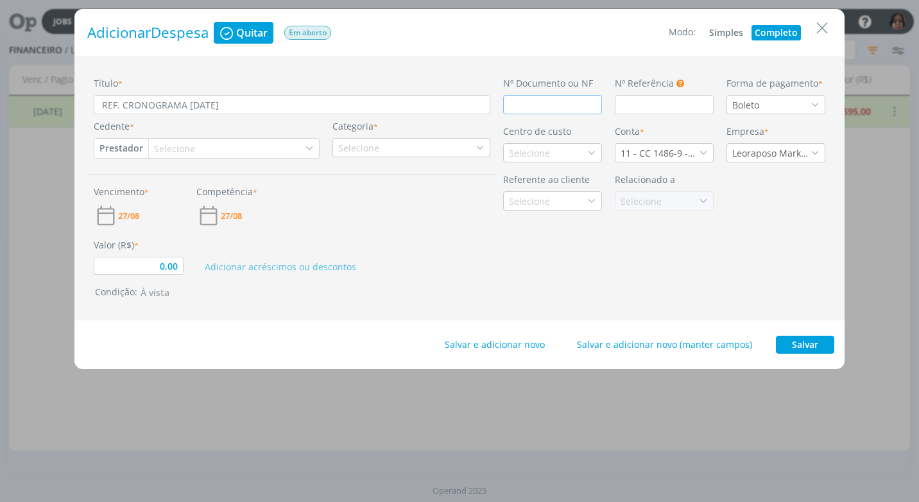
click at [517, 106] on input "dialog" at bounding box center [552, 104] width 99 height 19
type input "0,00"
type input "S"
type input "0,00"
type input "S N"
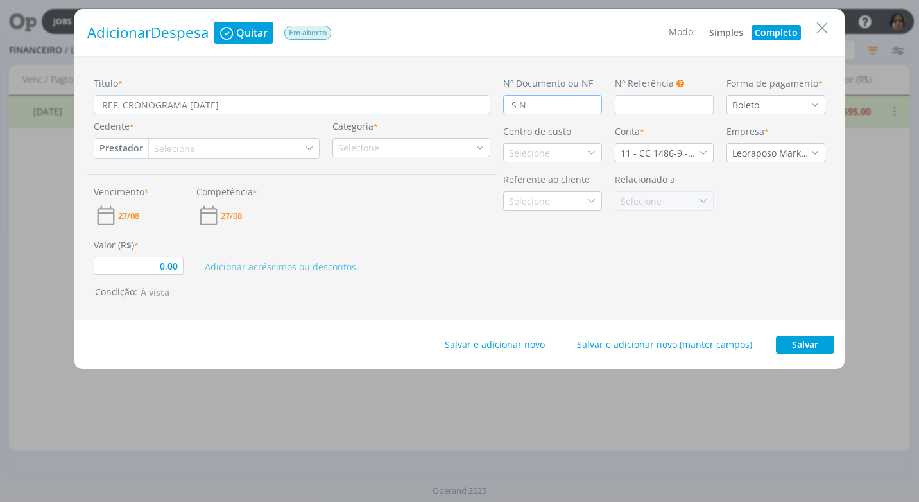
type input "0,00"
type input "S N/F"
type input "0,00"
type input "S N/F"
click at [817, 105] on icon "dialog" at bounding box center [814, 104] width 9 height 9
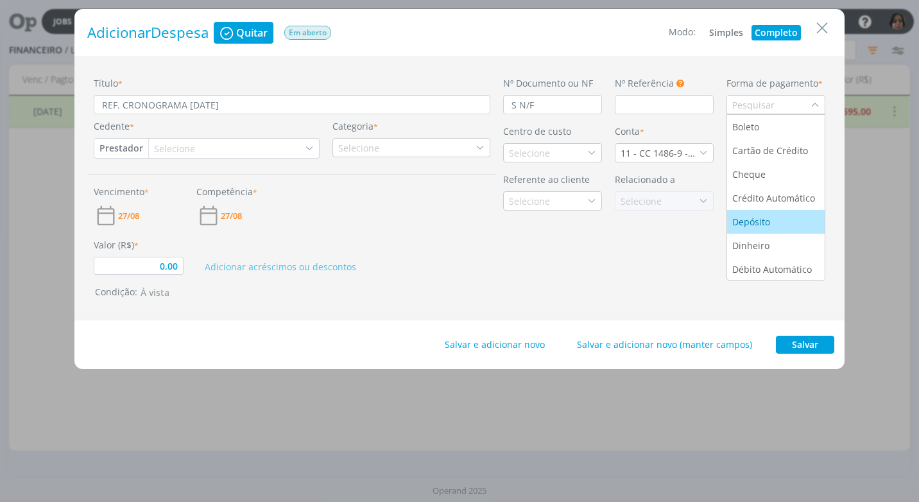
scroll to position [49, 0]
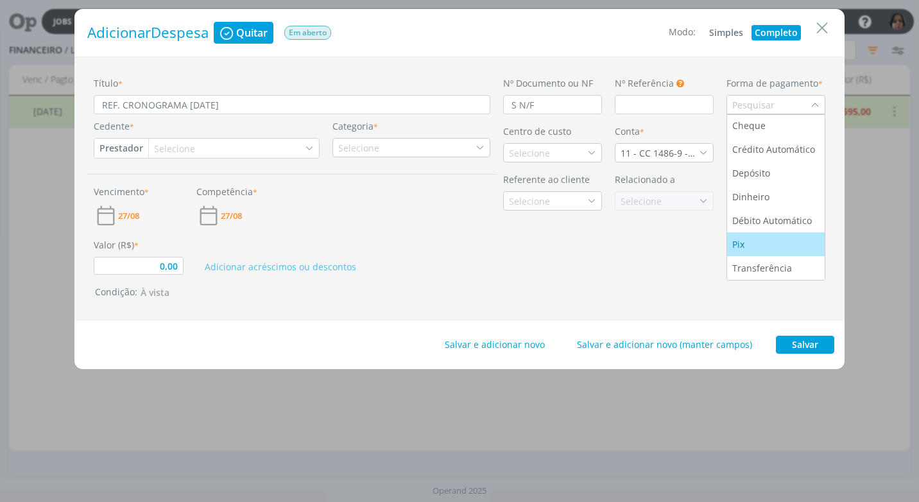
click at [763, 235] on li "Pix" at bounding box center [775, 244] width 97 height 24
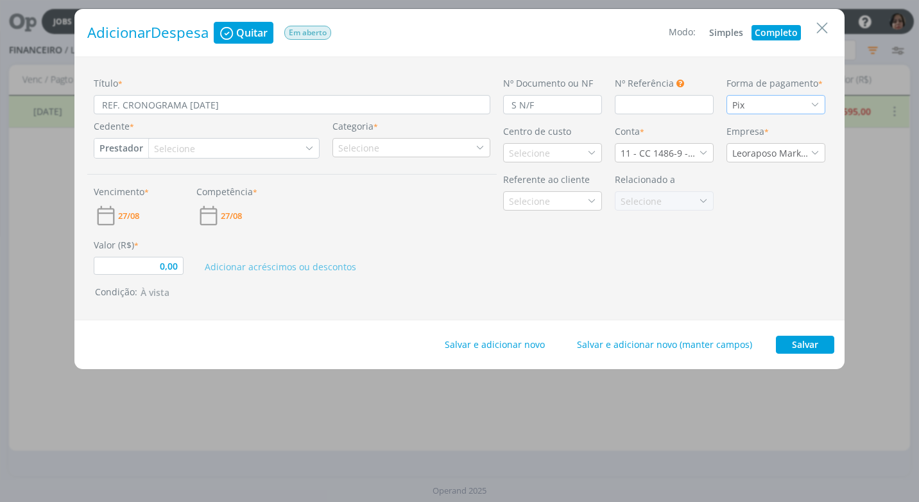
click at [133, 149] on button "Prestador" at bounding box center [121, 148] width 54 height 19
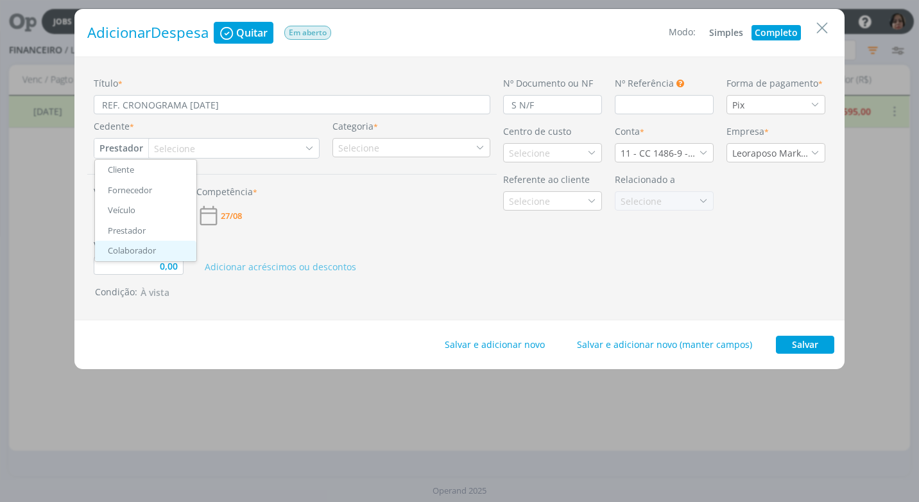
click at [148, 248] on link "Colaborador" at bounding box center [145, 251] width 101 height 21
type input "0,00"
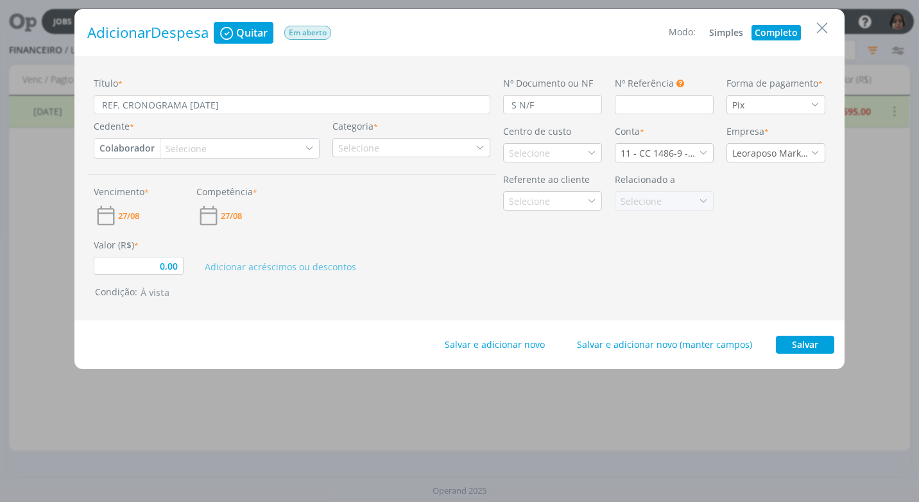
click at [170, 144] on div "Selecione" at bounding box center [187, 148] width 44 height 13
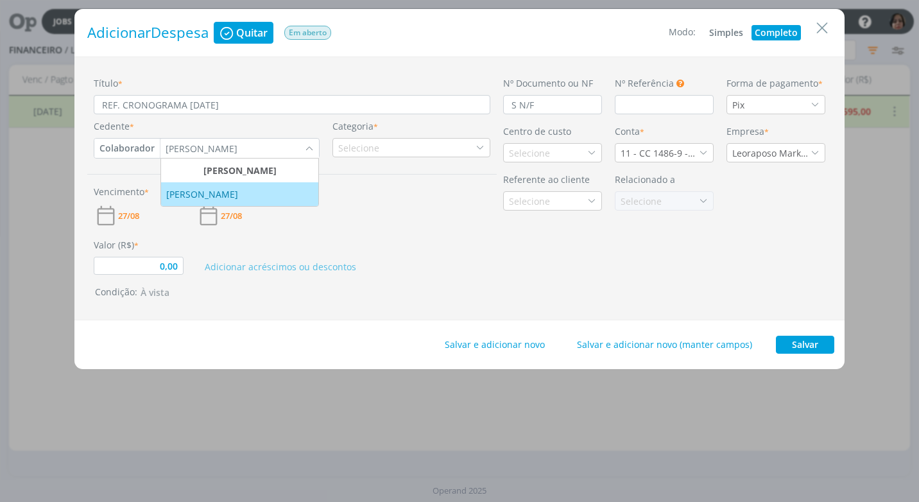
type input "PABLO"
click at [208, 194] on div "PABLO RODRIGUES VARGAS" at bounding box center [203, 193] width 74 height 13
type input "0,00"
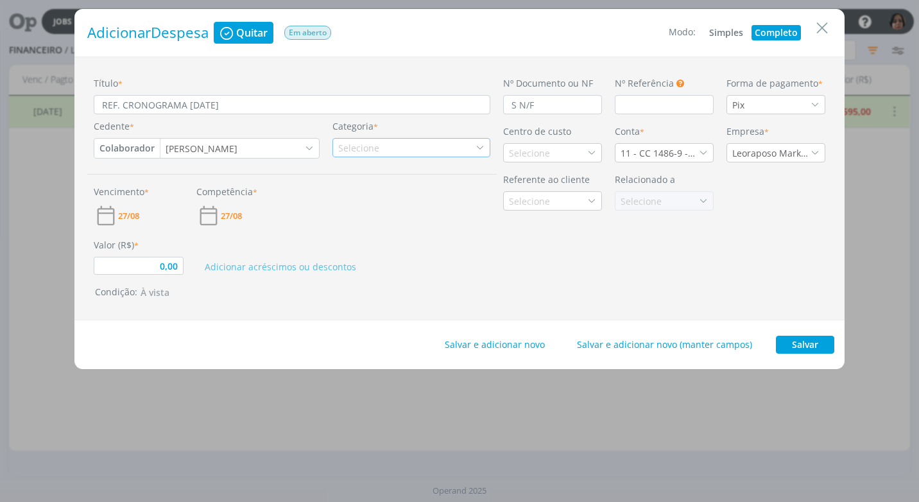
click at [482, 148] on icon "dialog" at bounding box center [479, 147] width 9 height 9
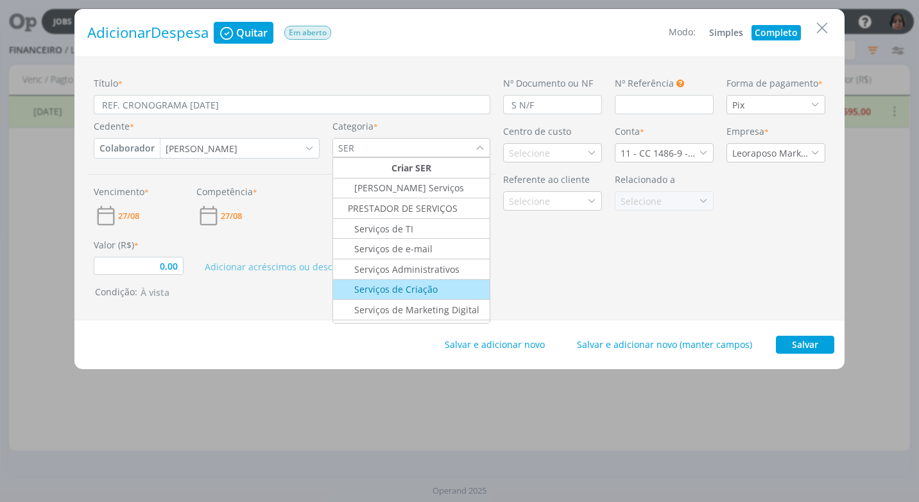
type input "SER"
click at [445, 288] on div "Serviços de Criação" at bounding box center [411, 288] width 153 height 13
type input "0,00"
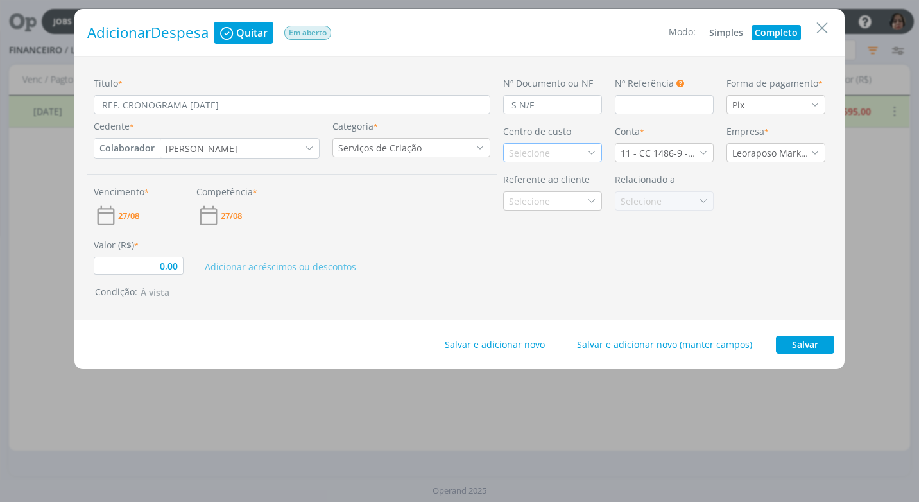
click at [595, 153] on icon "dialog" at bounding box center [591, 152] width 9 height 9
type input "FERR"
click at [527, 205] on div "Ferrari" at bounding box center [524, 198] width 31 height 13
click at [704, 158] on div "11 - CC 1486-9 - [GEOGRAPHIC_DATA]" at bounding box center [663, 152] width 99 height 19
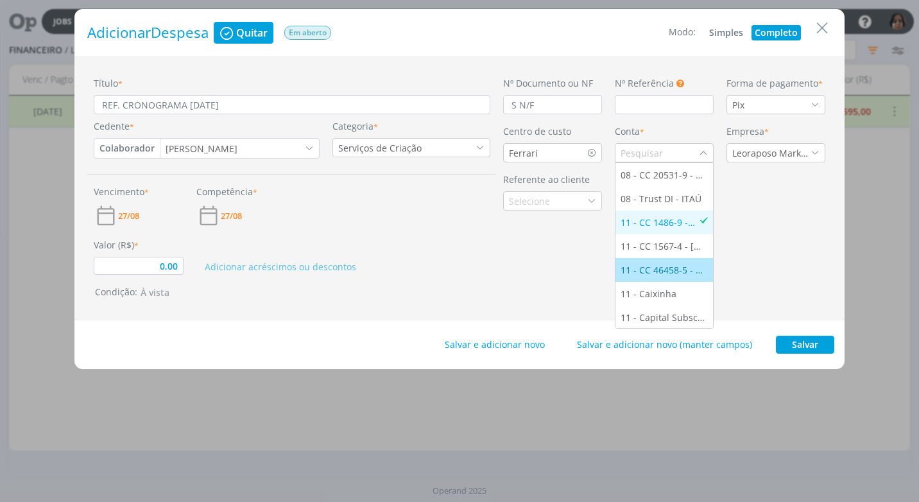
click at [673, 272] on div "11 - CC 46458-5 - [GEOGRAPHIC_DATA]" at bounding box center [663, 269] width 87 height 13
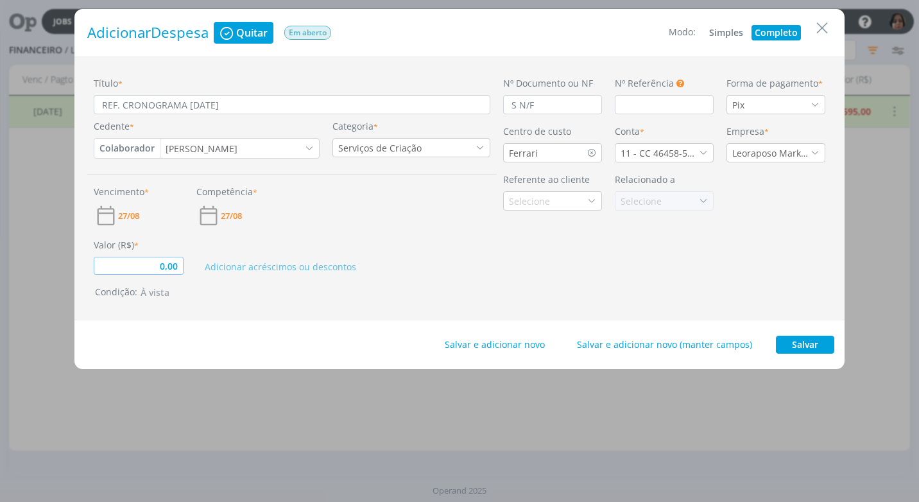
click at [153, 267] on input "0,00" at bounding box center [139, 266] width 90 height 18
type input "280,00"
click at [403, 243] on div "Adicionar acréscimos ou descontos" at bounding box center [343, 256] width 307 height 37
click at [284, 106] on input "REF. CRONOGRAMA SETEMBRO/25" at bounding box center [292, 104] width 396 height 19
type input "REF. CRONOGRAMA SETEMBRO/25"
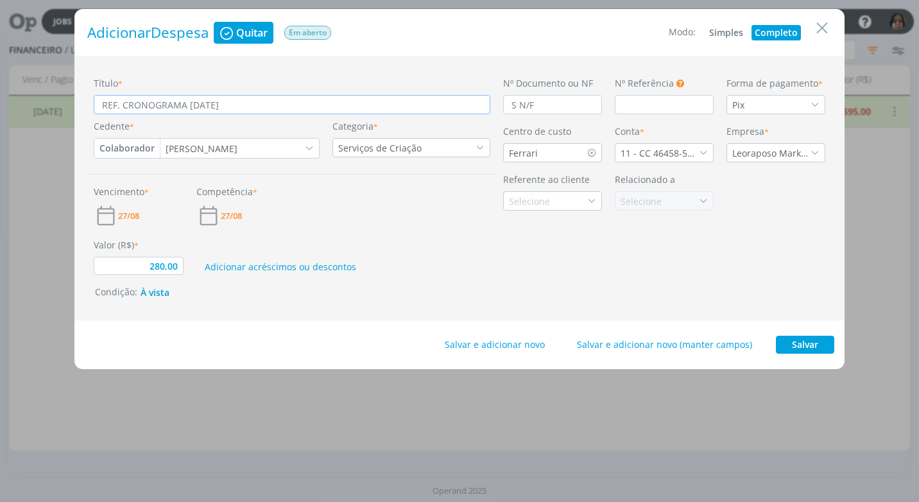
type input "280,00"
type input "REF. CRONOGRAMA SETEMBRO/25 -"
type input "280,00"
type input "REF. CRONOGRAMA SETEMBRO/25 -"
type input "280,00"
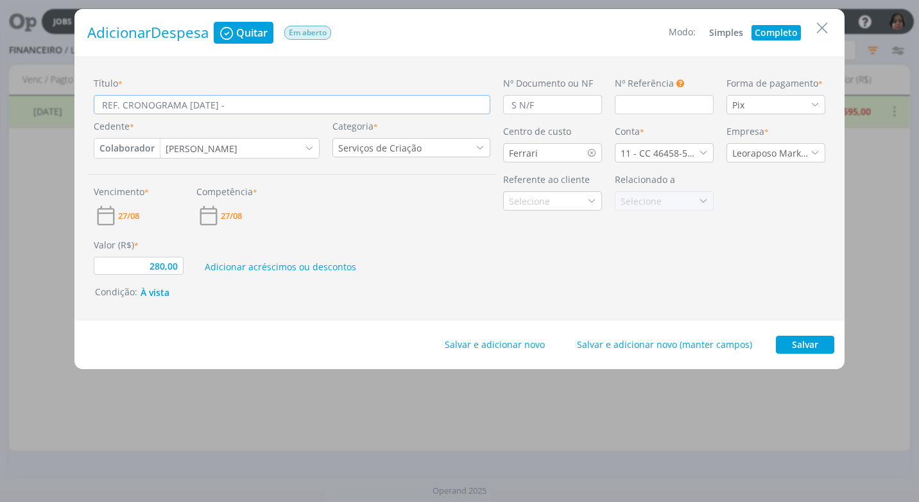
type input "REF. CRONOGRAMA SETEMBRO/25 - 3"
type input "280,00"
type input "REF. CRONOGRAMA SETEMBRO/25 - 35"
type input "280,00"
type input "REF. CRONOGRAMA SETEMBRO/25 - 35,"
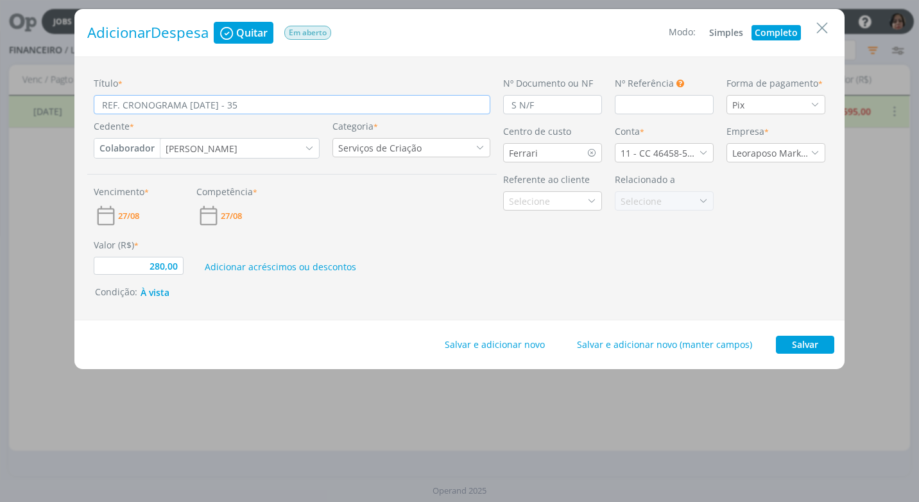
type input "280,00"
type input "REF. CRONOGRAMA SETEMBRO/25 - 35,0"
type input "280,00"
type input "REF. CRONOGRAMA SETEMBRO/25 - 35,00"
type input "280,00"
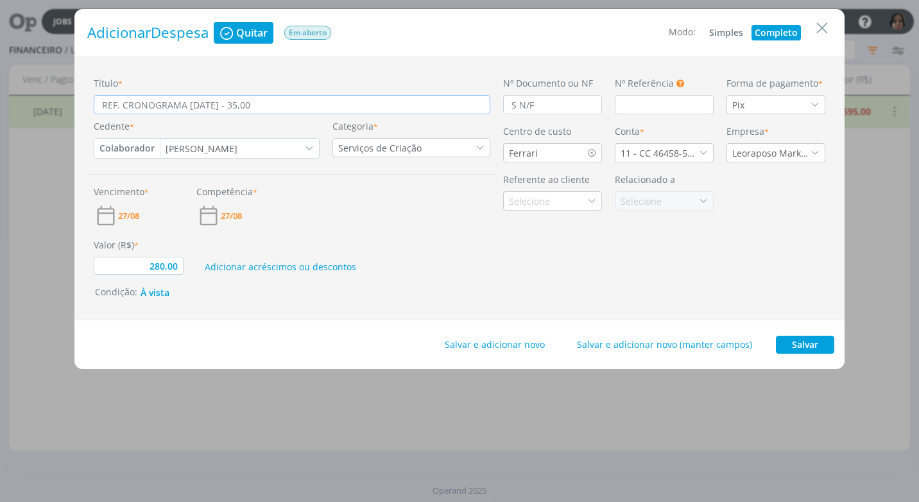
click at [254, 103] on input "REF. CRONOGRAMA SETEMBRO/25 - 35,00" at bounding box center [292, 104] width 396 height 19
type input "REF. CRONOGRAMA SETEMBRO/25 - 35,00"
type input "280,00"
type input "REF. CRONOGRAMA SETEMBRO/25 - 935,00"
type input "280,00"
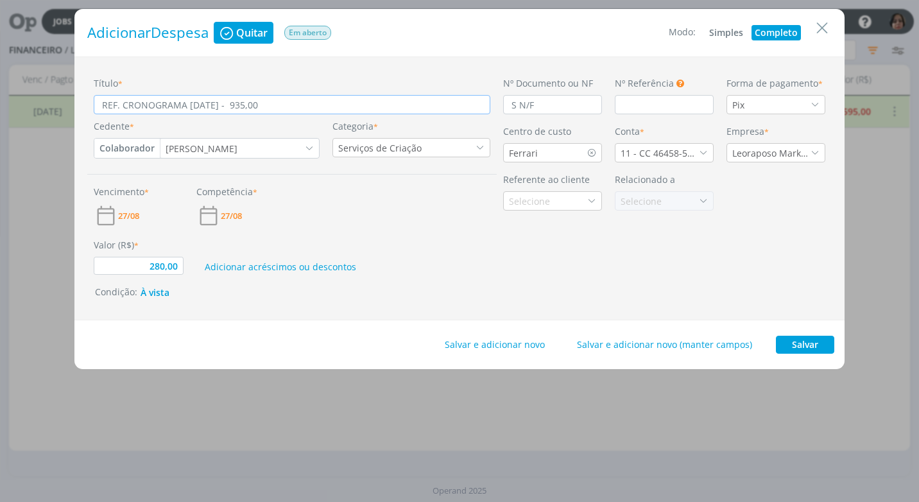
type input "REF. CRONOGRAMA SETEMBRO/25 - 35,00"
type input "280,00"
type input "REF. CRONOGRAMA SETEMBRO/25 - (35,00"
type input "280,00"
click at [294, 101] on input "REF. CRONOGRAMA SETEMBRO/25 - (35,00" at bounding box center [292, 104] width 396 height 19
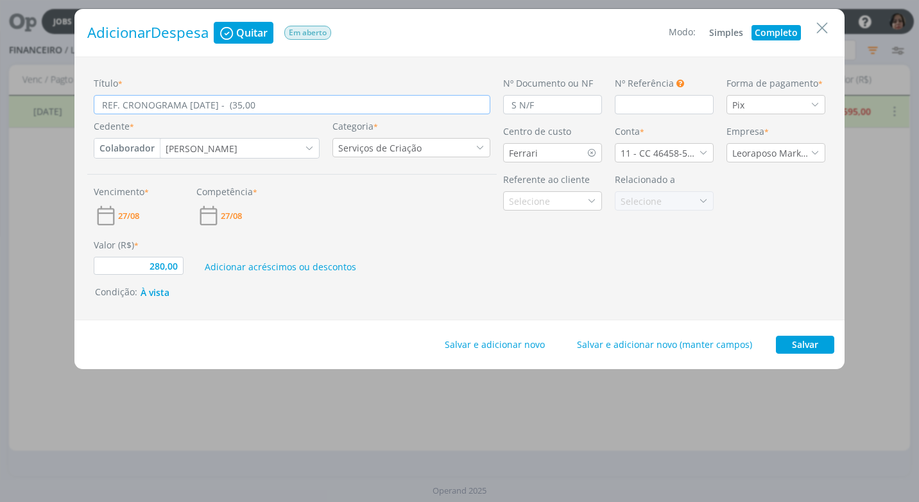
type input "REF. CRONOGRAMA SETEMBRO/25 - (35,00"
type input "280,00"
type input "REF. CRONOGRAMA SETEMBRO/25 - (35,00 C"
type input "280,00"
type input "REF. CRONOGRAMA SETEMBRO/25 - (35,00 CA"
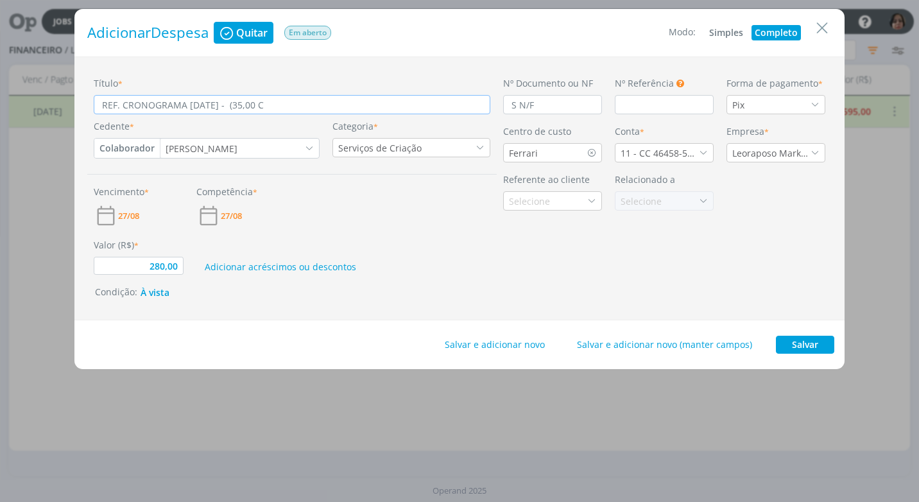
type input "280,00"
type input "REF. CRONOGRAMA SETEMBRO/25 - (35,00 CAD"
type input "280,00"
type input "REF. CRONOGRAMA SETEMBRO/25 - (35,00 CADA"
type input "280,00"
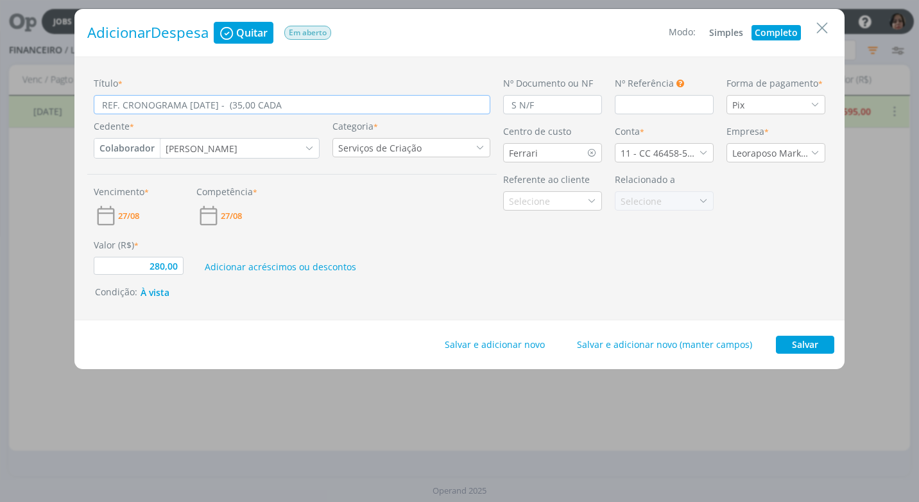
type input "REF. CRONOGRAMA SETEMBRO/25 - (35,00 CADA)"
type input "280,00"
type input "REF. CRONOGRAMA SETEMBRO/25 - (35,00 CADA)"
click at [826, 343] on button "Salvar" at bounding box center [804, 344] width 58 height 18
type input "280,00"
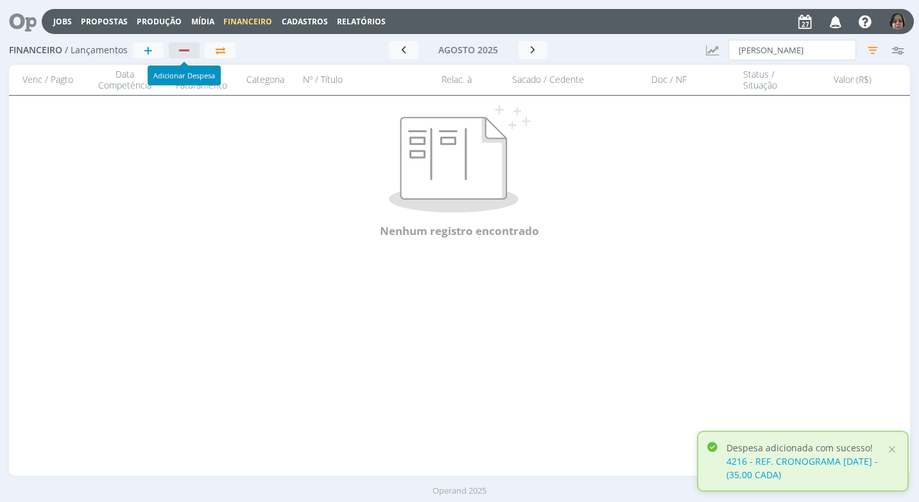
click at [189, 46] on div "button" at bounding box center [184, 50] width 17 height 8
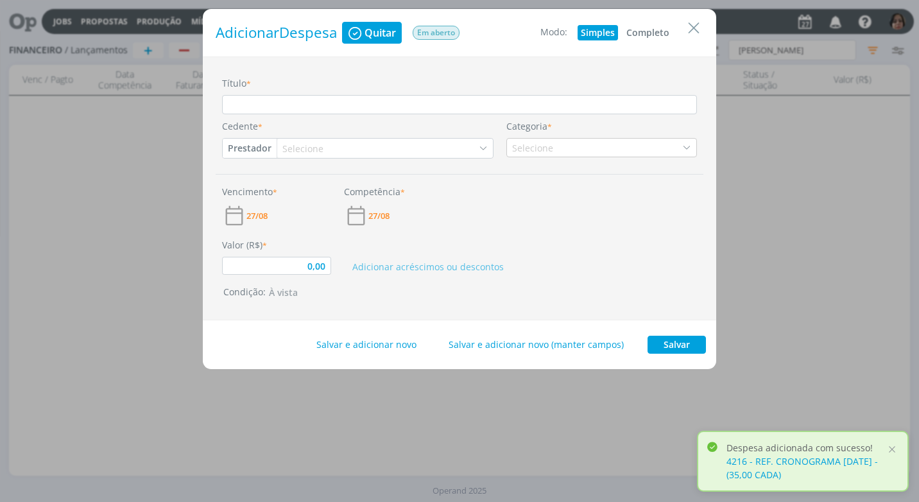
drag, startPoint x: 648, startPoint y: 26, endPoint x: 461, endPoint y: 74, distance: 193.4
click at [648, 27] on button "Completo" at bounding box center [647, 32] width 49 height 15
type input "0,00"
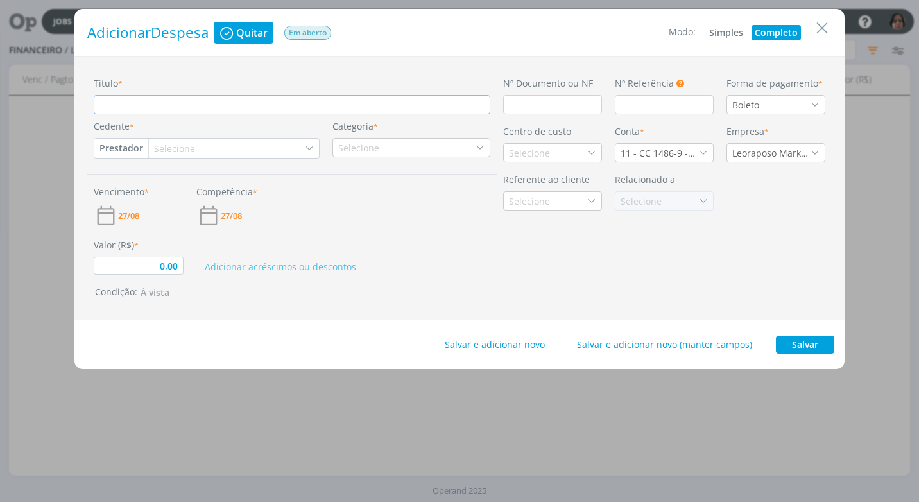
click at [158, 108] on input "Título *" at bounding box center [292, 104] width 396 height 19
paste input "REF. CRONOGRAMA SETEMBRO/25"
type input "REF. CRONOGRAMA SETEMBRO/25"
type input "0,00"
type input "REF. CRONOGRAMA SETEMBRO/25"
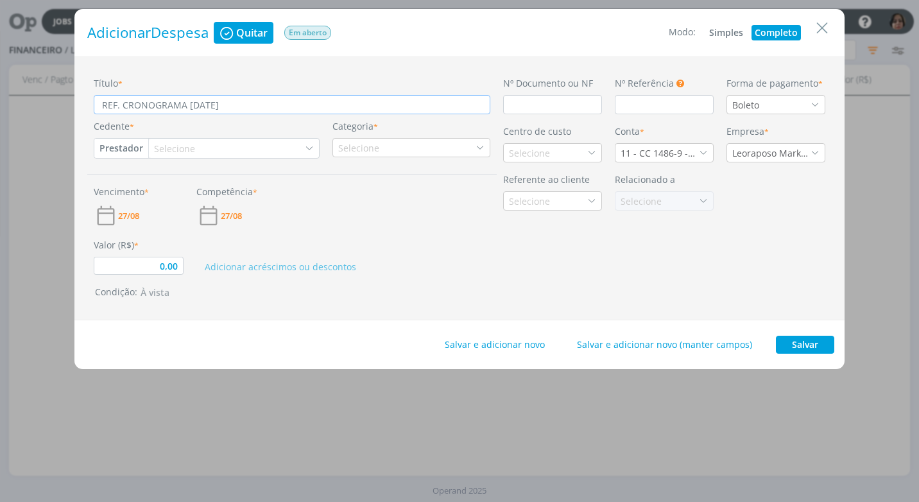
type input "0,00"
type input "REF. CRONOGRAMA SETEMBRO/25 -"
type input "0,00"
type input "REF. CRONOGRAMA SETEMBRO/25 -"
type input "0,00"
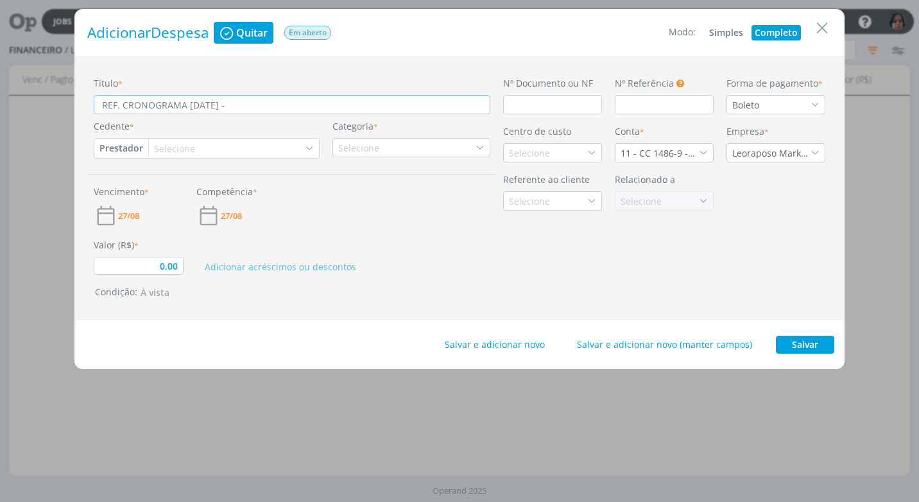
type input "REF. CRONOGRAMA SETEMBRO/25 - ("
type input "0,00"
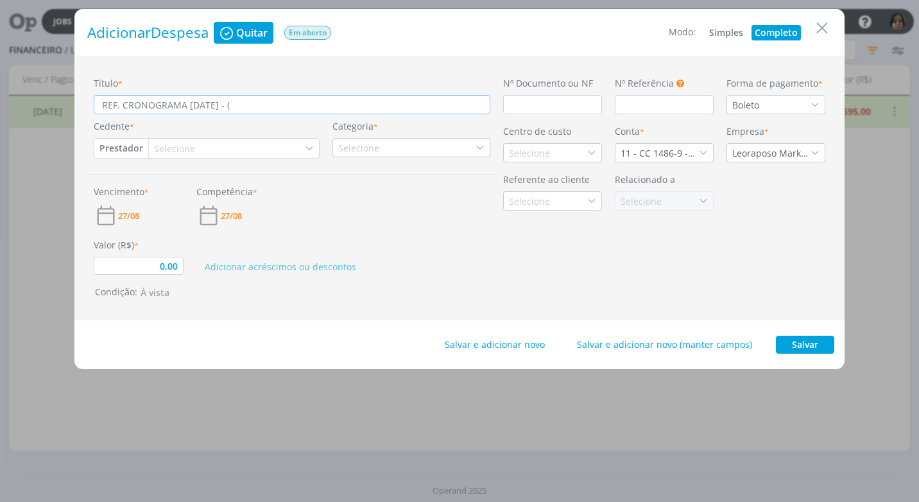
type input "REF. CRONOGRAMA SETEMBRO/25 - (3"
type input "0,00"
type input "REF. CRONOGRAMA SETEMBRO/25 - (35"
type input "0,00"
type input "REF. CRONOGRAMA SETEMBRO/25 - (35,"
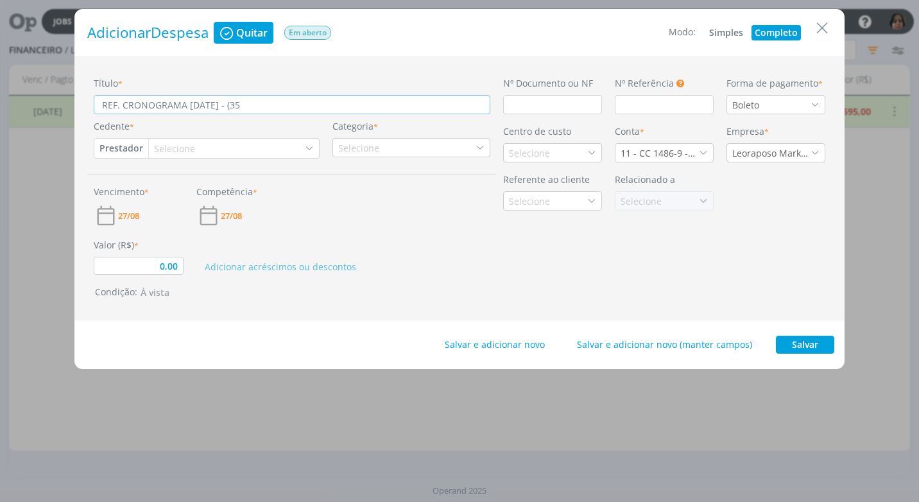
type input "0,00"
type input "REF. CRONOGRAMA SETEMBRO/25 - (35,0"
type input "0,00"
type input "REF. CRONOGRAMA SETEMBRO/25 - (35,00"
type input "0,00"
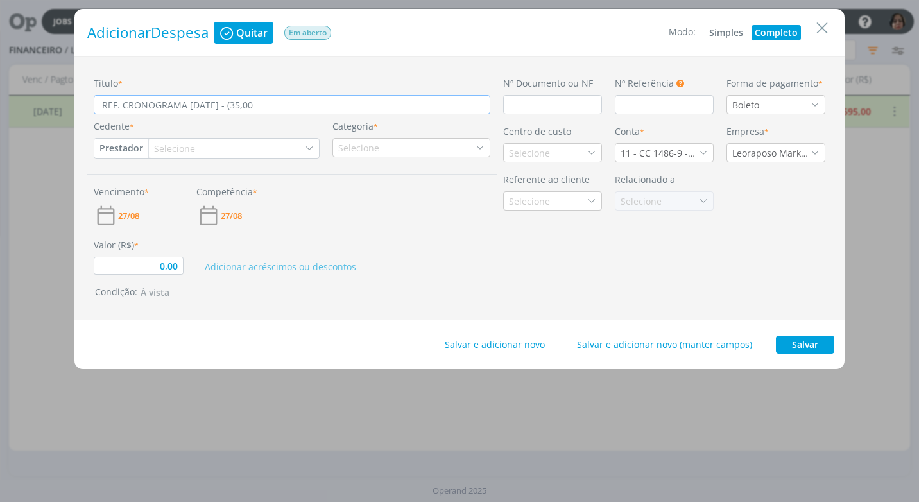
type input "REF. CRONOGRAMA SETEMBRO/25 - (35,00"
type input "0,00"
type input "REF. CRONOGRAMA SETEMBRO/25 - (35,00 C"
type input "0,00"
type input "REF. CRONOGRAMA SETEMBRO/25 - (35,00 CA"
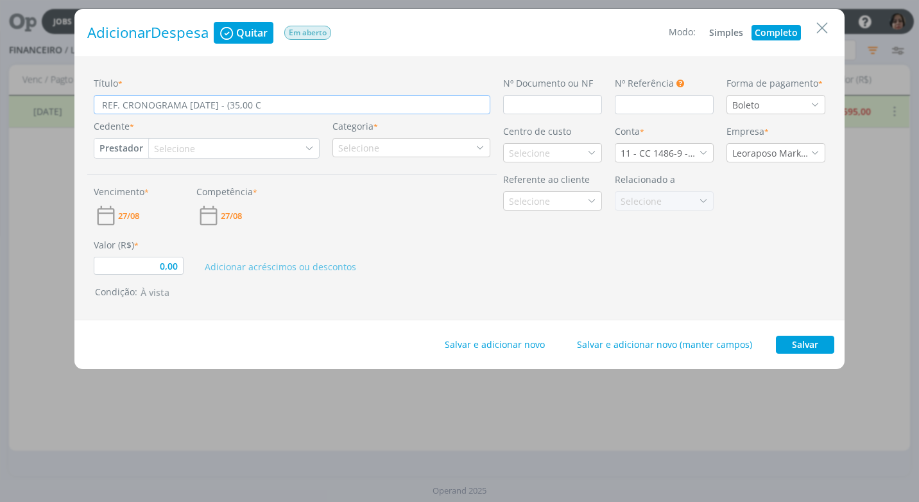
type input "0,00"
type input "REF. CRONOGRAMA SETEMBRO/25 - (35,00 CAD"
type input "0,00"
type input "REF. CRONOGRAMA SETEMBRO/25 - (35,00 CADA"
type input "0,00"
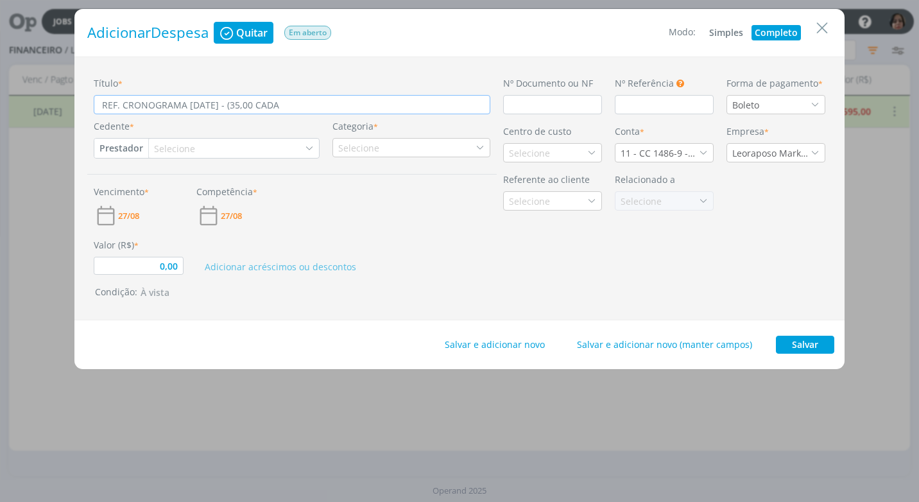
type input "REF. CRONOGRAMA SETEMBRO/25 - (35,00 CADA)"
type input "0,00"
type input "REF. CRONOGRAMA SETEMBRO/25 - (35,00 CADA)"
type input "0,00"
type input "REF. CRONOGRAMA SETEMBRO/25 - (35,00 CADA)"
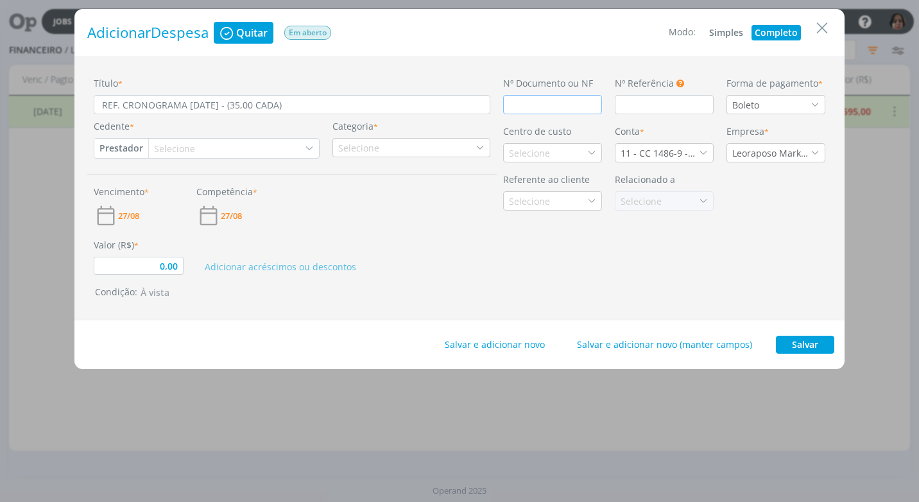
click at [514, 106] on input "dialog" at bounding box center [552, 104] width 99 height 19
type input "0,00"
type input "S"
type input "0,00"
type input "S"
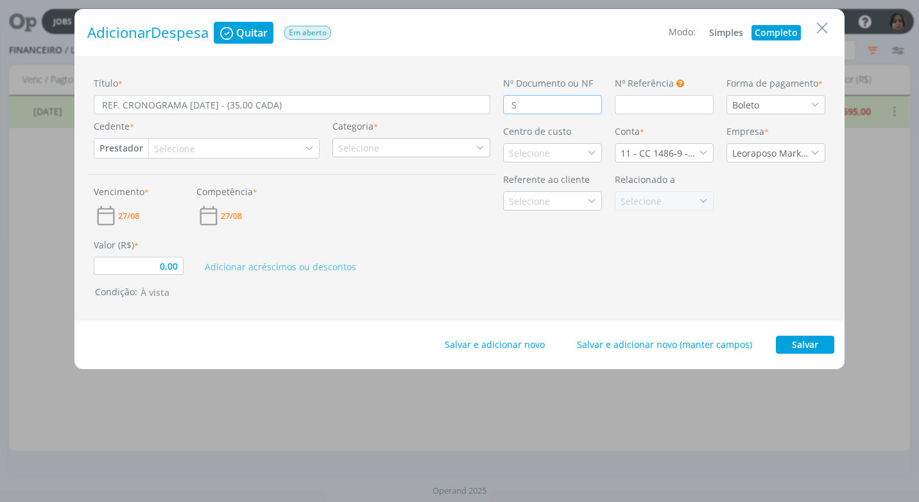
type input "0,00"
type input "S N"
type input "0,00"
type input "S N/"
type input "0,00"
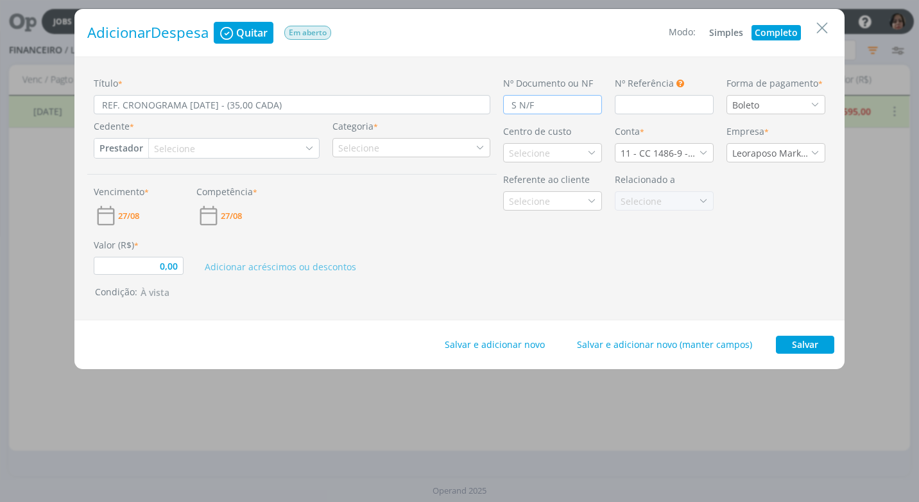
type input "S N/F"
click at [816, 108] on icon "dialog" at bounding box center [814, 104] width 9 height 9
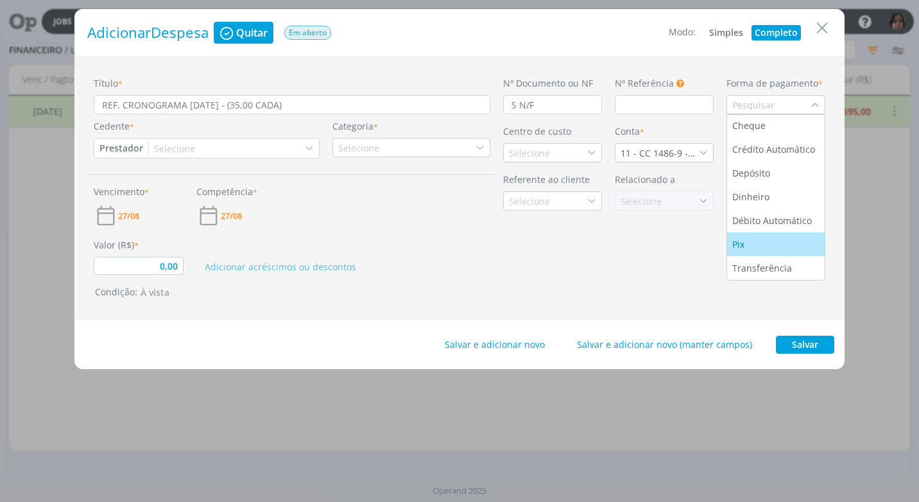
click at [791, 242] on div "Pix" at bounding box center [775, 243] width 87 height 13
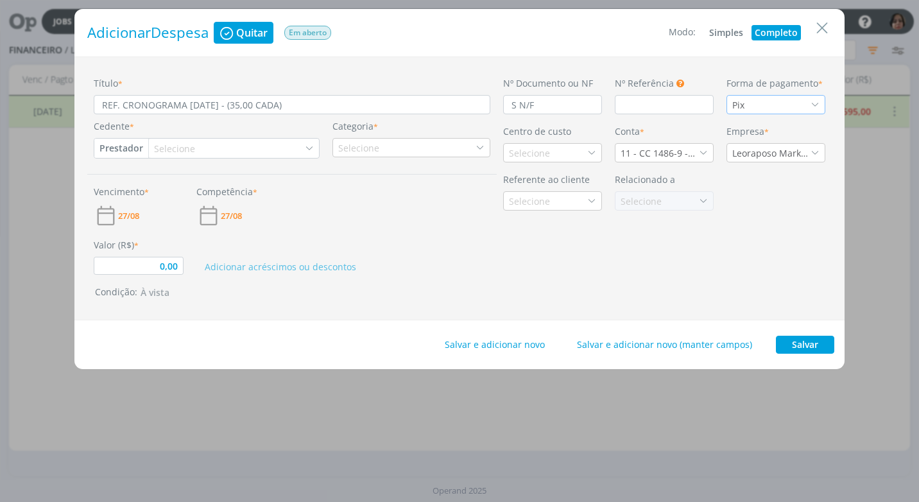
click at [136, 148] on button "Prestador" at bounding box center [121, 148] width 54 height 19
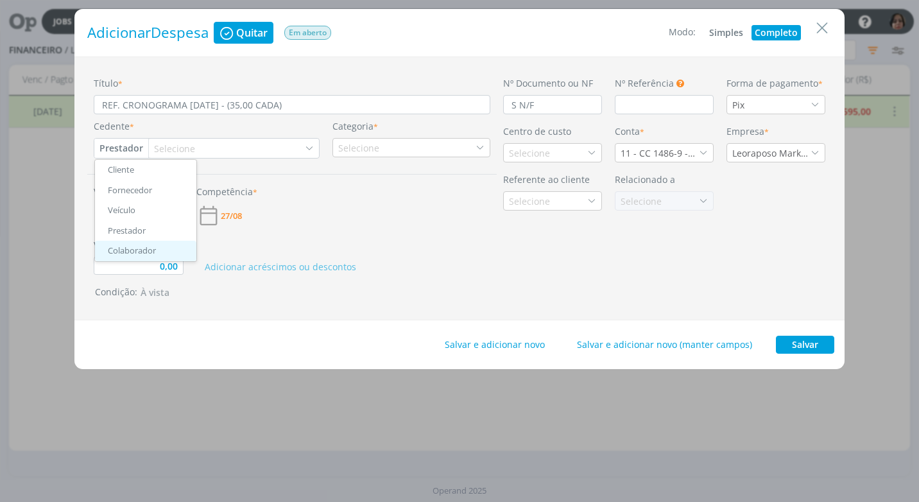
click at [145, 248] on link "Colaborador" at bounding box center [145, 251] width 101 height 21
type input "0,00"
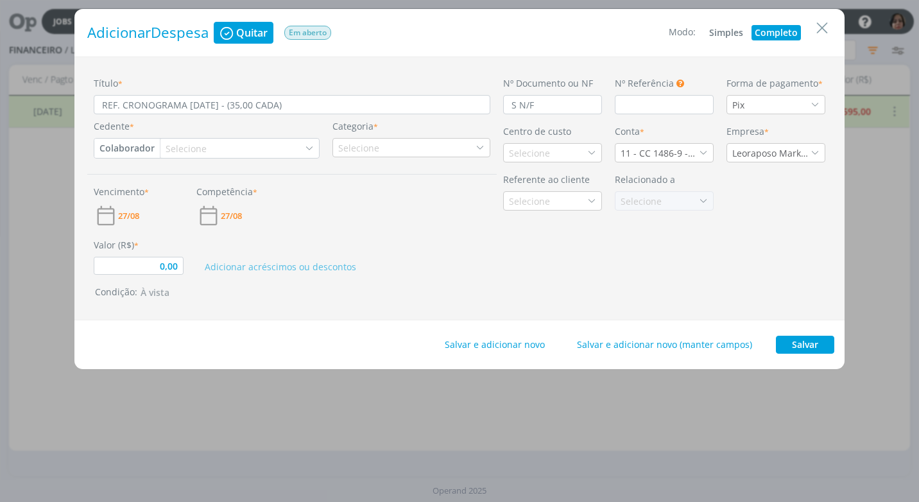
click at [178, 149] on div "Selecione" at bounding box center [187, 148] width 44 height 13
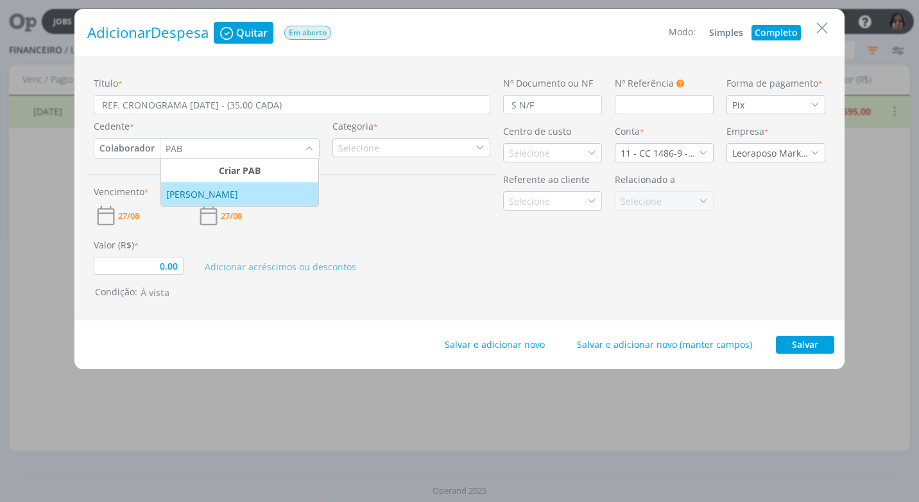
type input "PAB"
click at [205, 189] on div "PABLO RODRIGUES VARGAS" at bounding box center [203, 193] width 74 height 13
type input "0,00"
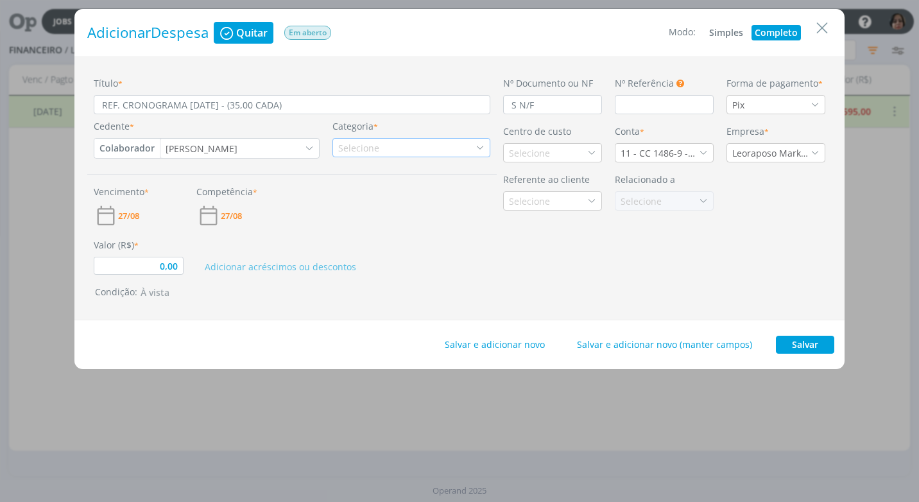
click at [440, 151] on div "Selecione" at bounding box center [411, 147] width 158 height 19
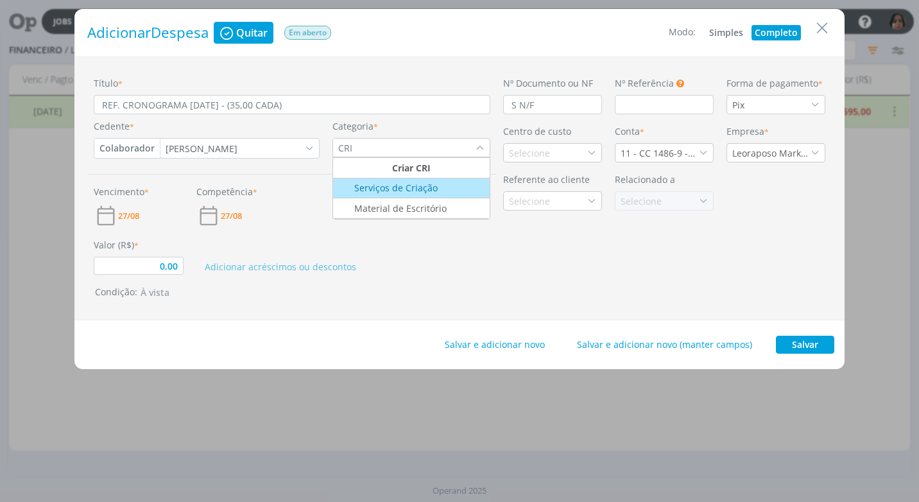
type input "CRI"
click at [434, 185] on div "Serviços de Criação" at bounding box center [386, 187] width 103 height 13
type input "0,00"
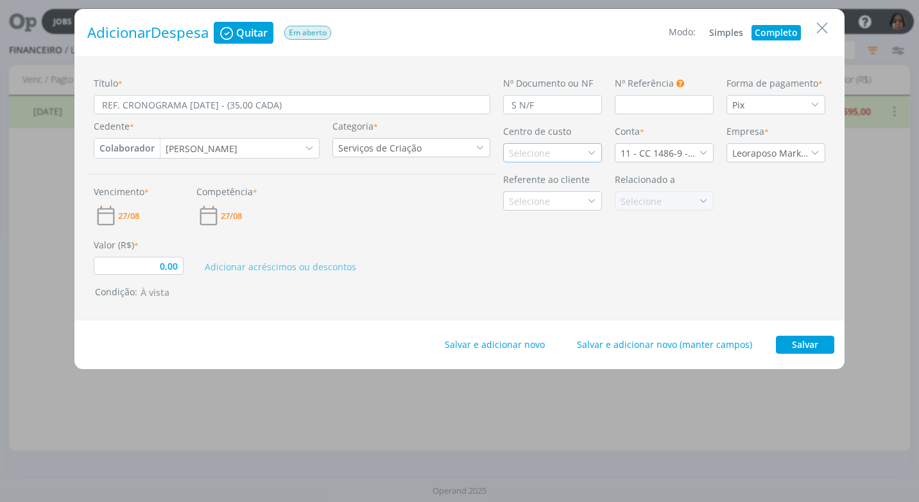
click at [598, 155] on div "Selecione" at bounding box center [552, 152] width 99 height 19
type input "VIZI"
click at [506, 198] on li "Vizinho" at bounding box center [552, 199] width 97 height 24
click at [703, 153] on icon "dialog" at bounding box center [703, 152] width 9 height 9
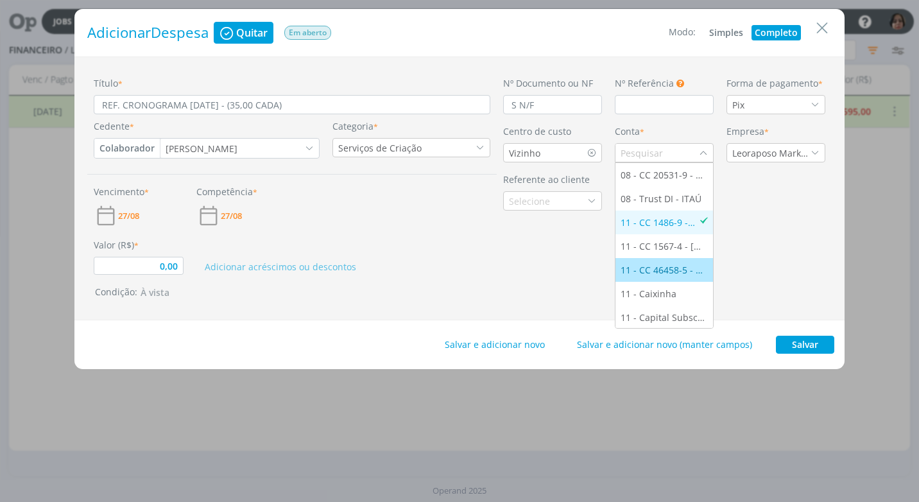
click at [666, 270] on div "11 - CC 46458-5 - [GEOGRAPHIC_DATA]" at bounding box center [663, 269] width 87 height 13
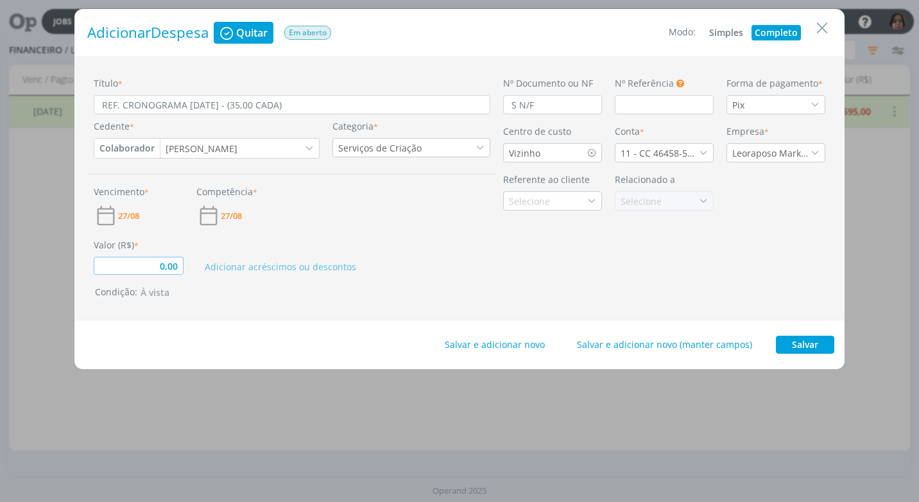
click at [157, 271] on input "0,00" at bounding box center [139, 266] width 90 height 18
type input "385,00"
click at [333, 316] on div "Título * REF. CRONOGRAMA SETEMBRO/25 - (35,00 CADA) Cedente * Colaborador Clien…" at bounding box center [459, 188] width 770 height 264
click at [257, 104] on input "REF. CRONOGRAMA SETEMBRO/25 - (35,00 CADA)" at bounding box center [292, 104] width 396 height 19
type input "REF. CRONOGRAMA SETEMBRO/25 - (135,00 CADA)"
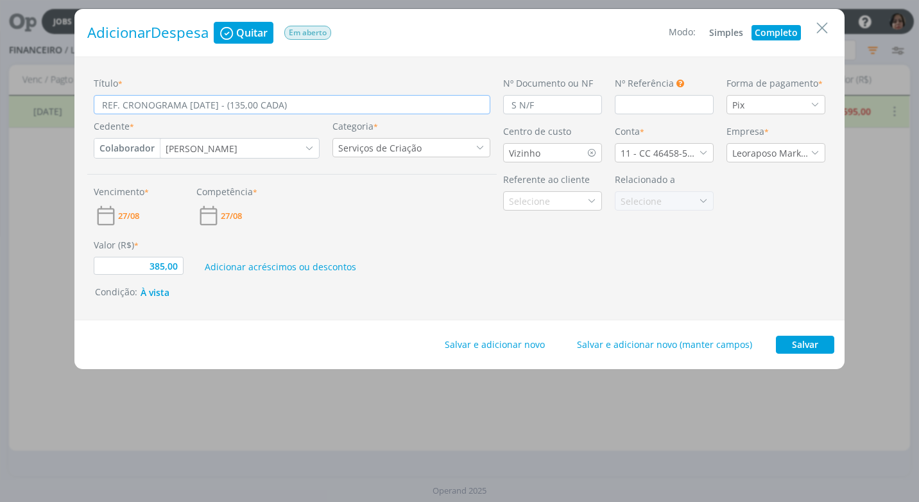
type input "385,00"
type input "REF. CRONOGRAMA SETEMBRO/25 - (1135,00 CADA)"
type input "385,00"
type input "REF. CRONOGRAMA SETEMBRO/25 - (11 35,00 CADA)"
type input "385,00"
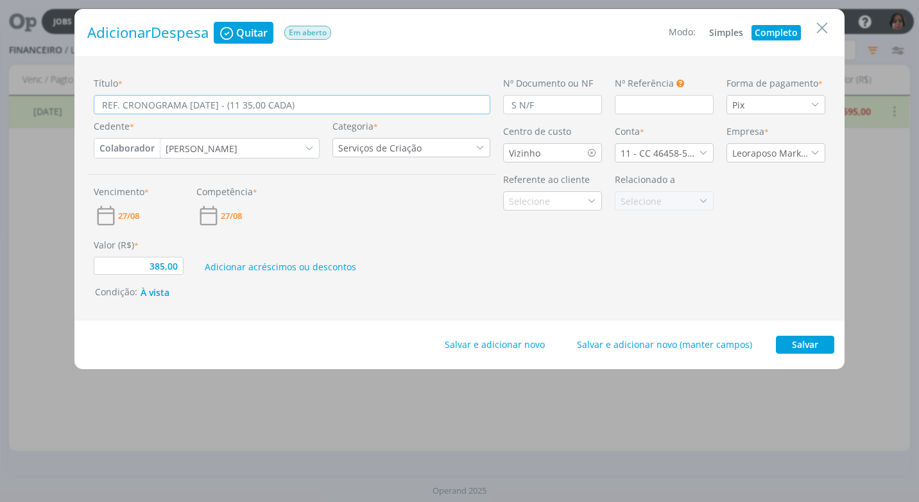
type input "REF. CRONOGRAMA SETEMBRO/25 - (11 A35,00 CADA)"
type input "385,00"
type input "REF. CRONOGRAMA SETEMBRO/25 - (11 AR35,00 CADA)"
type input "385,00"
type input "REF. CRONOGRAMA SETEMBRO/25 - (11 ART35,00 CADA)"
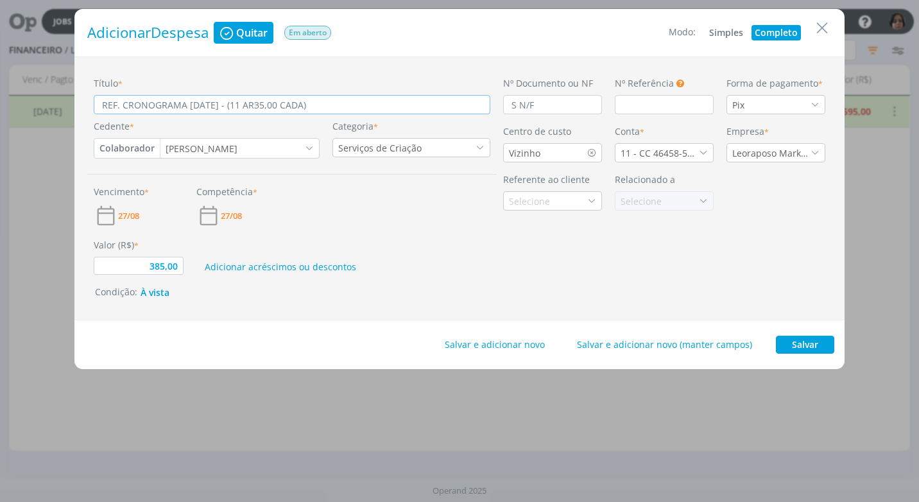
type input "385,00"
type input "REF. CRONOGRAMA SETEMBRO/25 - (11 ARTE35,00 CADA)"
type input "385,00"
type input "REF. CRONOGRAMA SETEMBRO/25 - (11 ARTES35,00 CADA)"
type input "385,00"
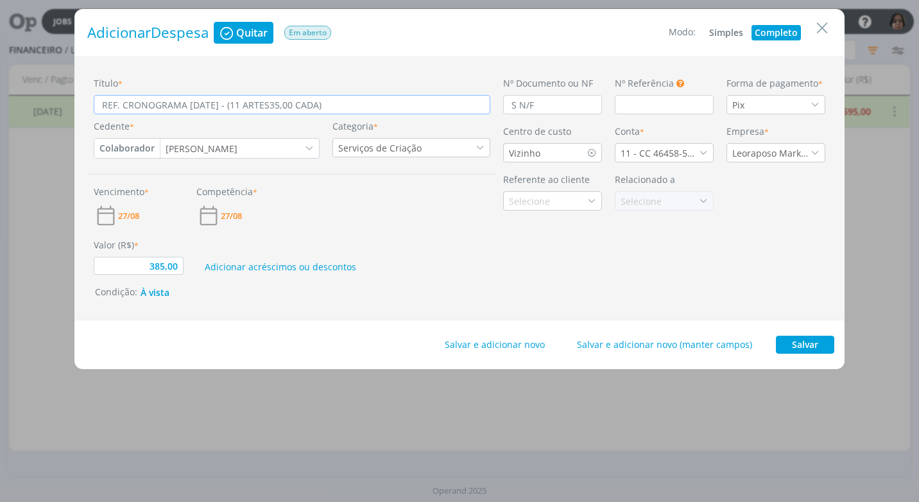
type input "REF. CRONOGRAMA SETEMBRO/25 - (11 ARTES 35,00 CADA)"
type input "385,00"
type input "REF. CRONOGRAMA SETEMBRO/25 - (11 ARTES 35,00 CADA)"
type input "385,00"
type input "REF. CRONOGRAMA SETEMBRO/25 - (11 ARTES A35,00 CADA)"
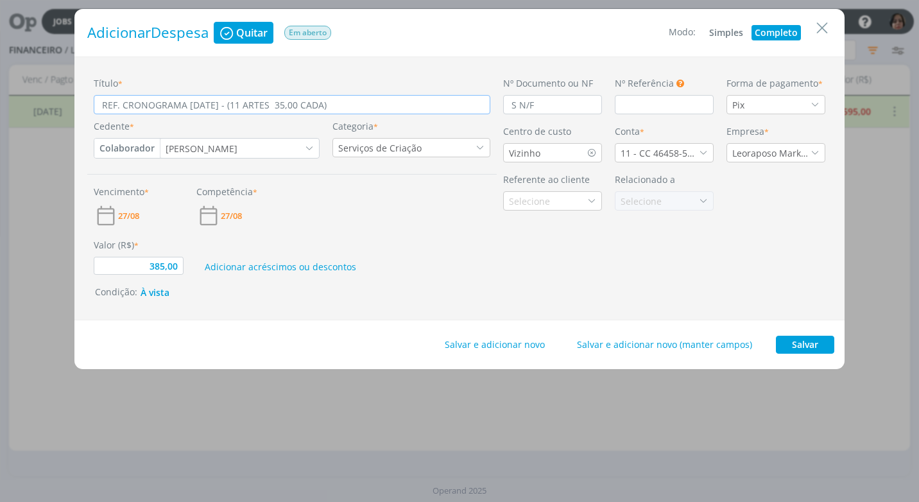
type input "385,00"
type input "REF. CRONOGRAMA SETEMBRO/25 - (11 ARTES A 35,00 CADA)"
type input "385,00"
type input "REF. CRONOGRAMA SETEMBRO/25 - (11 ARTES A 35,00 CADA)"
click at [798, 346] on button "Salvar" at bounding box center [804, 344] width 58 height 18
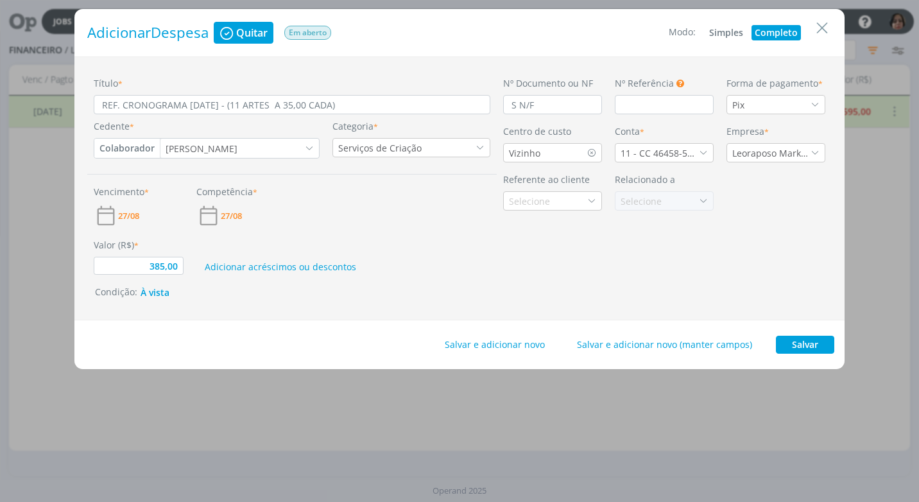
type input "385,00"
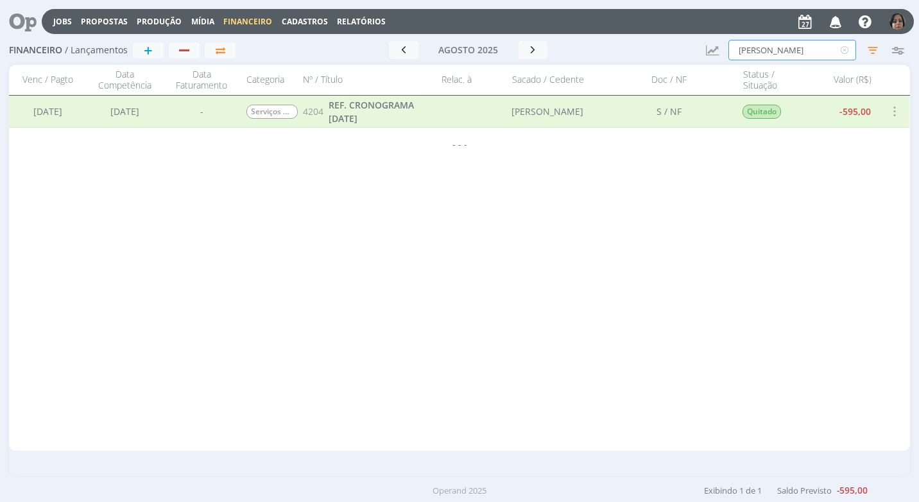
click at [779, 50] on input "LETICIA" at bounding box center [792, 50] width 128 height 21
type input "L"
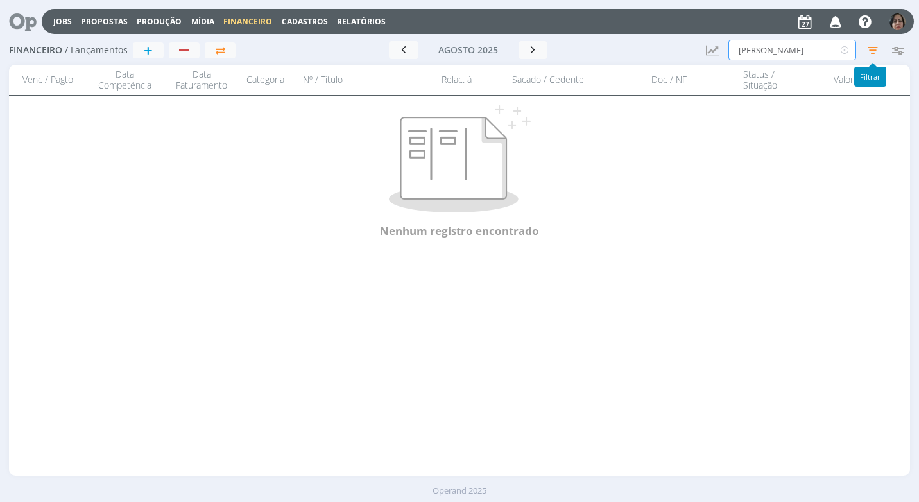
type input "PABLO"
click at [874, 49] on icon "button" at bounding box center [872, 49] width 23 height 23
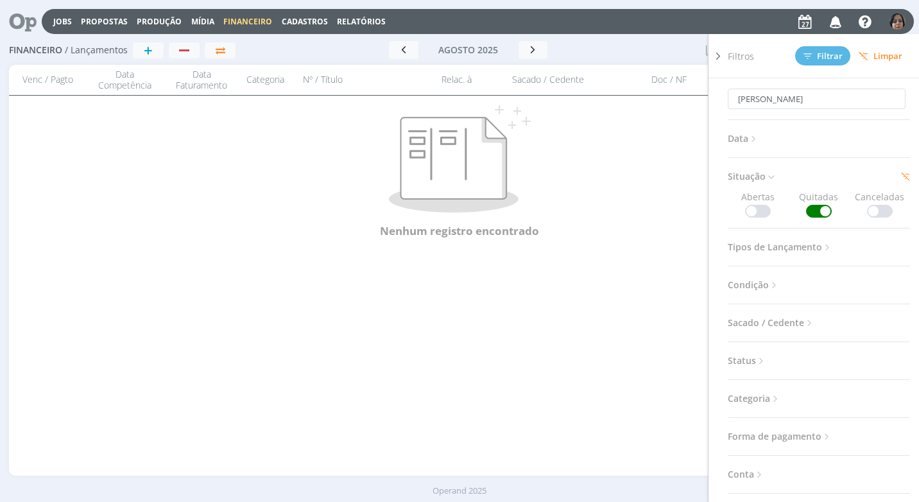
click at [806, 212] on span at bounding box center [819, 211] width 26 height 13
click at [828, 60] on span "Filtrar" at bounding box center [822, 56] width 39 height 8
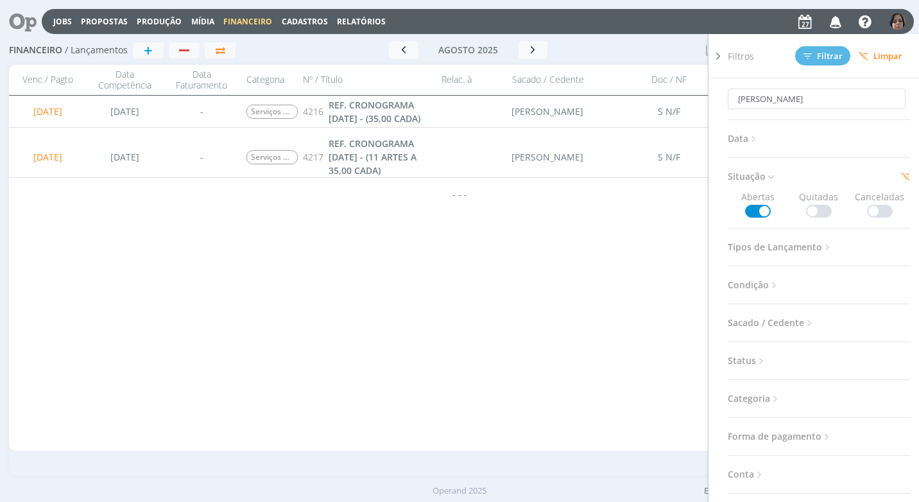
click at [632, 276] on div "01/08/2025 21/10/2024 FEE 873 REF. MÊS 04/2025 COLORMINAS COLORIFÍCIO E MINERAÇ…" at bounding box center [459, 273] width 900 height 355
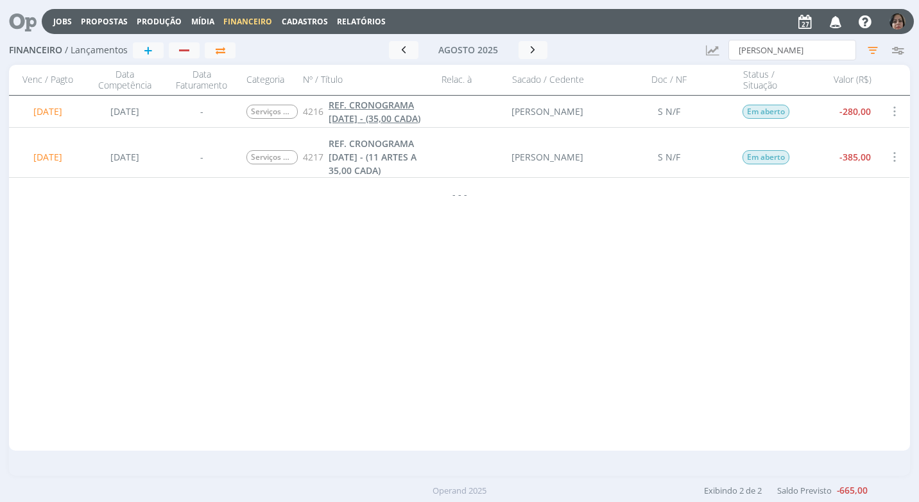
click at [400, 117] on span "REF. CRONOGRAMA SETEMBRO/25 - (35,00 CADA)" at bounding box center [374, 112] width 92 height 26
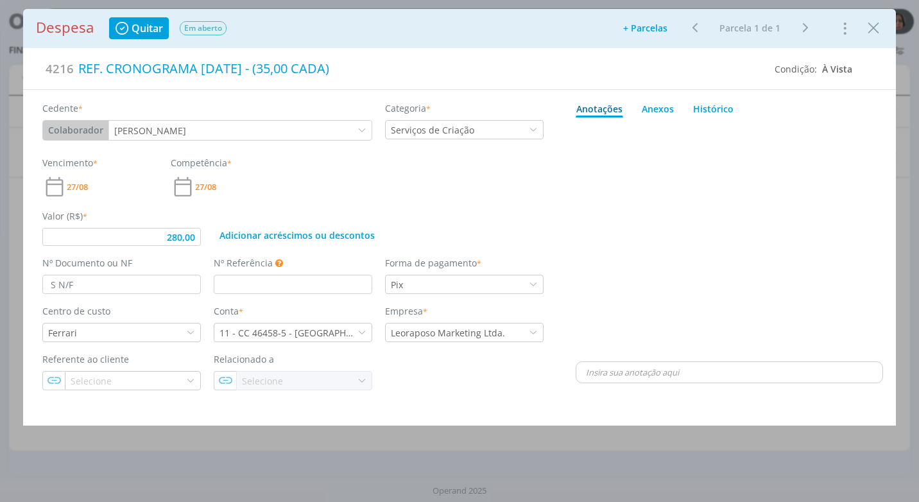
type input "280,00"
click at [298, 71] on div "REF. CRONOGRAMA SETEMBRO/25 - (35,00 CADA)" at bounding box center [419, 69] width 691 height 28
type input "280,00"
click at [766, 244] on div "dialog" at bounding box center [728, 241] width 307 height 236
click at [873, 37] on icon "Close" at bounding box center [872, 28] width 19 height 19
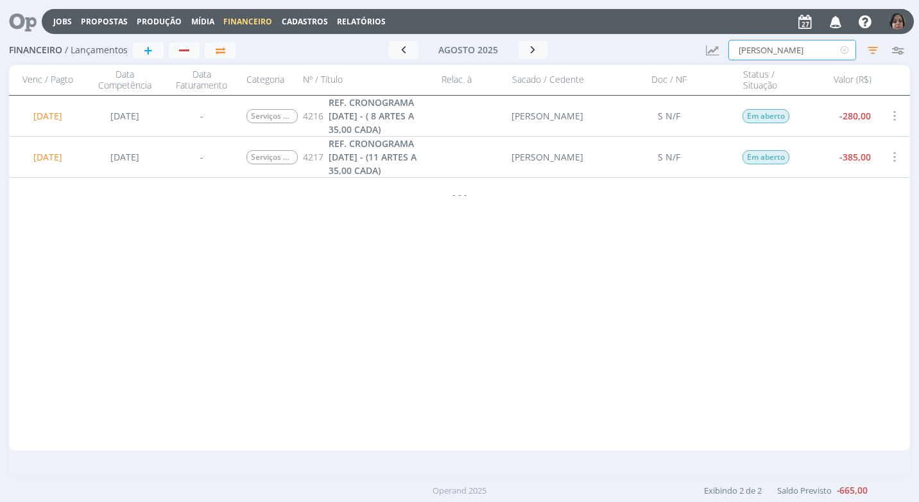
click at [777, 51] on input "PABLO" at bounding box center [792, 50] width 128 height 21
click at [189, 48] on div "button" at bounding box center [184, 50] width 17 height 8
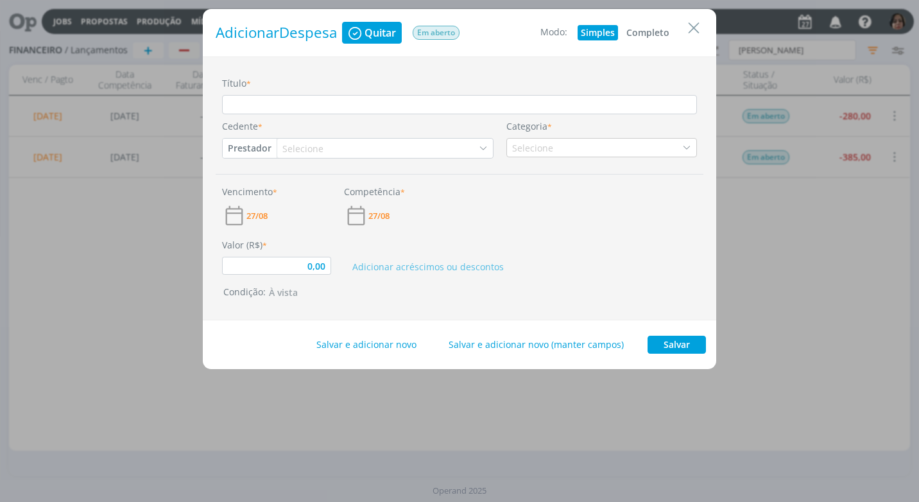
drag, startPoint x: 656, startPoint y: 29, endPoint x: 648, endPoint y: 31, distance: 8.7
click at [654, 29] on button "Completo" at bounding box center [647, 32] width 49 height 15
type input "0,00"
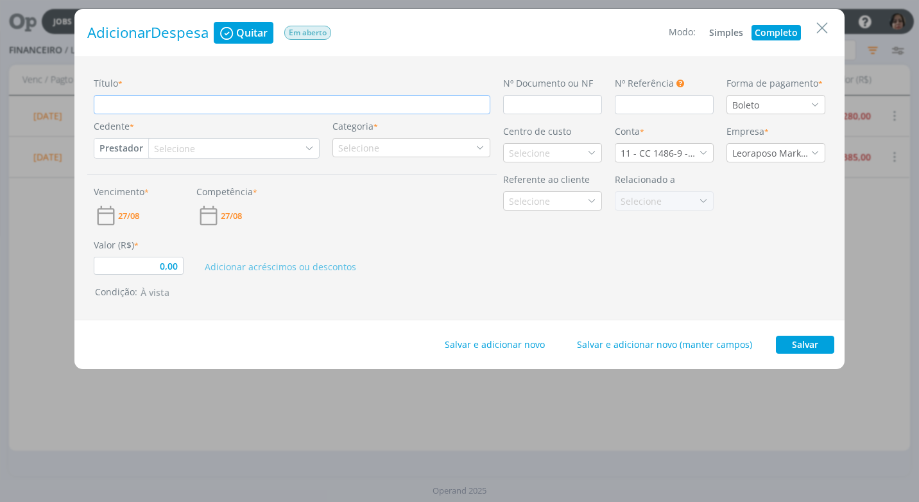
click at [104, 104] on input "Título *" at bounding box center [292, 104] width 396 height 19
paste input "REF. CRONOGRAMA SETEMBRO/25"
type input "REF. CRONOGRAMA SETEMBRO/25"
type input "0,00"
type input "REF. CRONOGRAMA SETEMBRO/25"
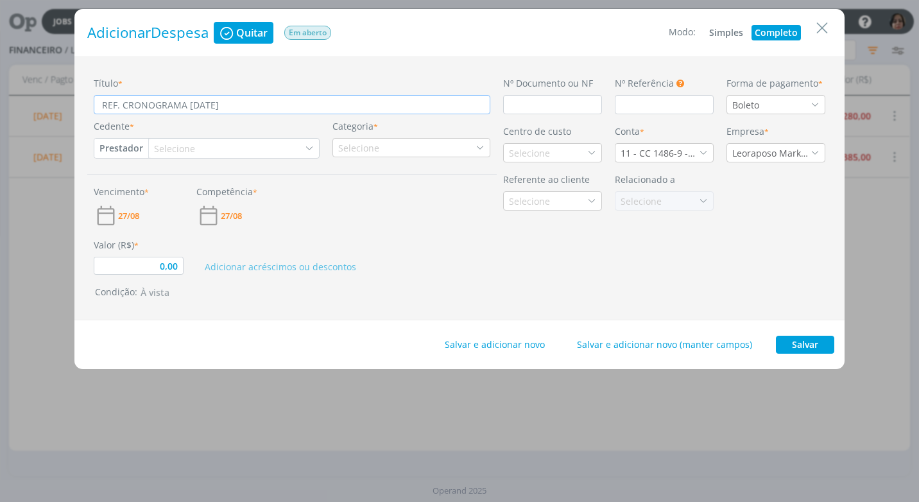
type input "0,00"
type input "REF. CRONOGRAMA SETEMBRO/25 ("
type input "0,00"
type input "REF. CRONOGRAMA SETEMBRO/25 ("
type input "0,00"
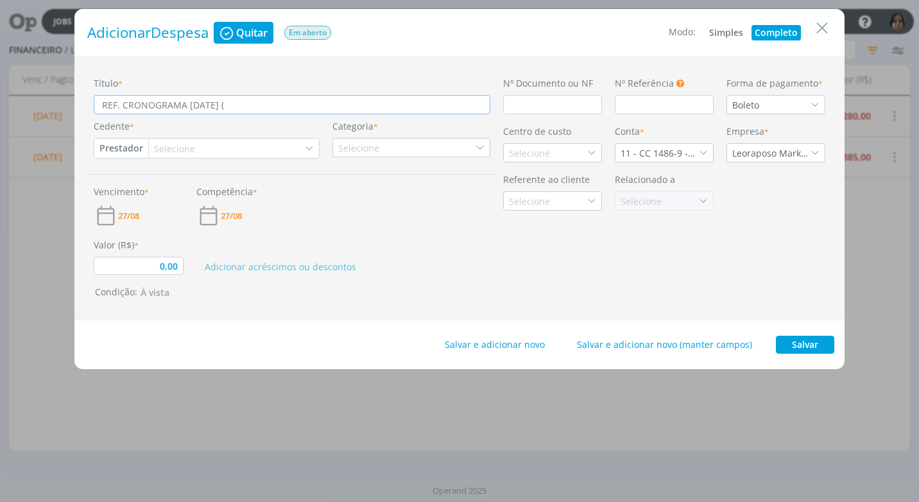
type input "REF. CRONOGRAMA SETEMBRO/25 ( 1"
type input "0,00"
type input "REF. CRONOGRAMA SETEMBRO/25 ( 14"
type input "0,00"
type input "REF. CRONOGRAMA SETEMBRO/25 ( 14"
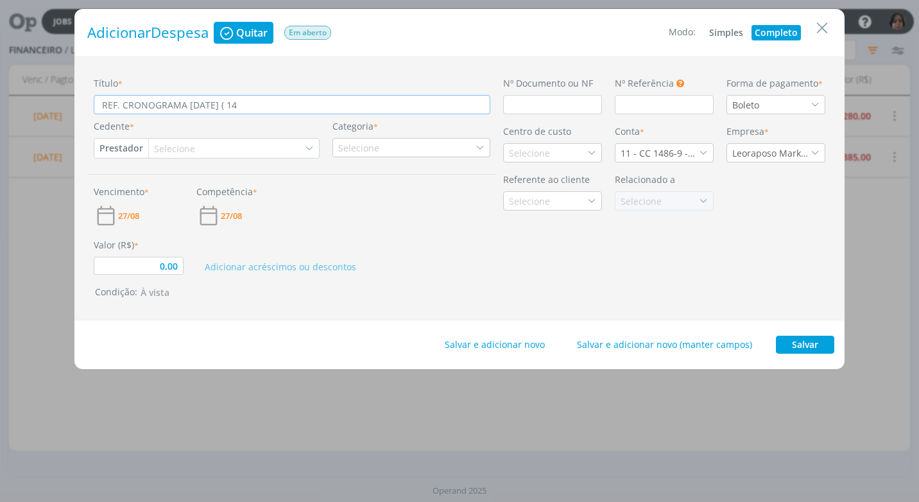
type input "0,00"
type input "REF. CRONOGRAMA SETEMBRO/25 ( 14 C"
type input "0,00"
type input "REF. CRONOGRAMA SETEMBRO/25 ( 14 CA"
type input "0,00"
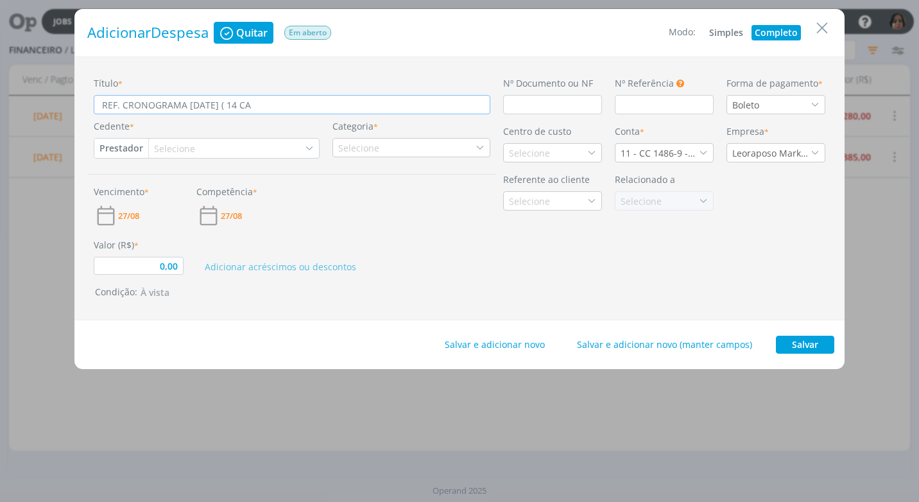
type input "REF. CRONOGRAMA SETEMBRO/25 ( 14 CAR"
type input "0,00"
type input "REF. CRONOGRAMA SETEMBRO/25 ( 14 CARR"
type input "0,00"
type input "REF. CRONOGRAMA SETEMBRO/25 ( 14 CARRO"
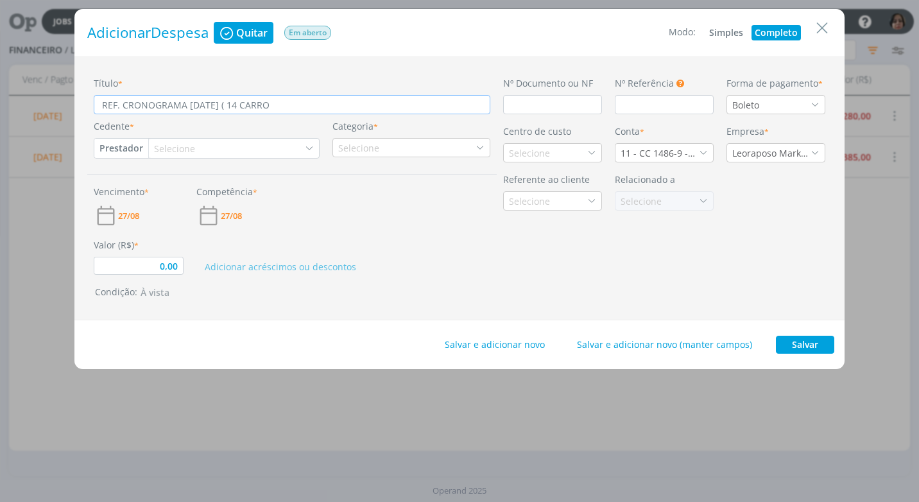
type input "0,00"
type input "REF. CRONOGRAMA SETEMBRO/25 ( 14 CARROS"
type input "0,00"
type input "REF. CRONOGRAMA SETEMBRO/25 ( 14 CARROSS"
type input "0,00"
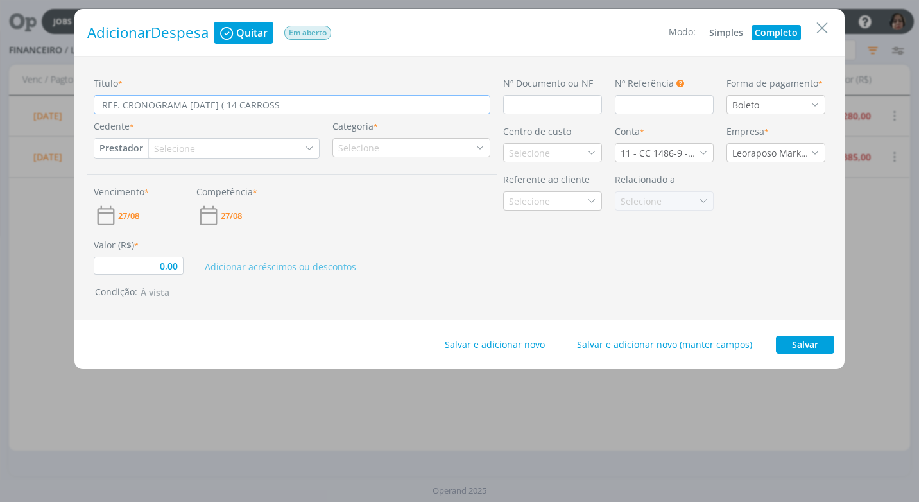
type input "REF. CRONOGRAMA SETEMBRO/25 ( 14 CARROSSÉ"
type input "0,00"
type input "REF. CRONOGRAMA SETEMBRO/25 ( 14 CARROSSÉI"
type input "0,00"
type input "REF. CRONOGRAMA SETEMBRO/25 ( 14 CARROSSÉIS"
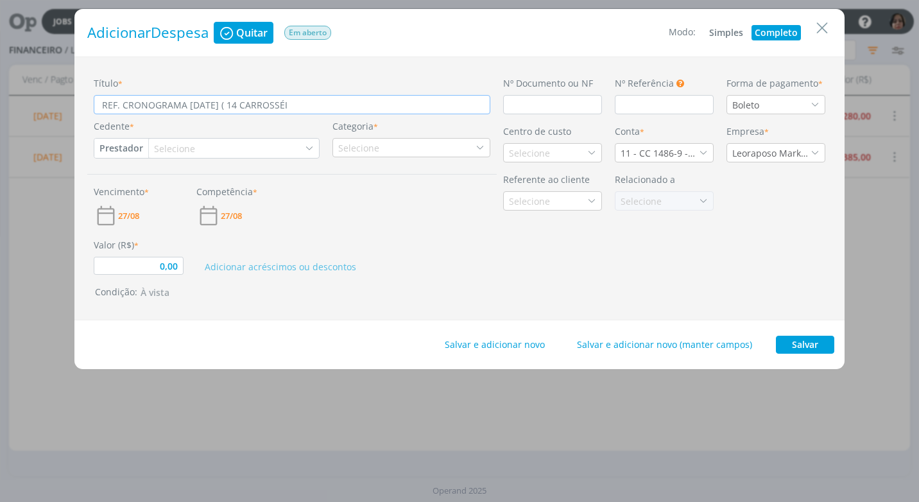
type input "0,00"
type input "REF. CRONOGRAMA SETEMBRO/25 ( 14 CARROSSÉIS"
type input "0,00"
type input "REF. CRONOGRAMA SETEMBRO/25 ( 14 CARROSSÉIS"
type input "0,00"
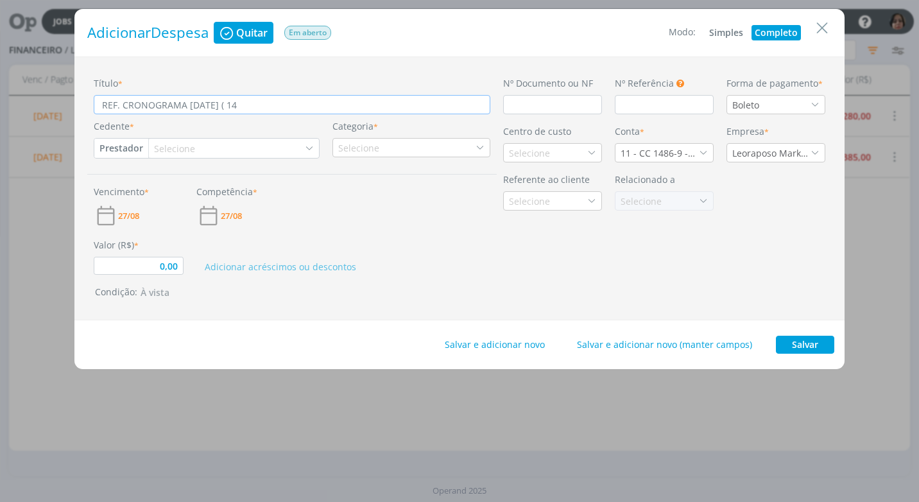
type input "REF. CRONOGRAMA SETEMBRO/25 ( 14"
type input "0,00"
type input "REF. CRONOGRAMA SETEMBRO/25 ("
type input "0,00"
type input "REF. CRONOGRAMA SETEMBRO/25 ( 9"
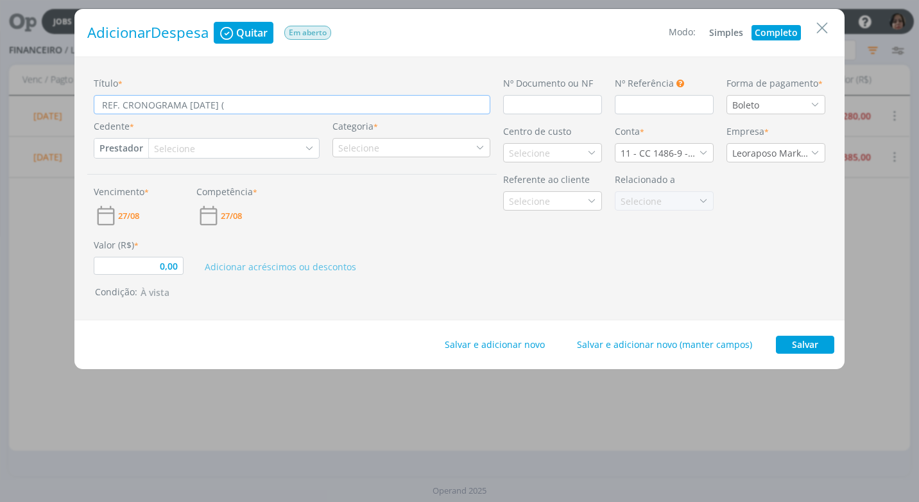
type input "0,00"
type input "REF. CRONOGRAMA SETEMBRO/25 ( 9"
type input "0,00"
type input "REF. CRONOGRAMA SETEMBRO/25 ( 9 C"
type input "0,00"
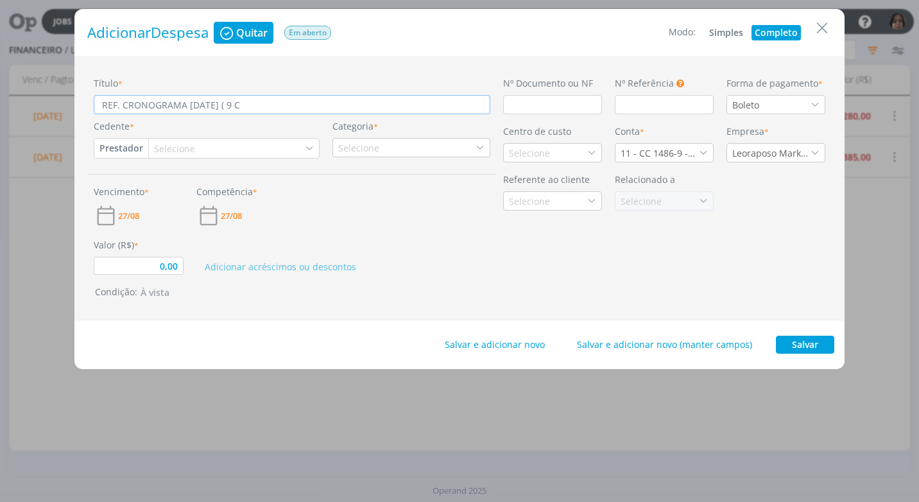
type input "REF. CRONOGRAMA SETEMBRO/25 ( 9 CA"
type input "0,00"
type input "REF. CRONOGRAMA SETEMBRO/25 ( 9 CAR"
type input "0,00"
click at [536, 98] on input "dialog" at bounding box center [552, 104] width 99 height 19
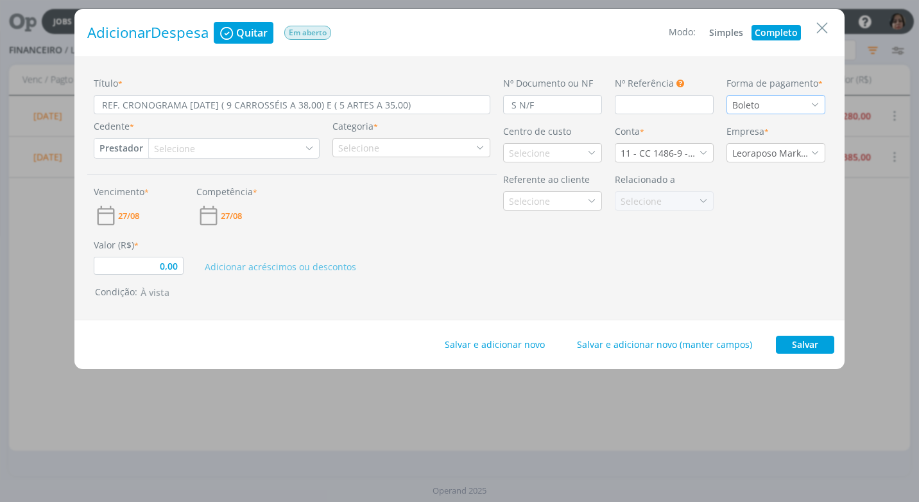
click at [817, 110] on div "Boleto" at bounding box center [775, 104] width 99 height 19
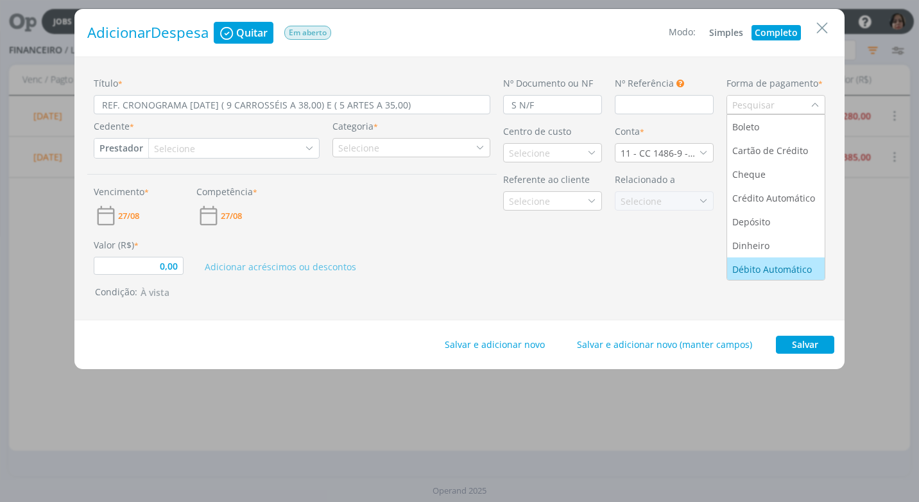
scroll to position [49, 0]
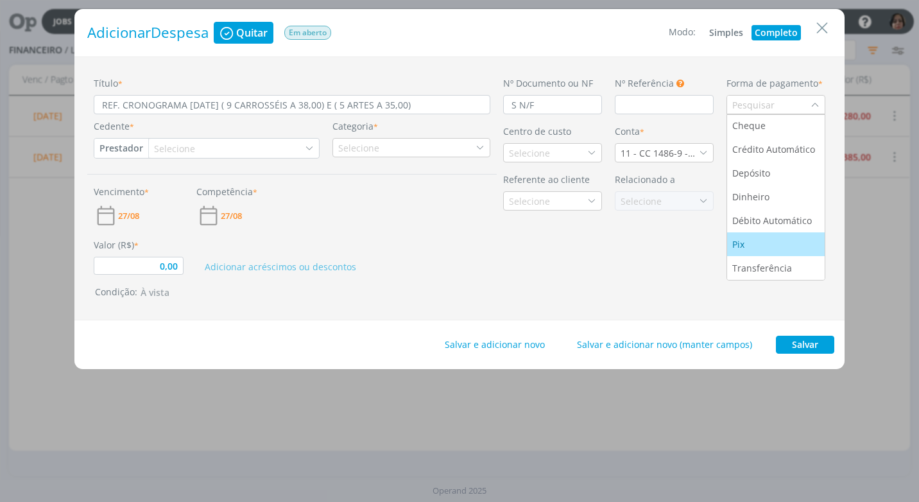
click at [761, 238] on div "Pix" at bounding box center [775, 243] width 87 height 13
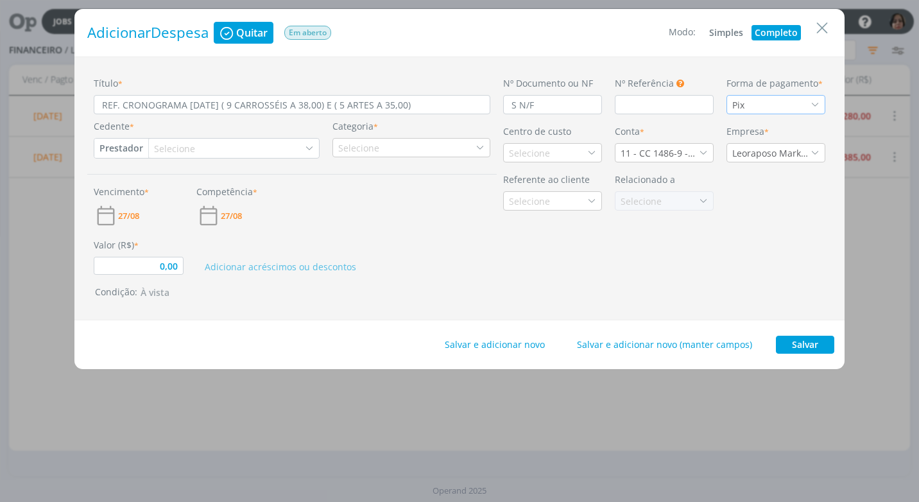
click at [137, 149] on button "Prestador" at bounding box center [121, 148] width 54 height 19
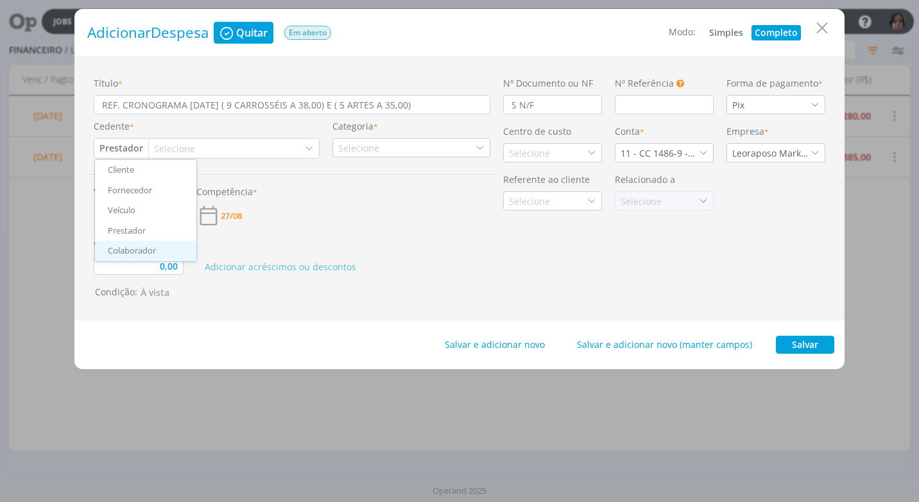
click at [155, 248] on link "Colaborador" at bounding box center [145, 251] width 101 height 21
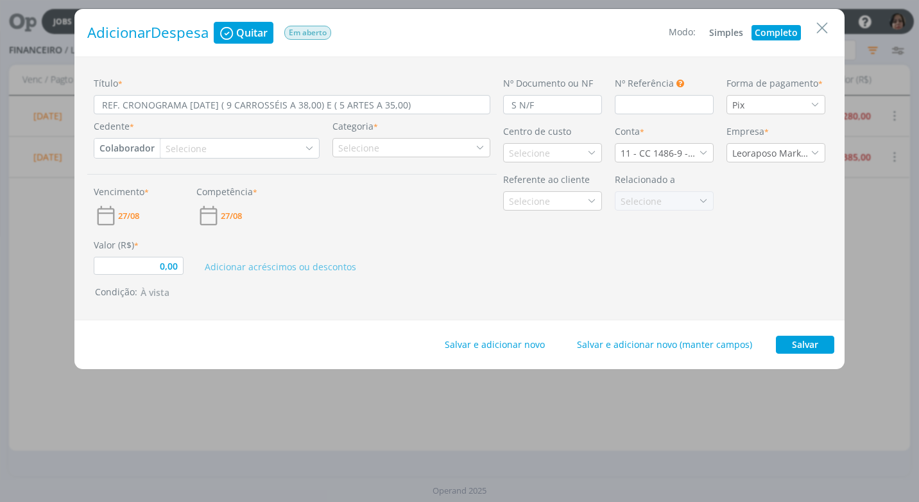
click at [174, 149] on div "Selecione" at bounding box center [187, 148] width 44 height 13
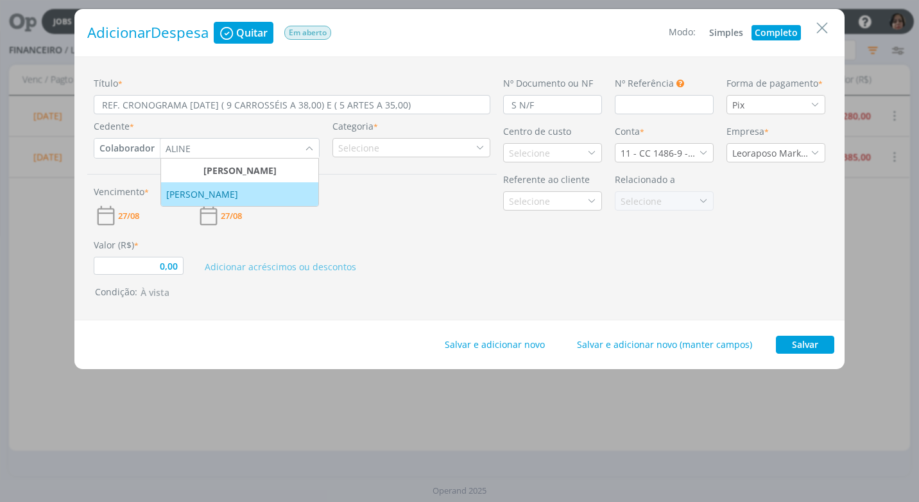
click at [189, 189] on div "[PERSON_NAME] DOS [PERSON_NAME]" at bounding box center [203, 193] width 74 height 13
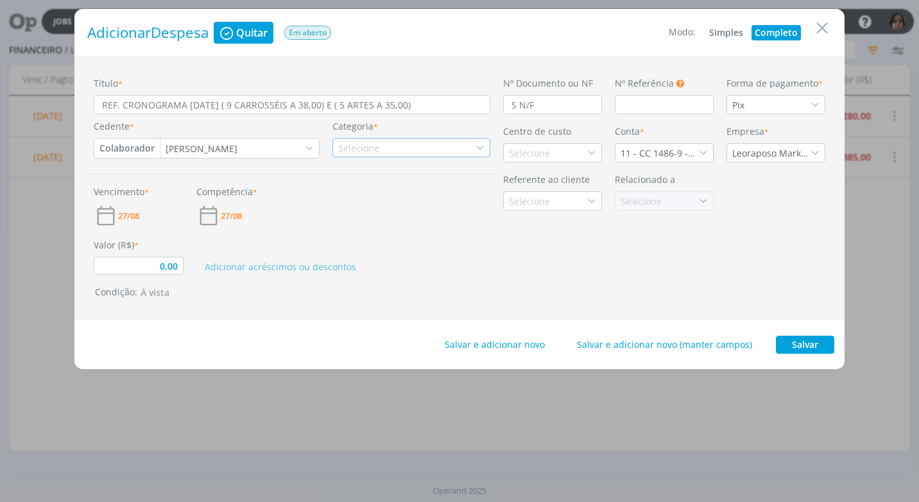
click at [398, 148] on div "Selecione" at bounding box center [411, 147] width 158 height 19
click at [399, 195] on li "Serviços de Criação" at bounding box center [411, 188] width 157 height 21
click at [520, 153] on div "Selecione" at bounding box center [531, 152] width 44 height 13
click at [519, 207] on li "Caprem" at bounding box center [552, 199] width 97 height 24
click at [702, 153] on icon "dialog" at bounding box center [703, 152] width 9 height 9
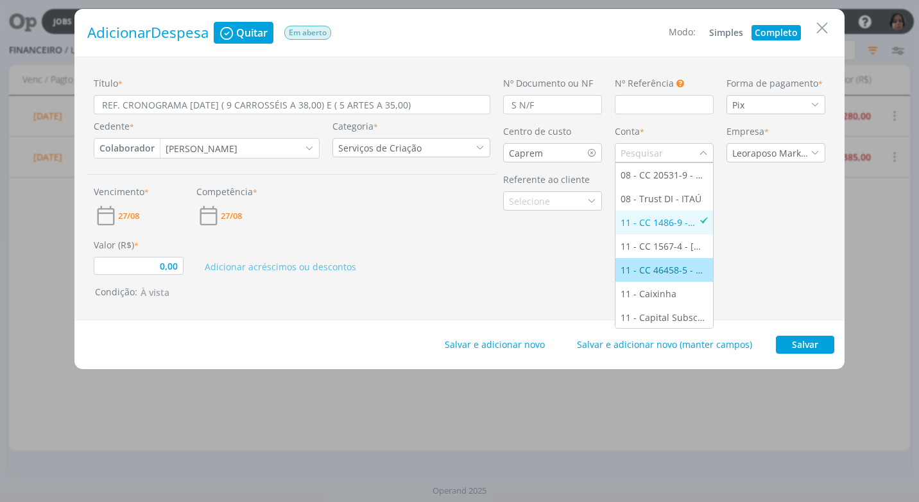
click at [675, 263] on div "11 - CC 46458-5 - [GEOGRAPHIC_DATA]" at bounding box center [663, 269] width 87 height 13
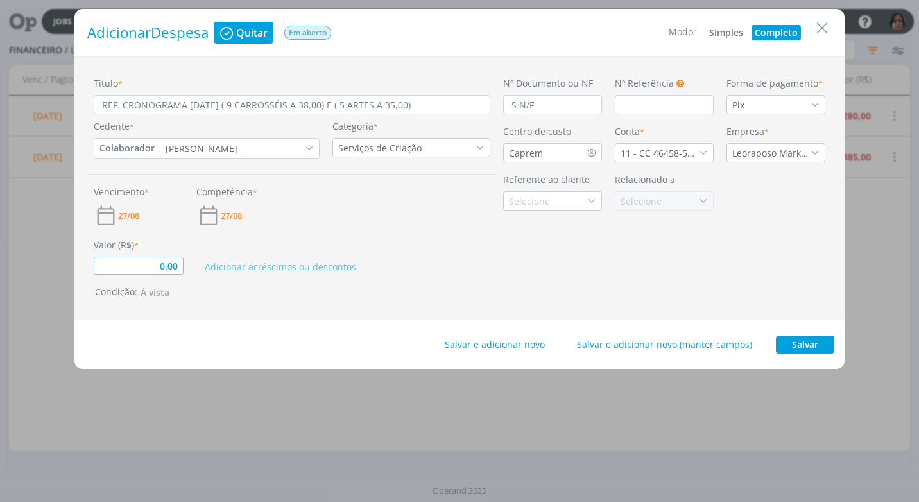
click at [130, 263] on input "0,00" at bounding box center [139, 266] width 90 height 18
click at [295, 271] on button "Adicionar acréscimos ou descontos" at bounding box center [280, 266] width 163 height 15
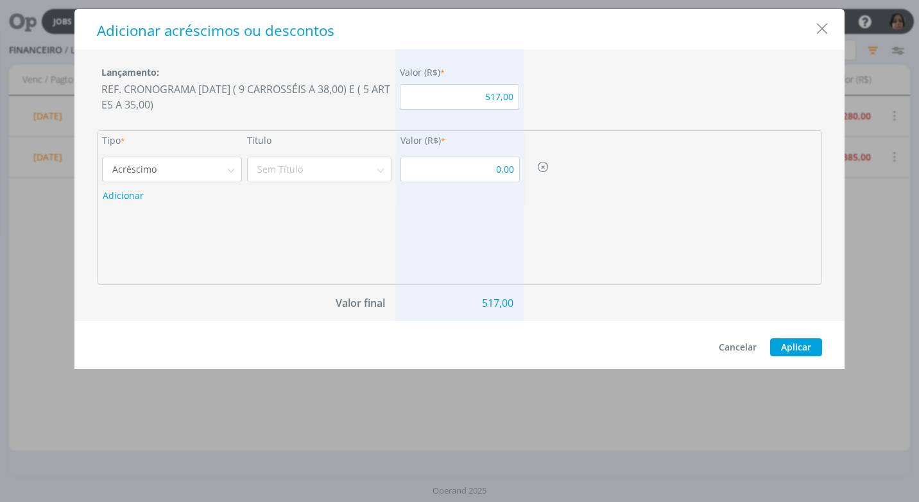
click at [815, 41] on div "Adicionar acréscimos ou descontos" at bounding box center [459, 29] width 770 height 40
click at [821, 29] on icon "Close" at bounding box center [821, 28] width 19 height 19
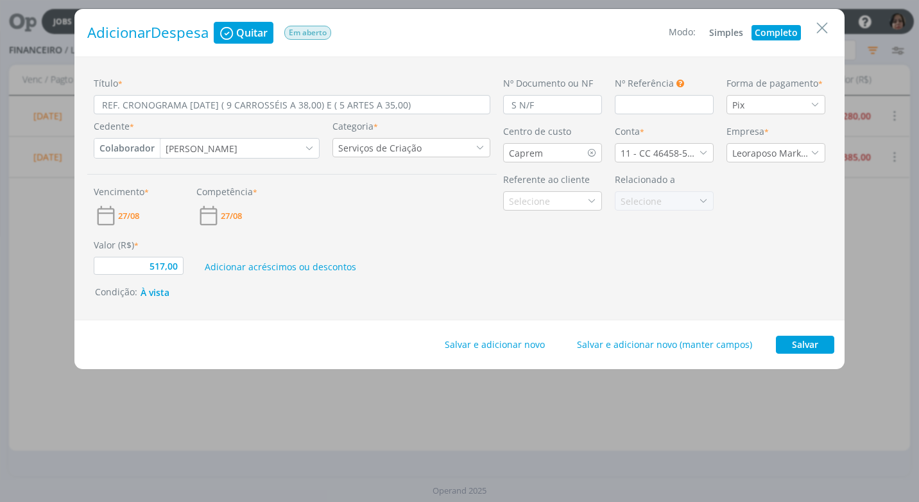
click at [413, 242] on div "Adicionar acréscimos ou descontos" at bounding box center [343, 256] width 307 height 37
click at [346, 105] on input "REF. CRONOGRAMA SETEMBRO/25 ( 9 CARROSSÉIS A 38,00) E ( 5 ARTES A 35,00)" at bounding box center [292, 104] width 396 height 19
click at [330, 103] on input "REF. CRONOGRAMA SETEMBRO/25 ( 9 CARROSSÉIS A 38,00 = 342,00) E ( 5 ARTES A 35,0…" at bounding box center [292, 104] width 396 height 19
click at [326, 105] on input "REF. CRONOGRAMA SETEMBRO/25 ( 9 CARROSSÉIS A 38,00 = 342,00) E ( 5 ARTES A 35,0…" at bounding box center [292, 104] width 396 height 19
click at [369, 106] on input "REF. CRONOGRAMA SETEMBRO/25 ( 9 CARROSSÉIS A R$38,00 = 342,00) E ( 5 ARTES A 35…" at bounding box center [292, 104] width 396 height 19
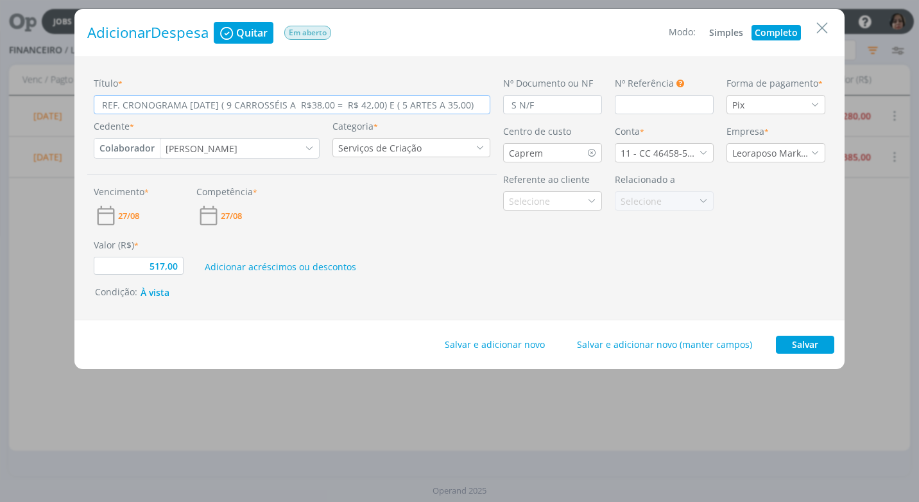
click at [468, 108] on input "REF. CRONOGRAMA SETEMBRO/25 ( 9 CARROSSÉIS A R$38,00 = R$ 42,00) E ( 5 ARTES A …" at bounding box center [292, 104] width 396 height 19
click at [477, 103] on input "REF. CRONOGRAMA SETEMBRO/25 ( 9 CARROSSÉIS A R$38,00 = R$ 42,00) E ( 5 ARTES A …" at bounding box center [292, 104] width 396 height 19
click at [295, 112] on input "REF. CRONOGRAMA SETEMBRO/25 ( 9 CARROSSÉIS A R$38,00 = R$ 42,00) E ( 5 ARTES A …" at bounding box center [292, 104] width 396 height 19
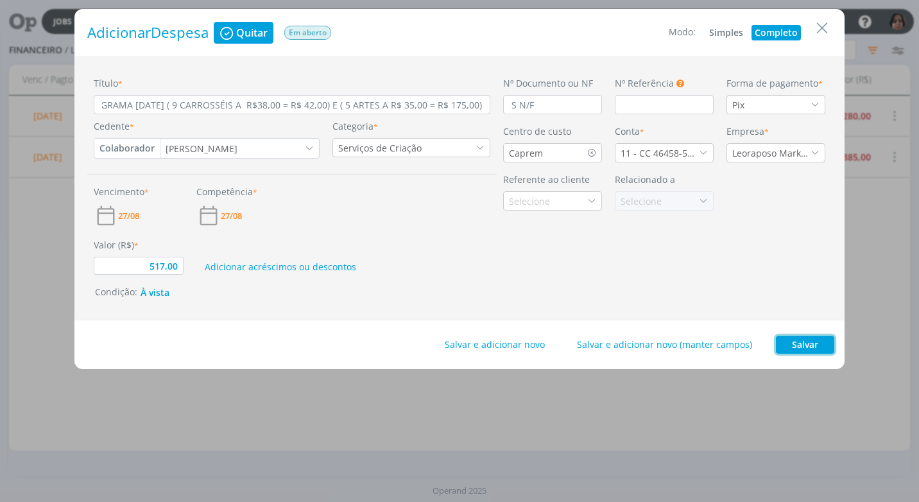
scroll to position [0, 0]
click at [799, 343] on button "Salvar" at bounding box center [804, 344] width 58 height 18
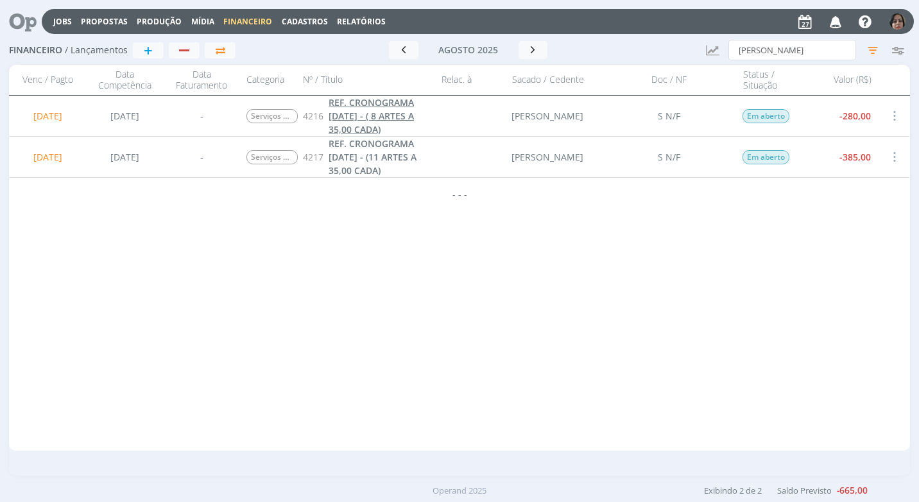
click at [349, 114] on span "REF. CRONOGRAMA SETEMBRO/25 - ( 8 ARTES A 35,00 CADA)" at bounding box center [370, 115] width 85 height 39
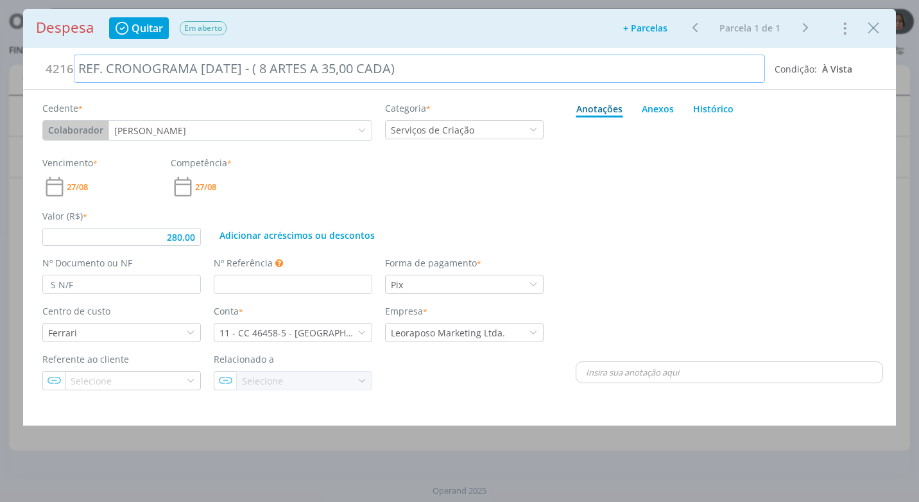
click at [367, 71] on div "REF. CRONOGRAMA SETEMBRO/25 - ( 8 ARTES A 35,00 CADA)" at bounding box center [419, 69] width 691 height 28
click at [761, 200] on div "dialog" at bounding box center [728, 241] width 307 height 236
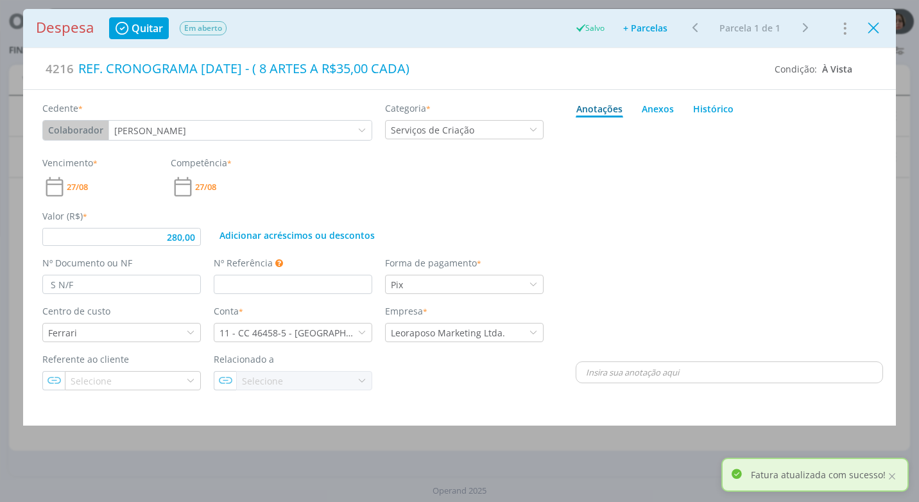
click at [865, 33] on icon "Close" at bounding box center [872, 28] width 19 height 19
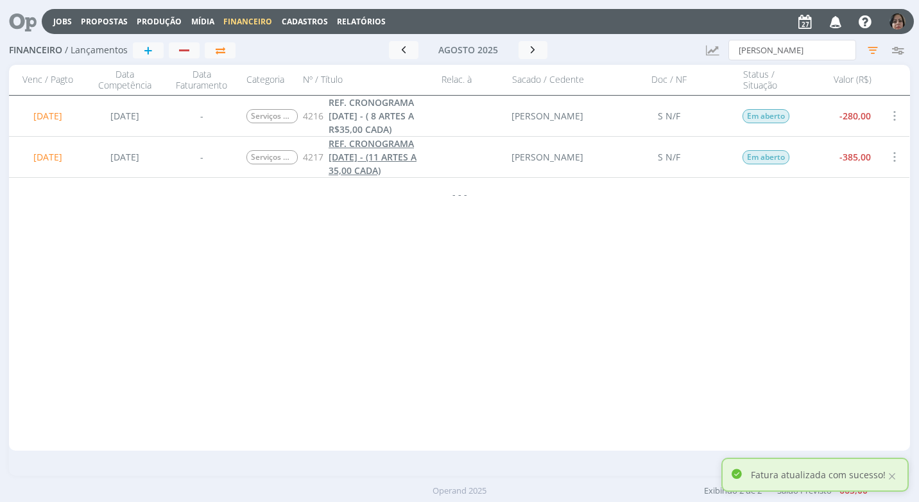
click at [341, 168] on span "REF. CRONOGRAMA SETEMBRO/25 - (11 ARTES A 35,00 CADA)" at bounding box center [372, 156] width 88 height 39
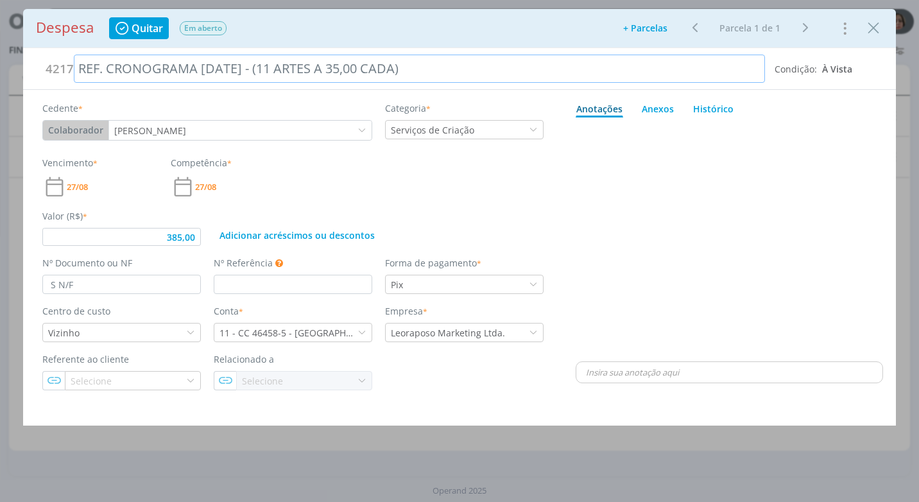
click at [371, 68] on div "REF. CRONOGRAMA SETEMBRO/25 - (11 ARTES A 35,00 CADA)" at bounding box center [419, 69] width 691 height 28
click at [476, 201] on div "Valor (R$) * 385,00 Adicionar acréscimos ou descontos" at bounding box center [293, 222] width 514 height 47
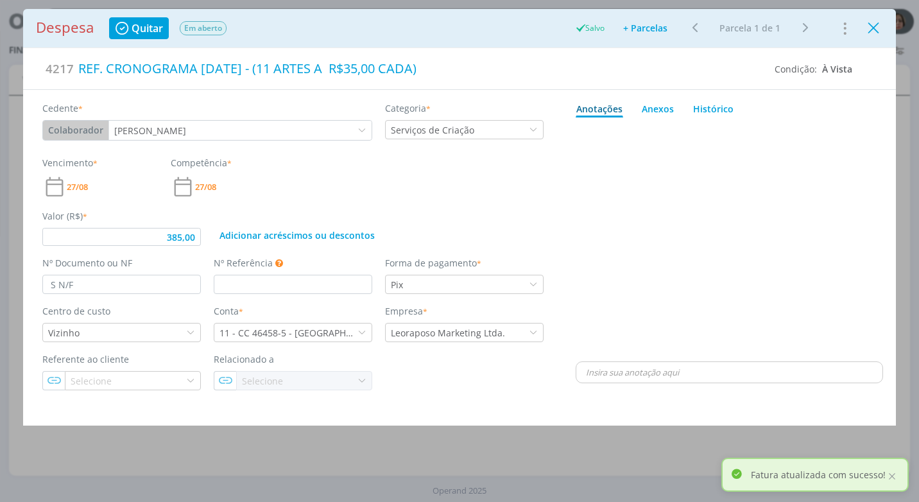
click at [877, 30] on icon "Close" at bounding box center [872, 28] width 19 height 19
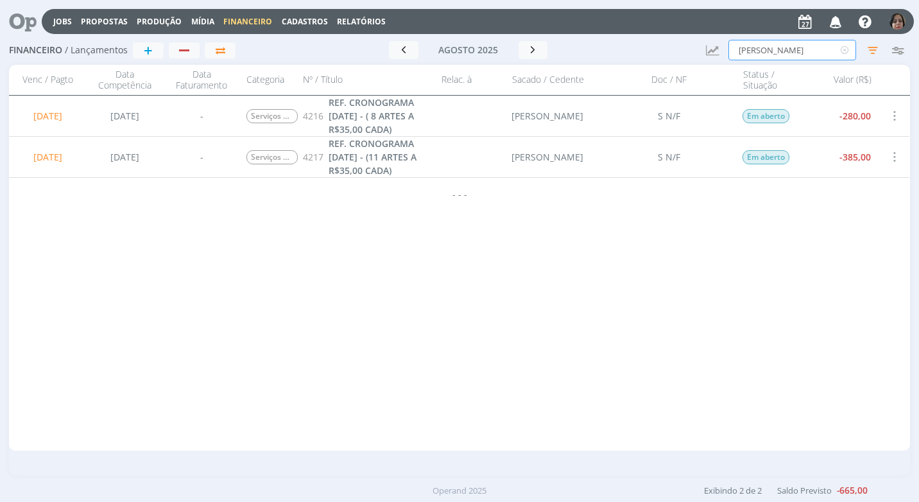
click at [765, 51] on input "PABLO" at bounding box center [792, 50] width 128 height 21
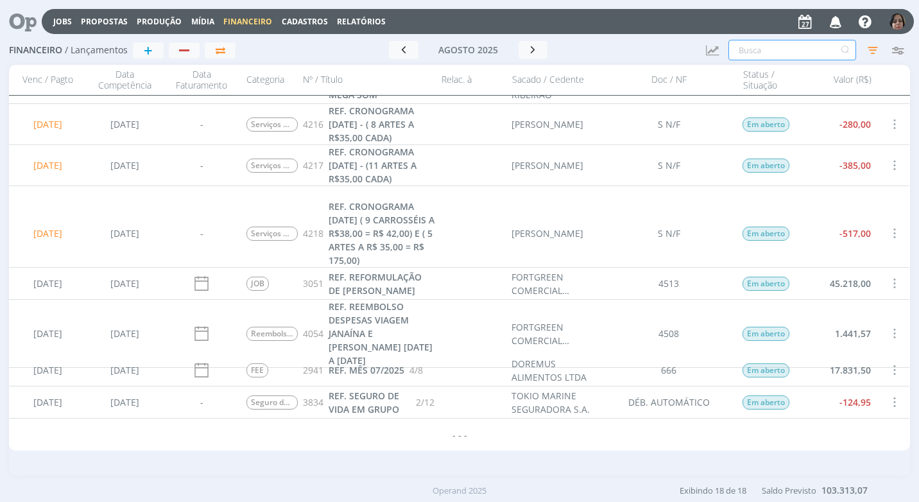
scroll to position [330, 0]
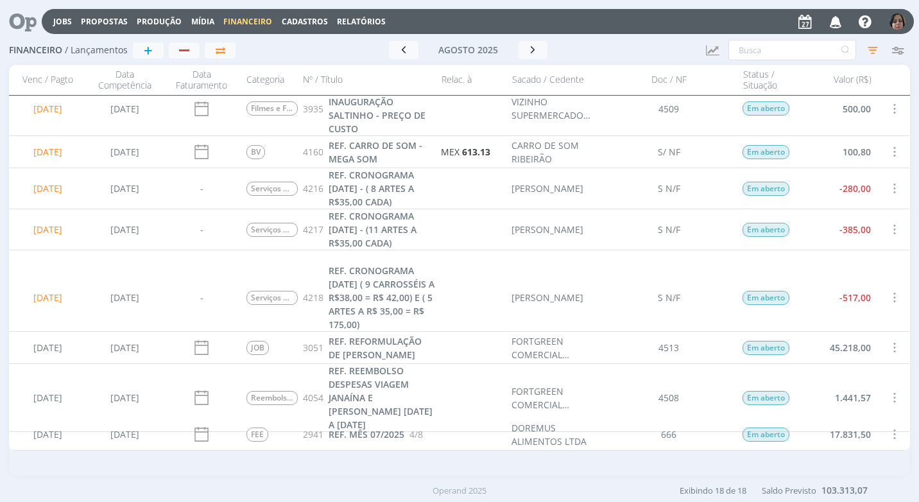
click at [889, 187] on span at bounding box center [893, 188] width 14 height 17
click at [854, 195] on div "Quitar" at bounding box center [851, 199] width 127 height 19
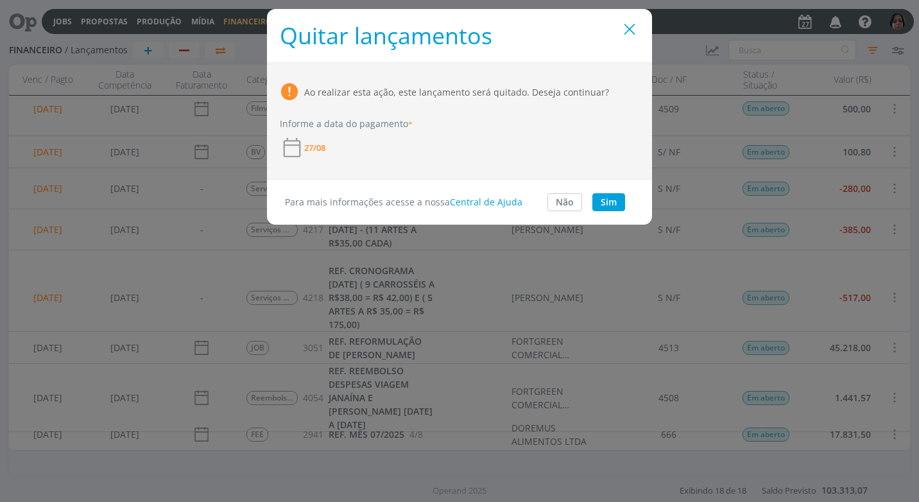
click at [629, 37] on icon "Close" at bounding box center [629, 29] width 19 height 19
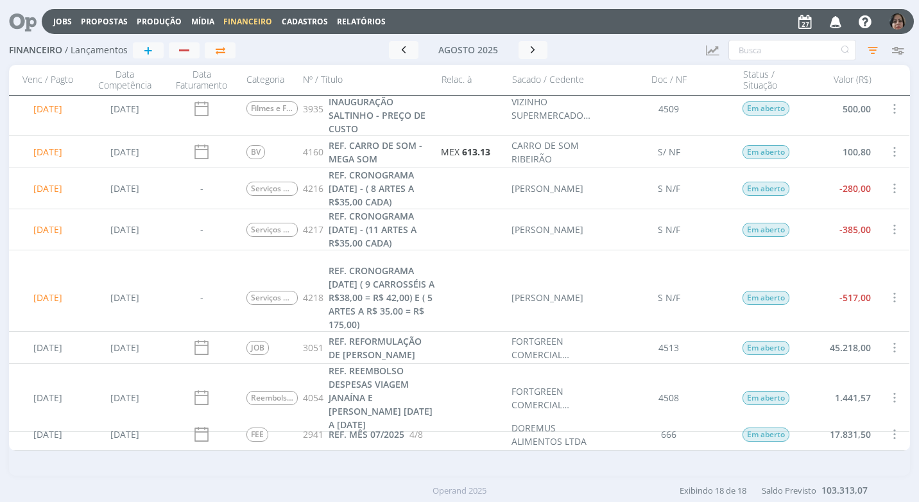
click at [891, 187] on span at bounding box center [893, 188] width 14 height 17
click at [883, 177] on div "Selecionar" at bounding box center [851, 180] width 127 height 19
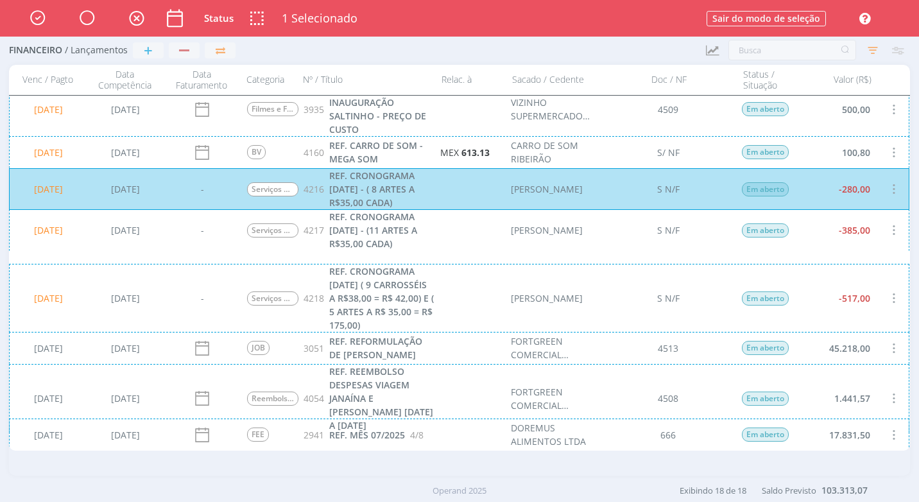
scroll to position [330, 0]
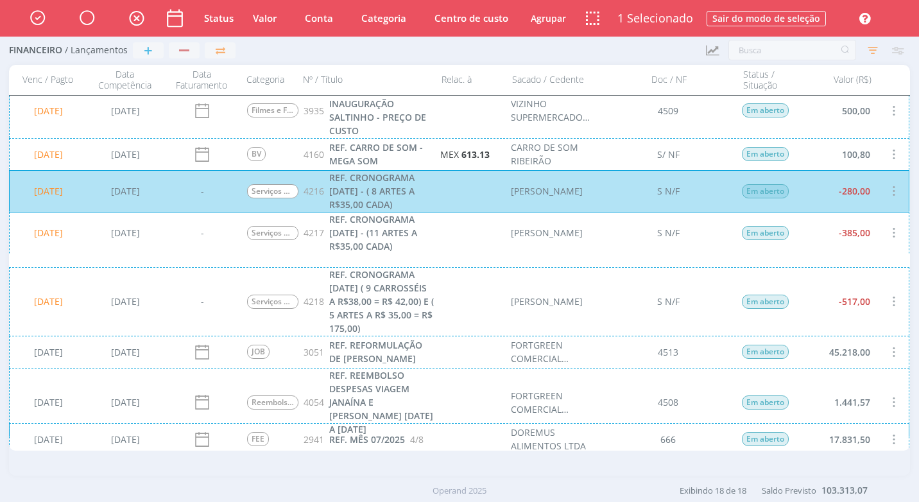
click at [581, 251] on div "27/08/2025 27/08/2025 - Serviços de Criação 4217 REF. CRONOGRAMA SETEMBRO/25 - …" at bounding box center [459, 233] width 900 height 42
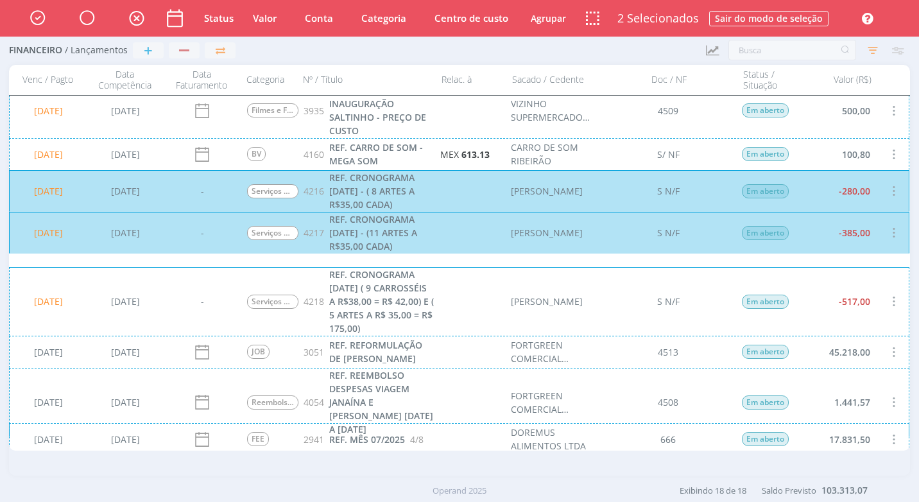
click at [597, 315] on div "27/08/2025 27/08/2025 - Serviços de Criação 4218 REF. CRONOGRAMA SETEMBRO/25 ( …" at bounding box center [459, 301] width 900 height 69
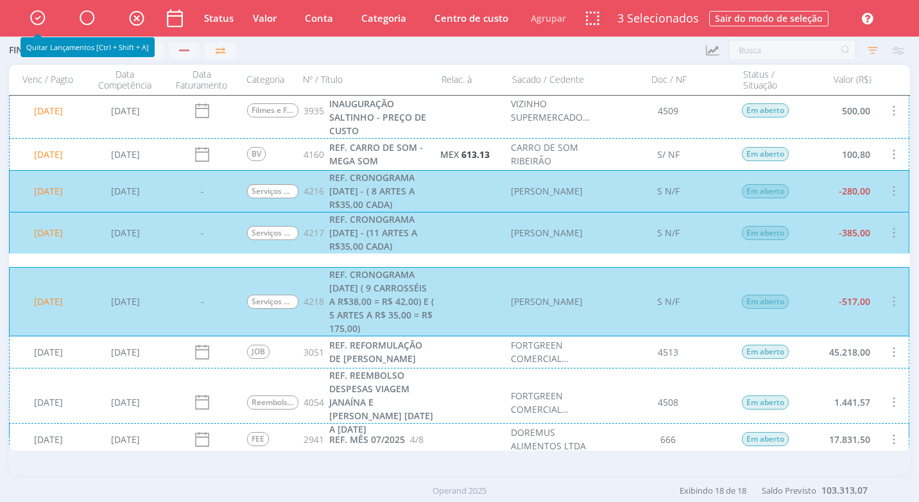
click at [39, 20] on icon "button" at bounding box center [37, 17] width 22 height 22
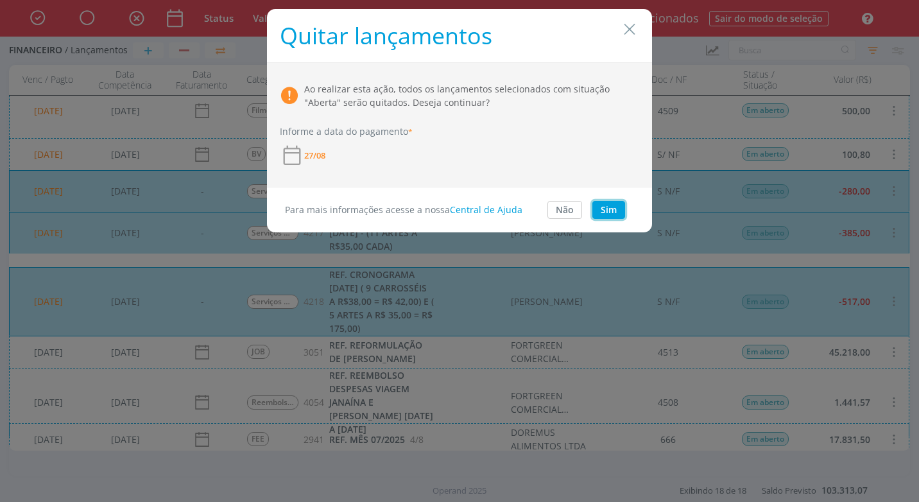
click at [603, 211] on button "Sim" at bounding box center [608, 210] width 33 height 18
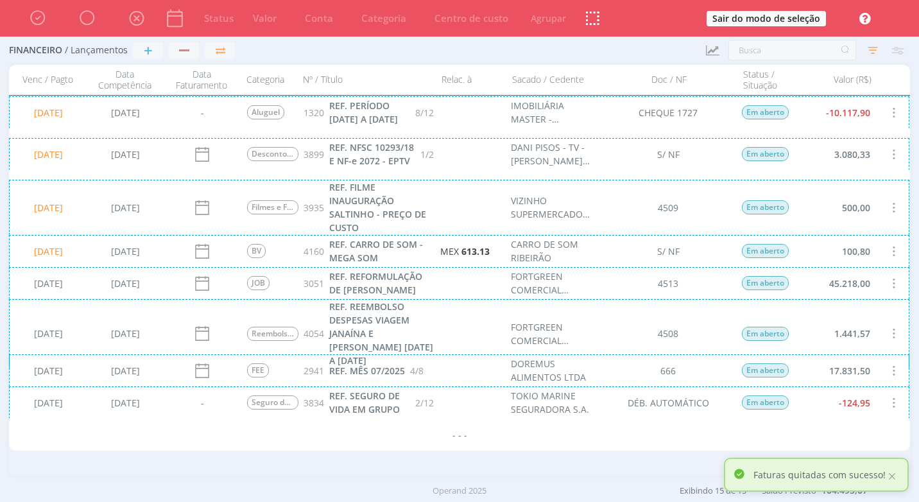
scroll to position [0, 0]
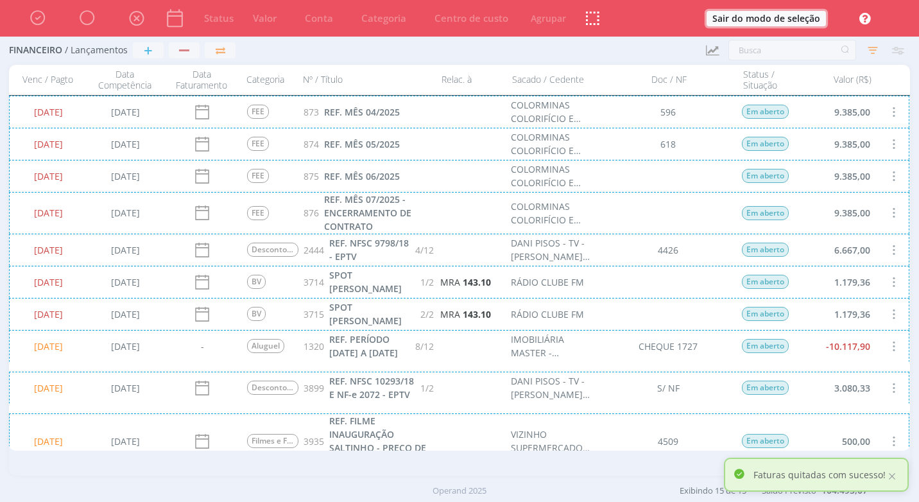
click at [744, 18] on button "Sair do modo de seleção" at bounding box center [765, 18] width 119 height 15
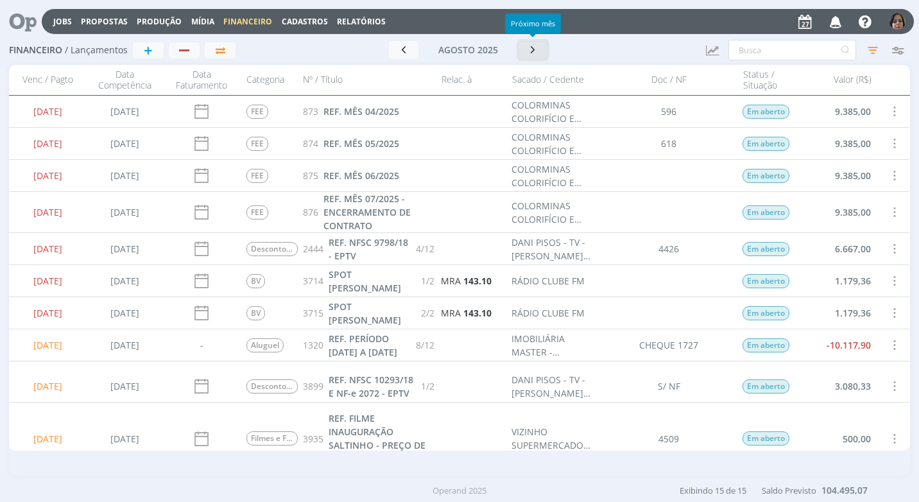
click at [528, 55] on icon "button" at bounding box center [533, 50] width 13 height 12
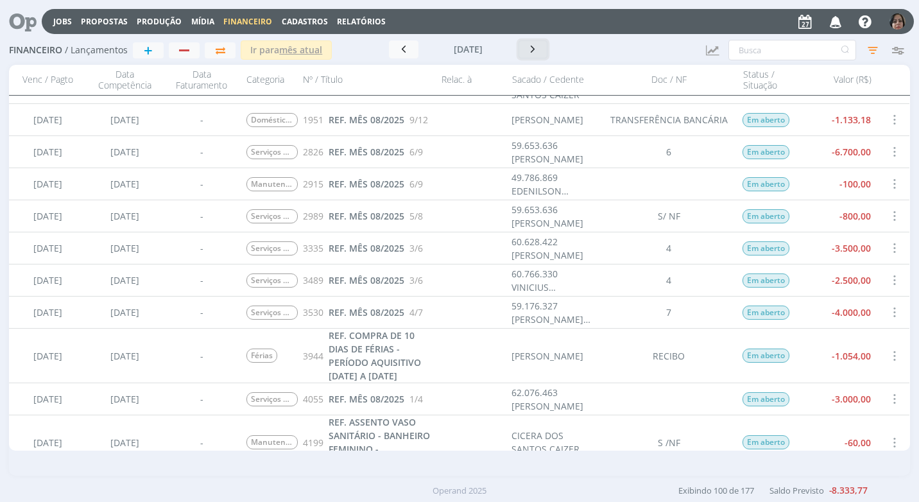
scroll to position [962, 0]
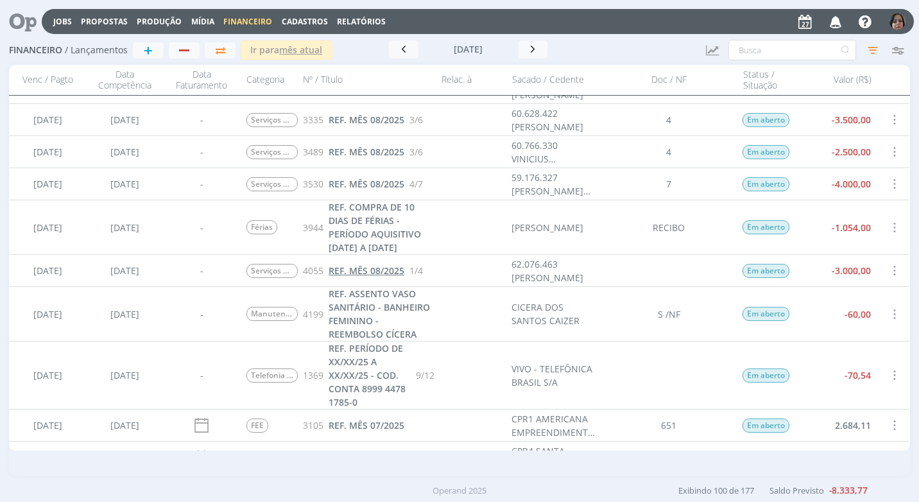
click at [359, 273] on span "REF. MÊS 08/2025" at bounding box center [366, 270] width 76 height 12
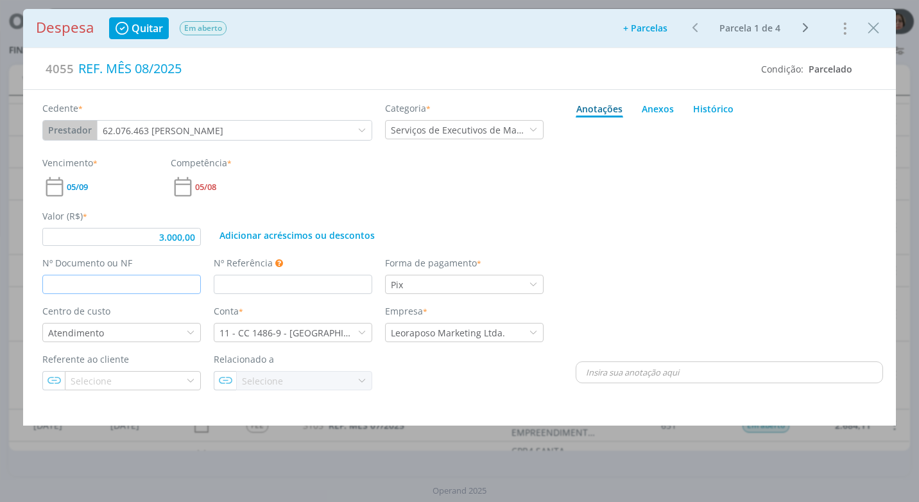
click at [137, 280] on input "dialog" at bounding box center [121, 284] width 158 height 19
click at [667, 108] on div "Anexos 0" at bounding box center [657, 108] width 32 height 13
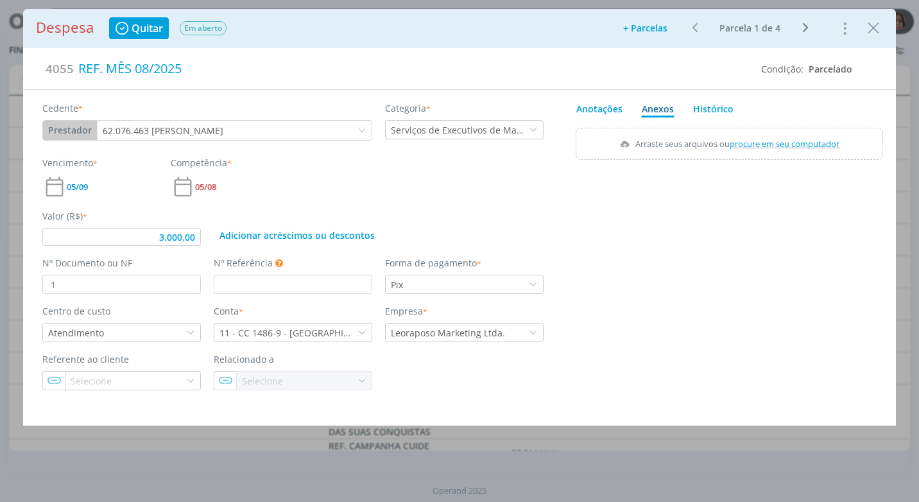
click at [775, 142] on span "procure em seu computador" at bounding box center [785, 144] width 110 height 12
click at [775, 131] on input "Arraste seus arquivos ou procure em seu computador" at bounding box center [728, 130] width 307 height 4
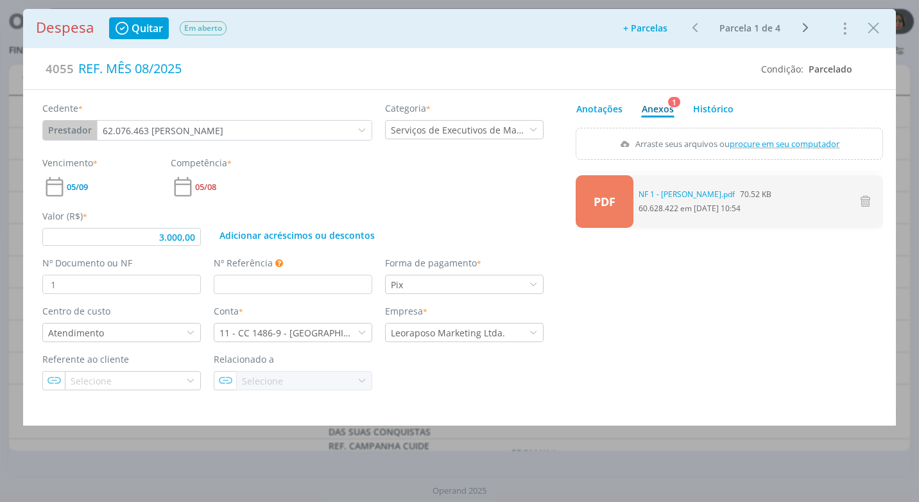
drag, startPoint x: 875, startPoint y: 28, endPoint x: 591, endPoint y: 429, distance: 491.5
click at [874, 28] on icon "Close" at bounding box center [872, 28] width 19 height 19
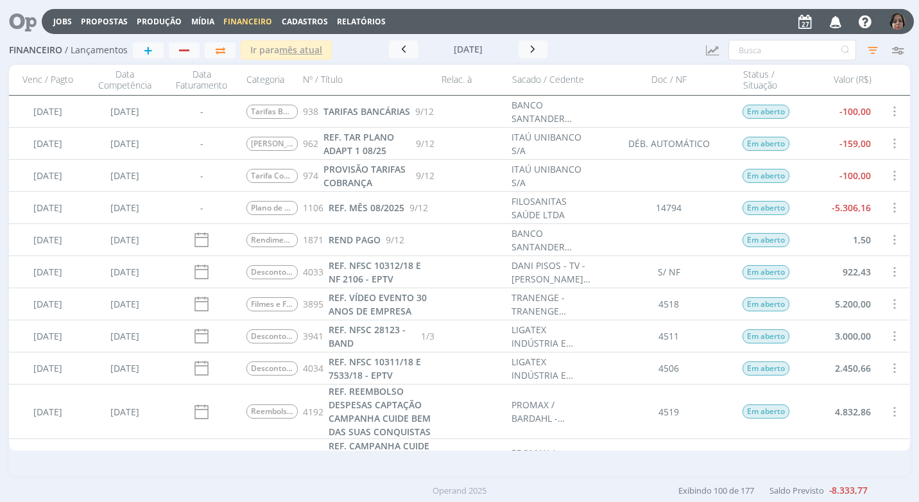
scroll to position [64, 0]
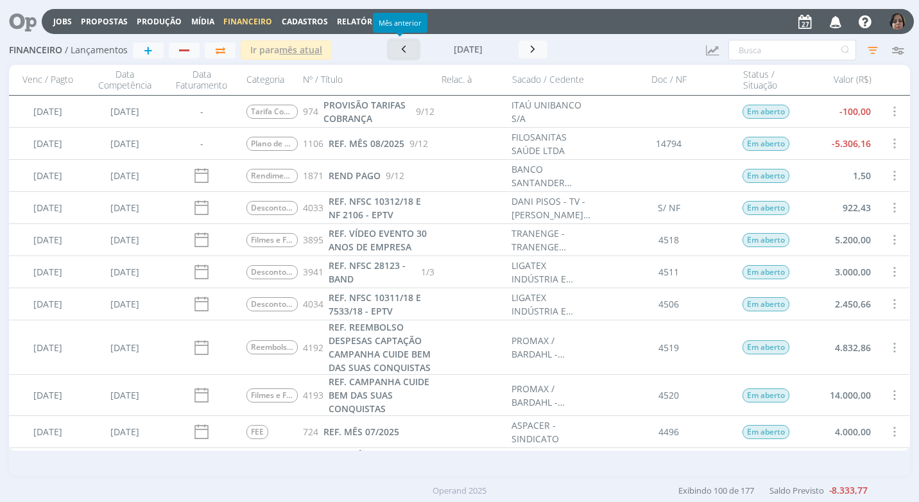
click at [397, 48] on icon "button" at bounding box center [403, 49] width 13 height 12
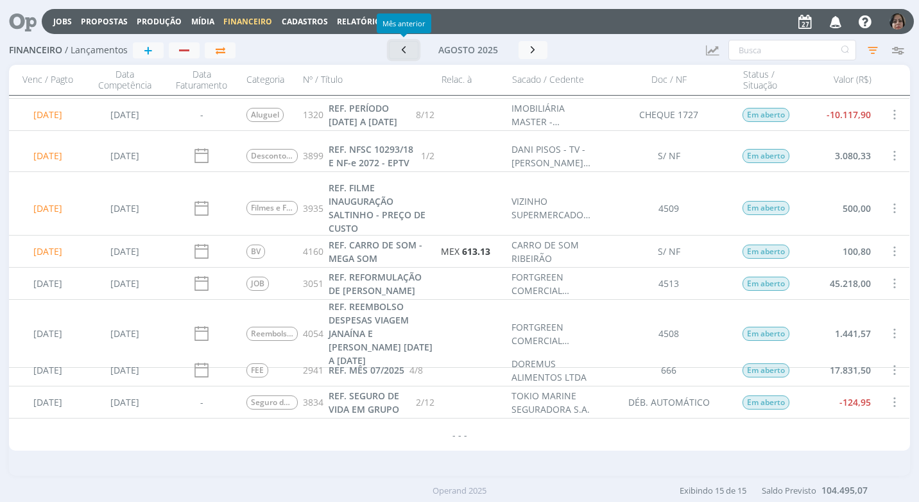
scroll to position [0, 0]
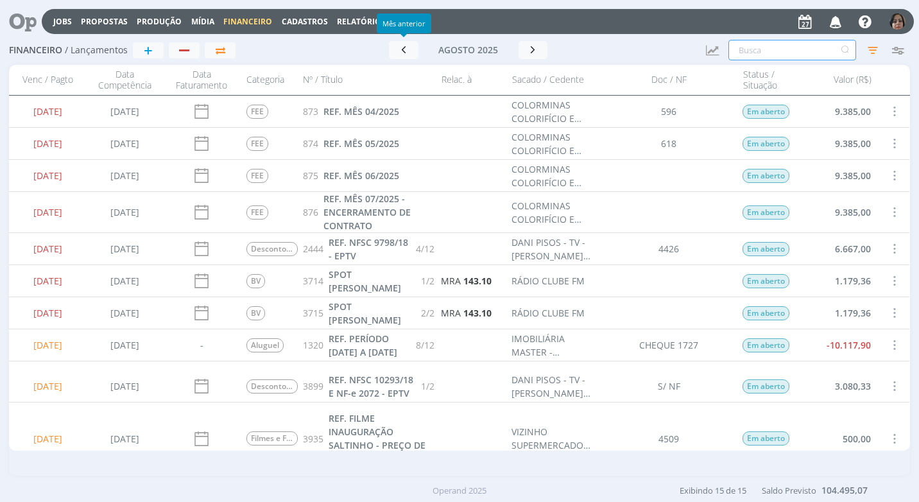
click at [756, 46] on input "text" at bounding box center [792, 50] width 128 height 21
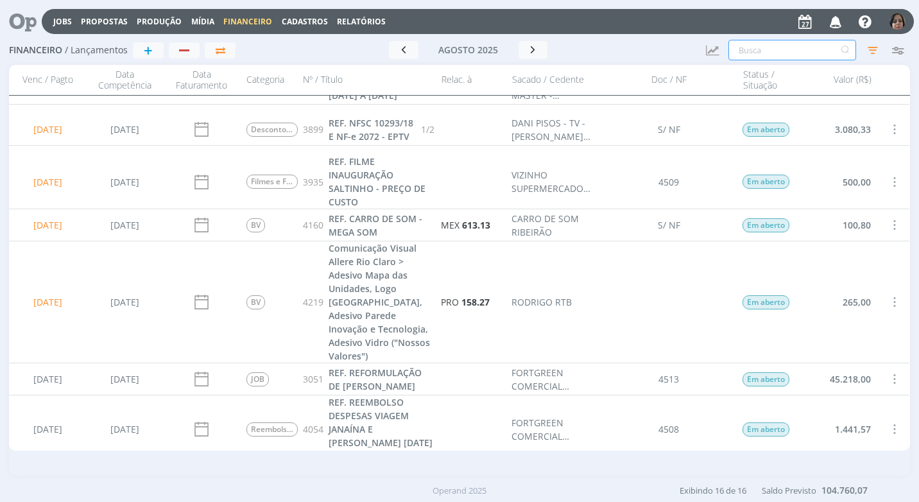
scroll to position [352, 0]
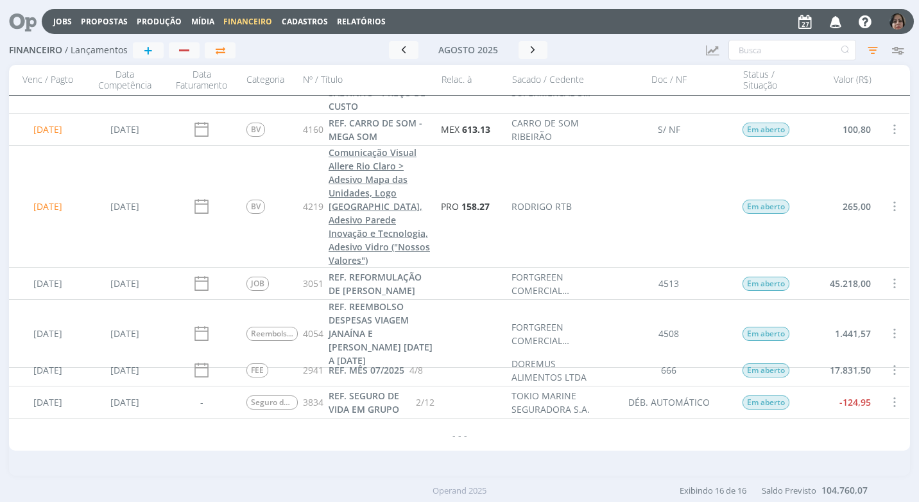
click at [350, 207] on span "Comunicação Visual Allere Rio Claro > Adesivo Mapa das Unidades, Logo Allere Ca…" at bounding box center [378, 206] width 101 height 120
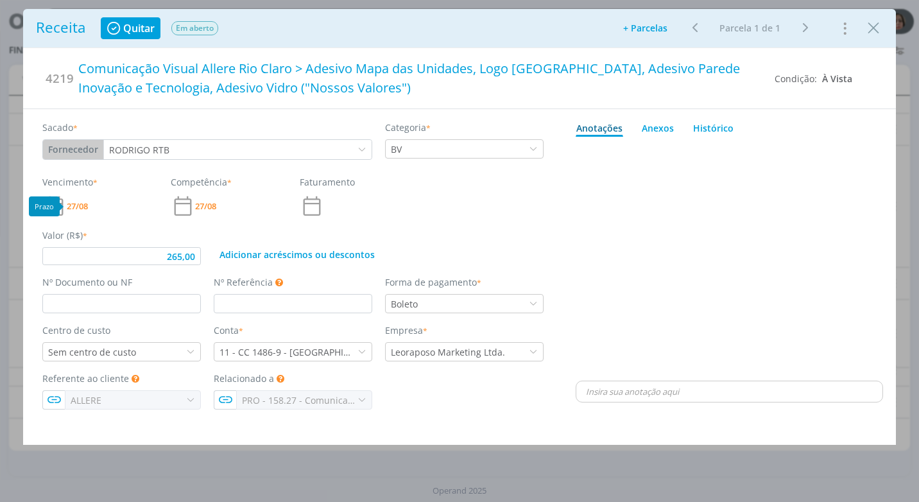
click at [78, 207] on span "27/08" at bounding box center [77, 206] width 21 height 8
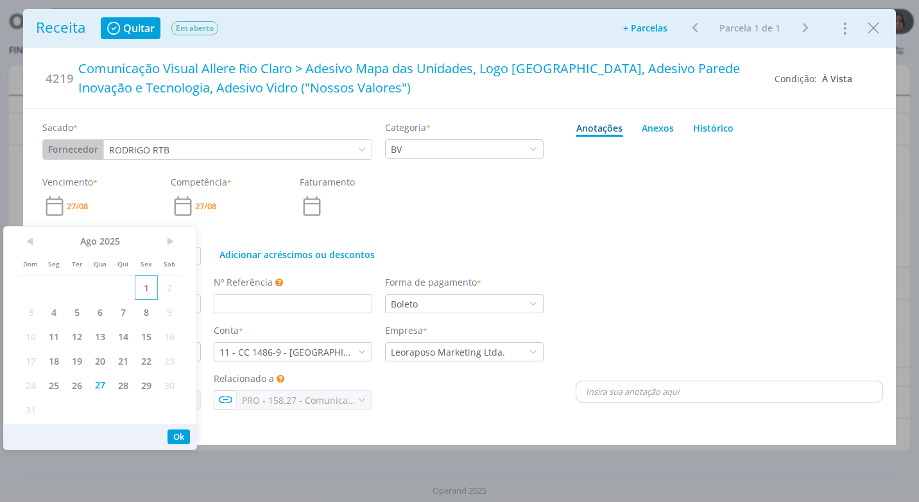
click at [142, 289] on span "1" at bounding box center [146, 287] width 23 height 24
click at [182, 432] on button "Ok" at bounding box center [178, 436] width 22 height 15
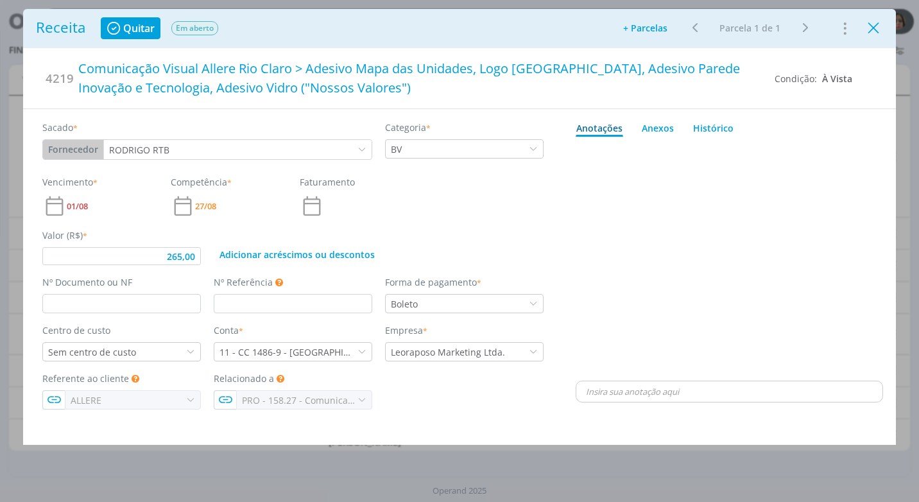
click at [871, 24] on icon "Close" at bounding box center [872, 28] width 19 height 19
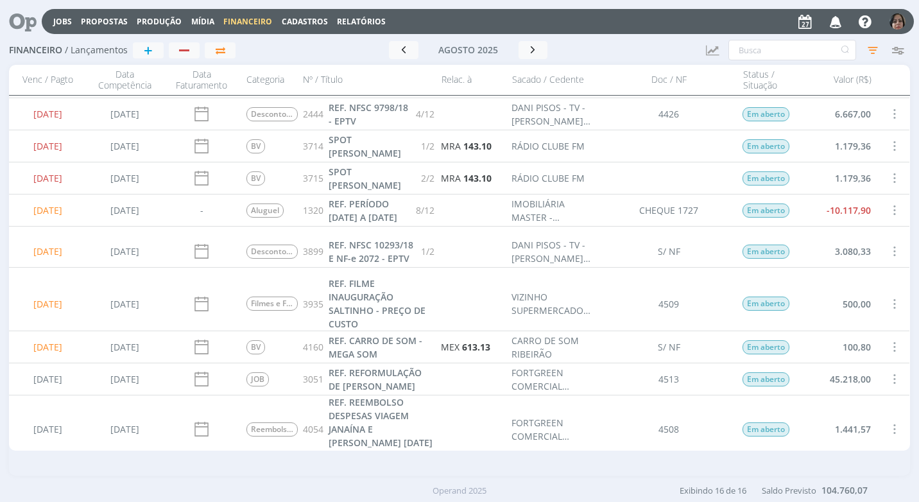
scroll to position [352, 0]
